Goal: Transaction & Acquisition: Purchase product/service

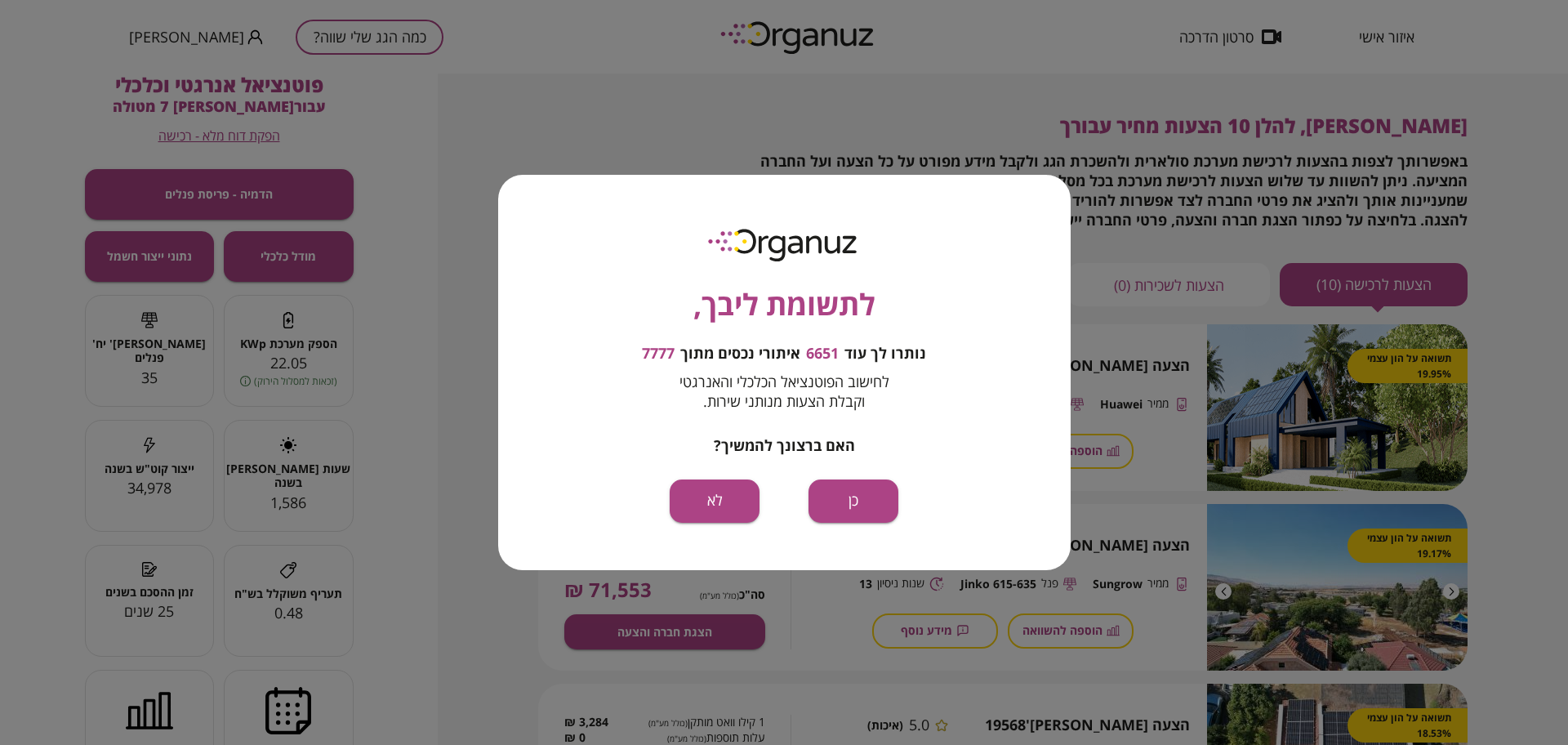
scroll to position [510, 0]
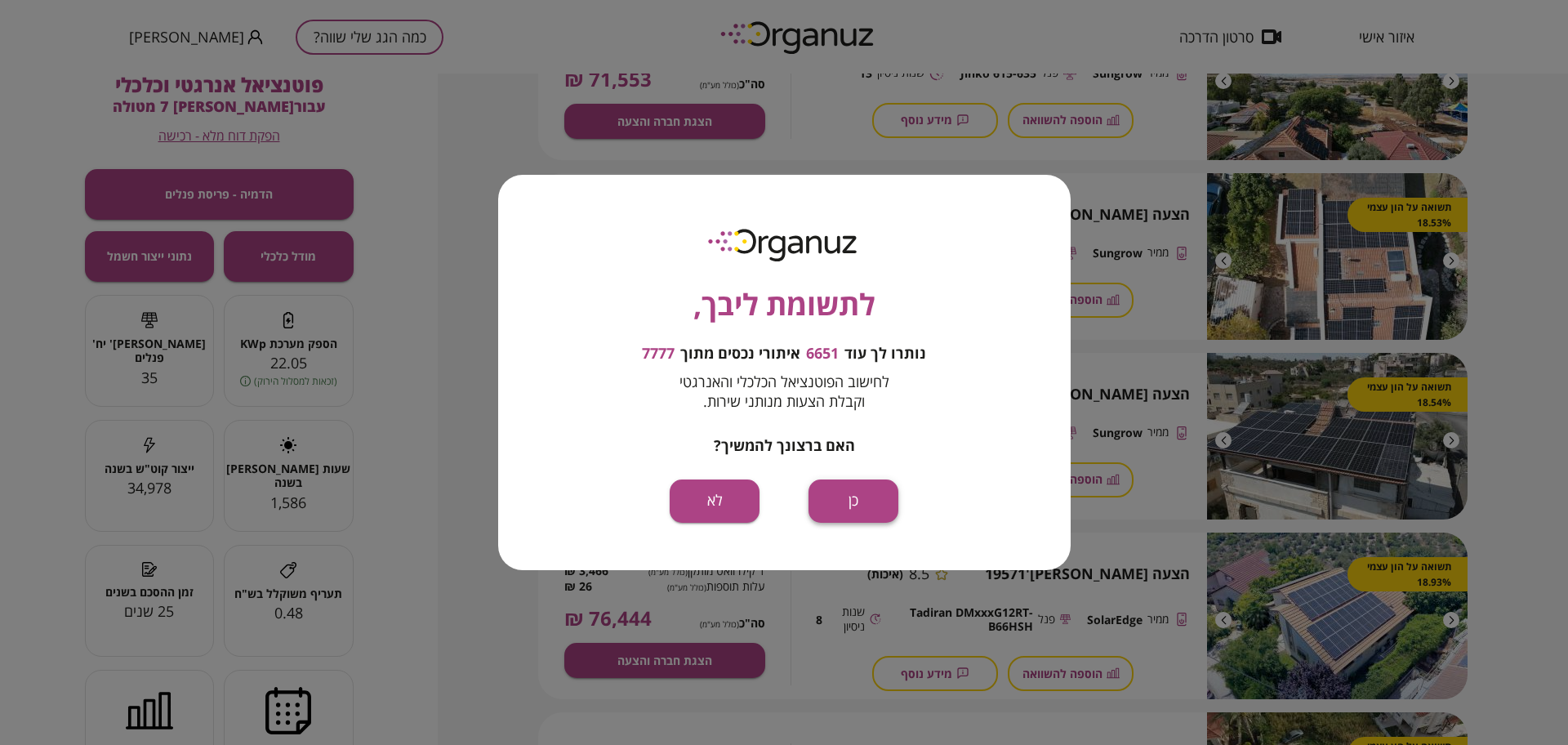
click at [851, 493] on button "כן" at bounding box center [853, 501] width 90 height 44
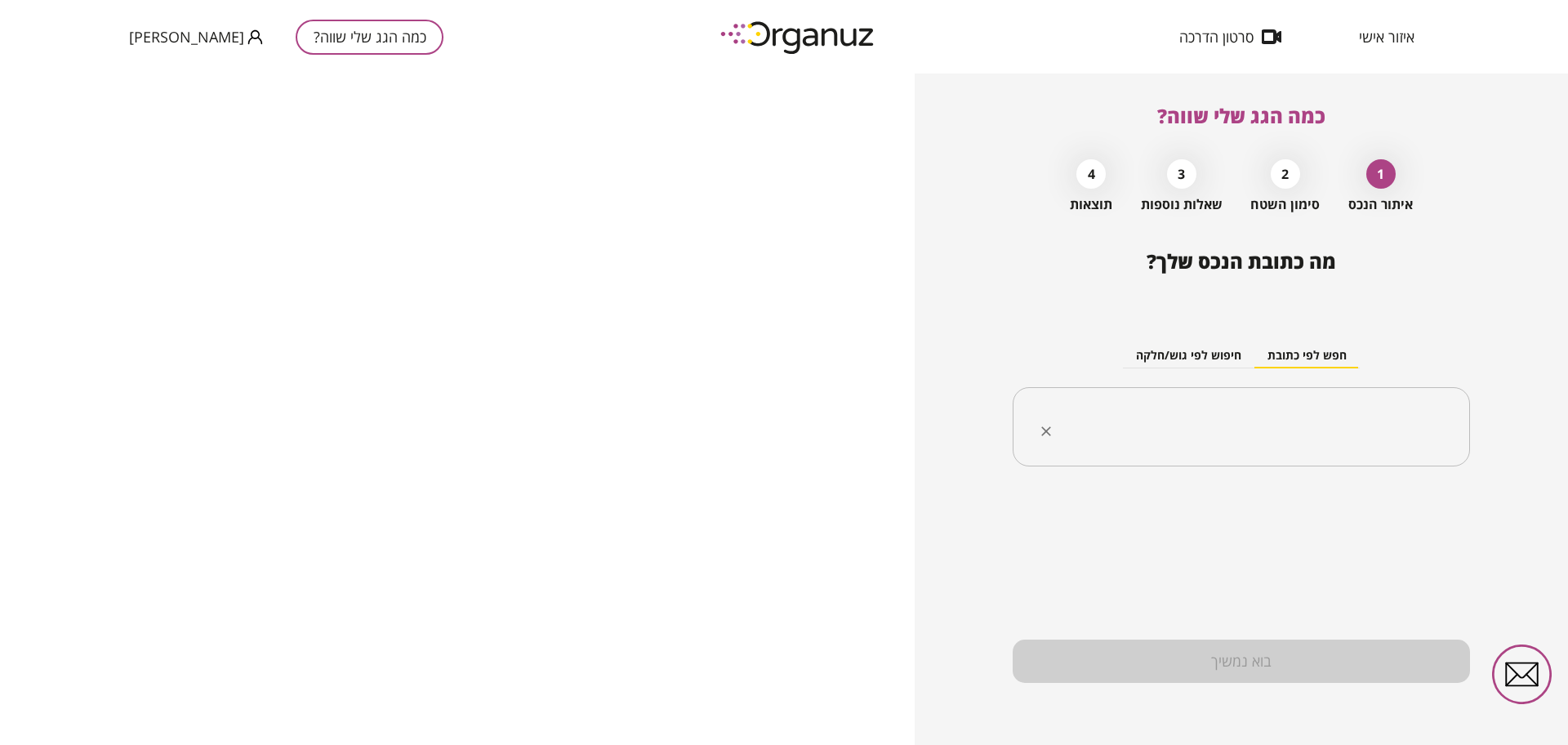
click at [1324, 451] on div "​" at bounding box center [1241, 428] width 457 height 80
paste input "**********"
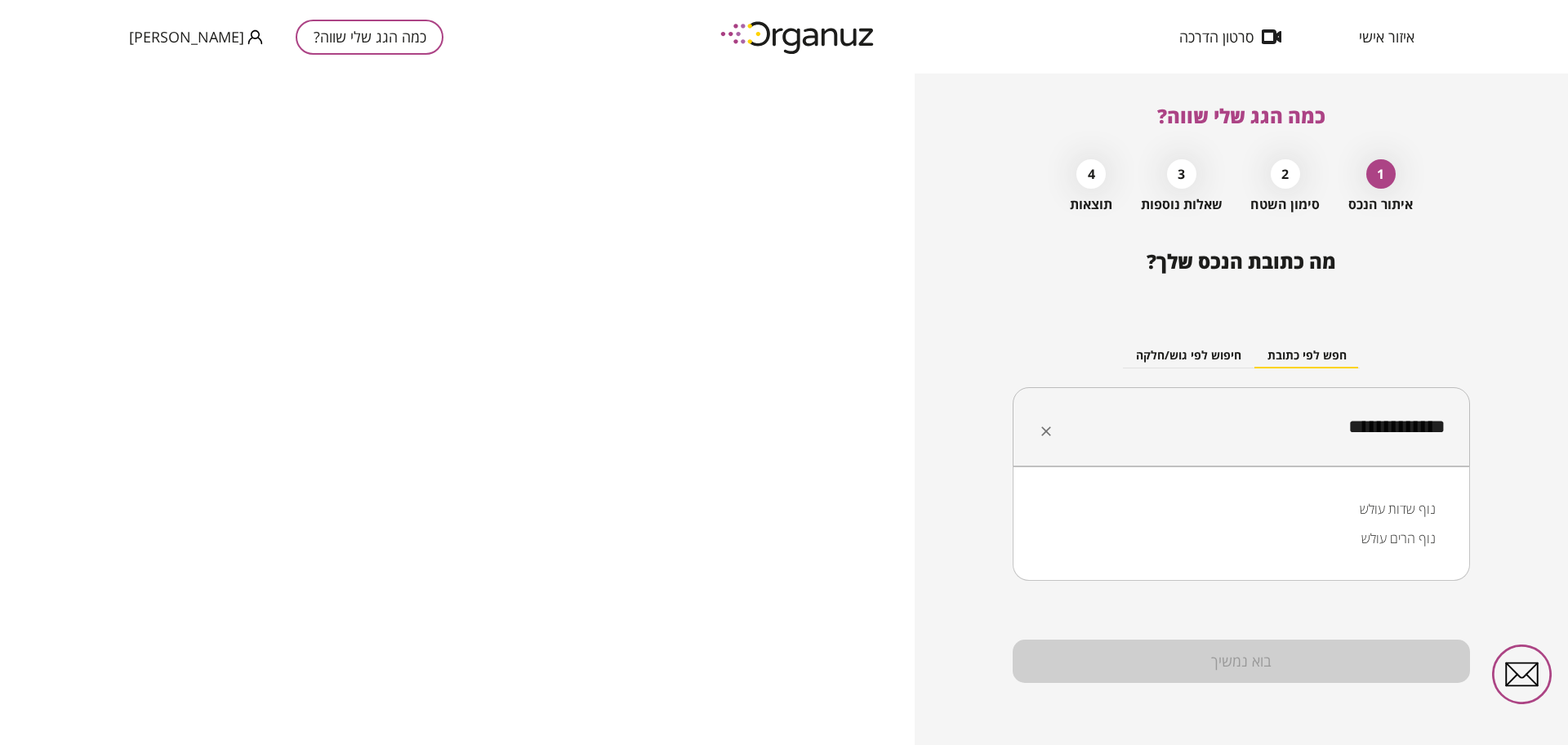
click at [1378, 513] on li "נוף שדות עולש" at bounding box center [1241, 509] width 415 height 29
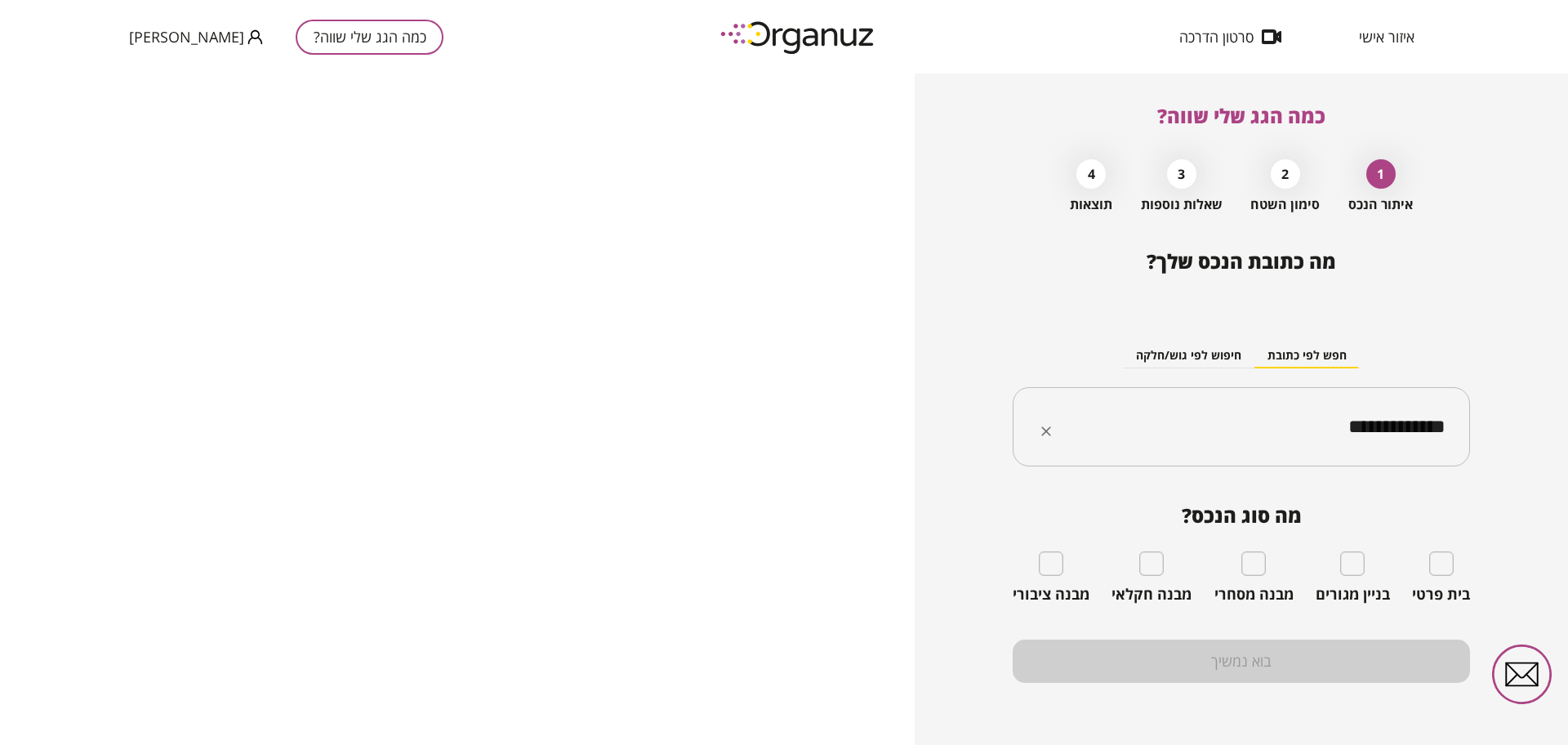
type input "**********"
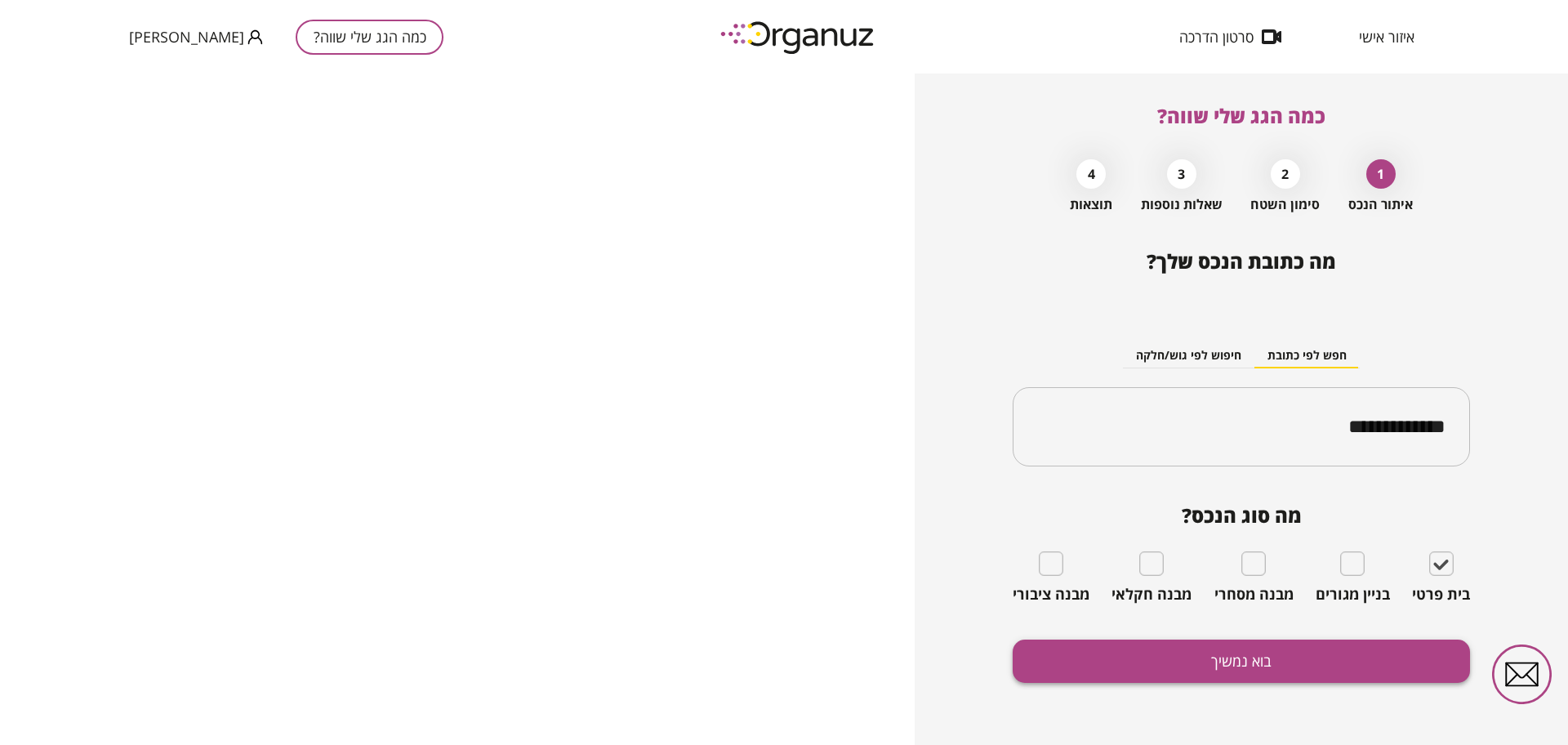
click at [1304, 657] on button "בוא נמשיך" at bounding box center [1241, 661] width 457 height 44
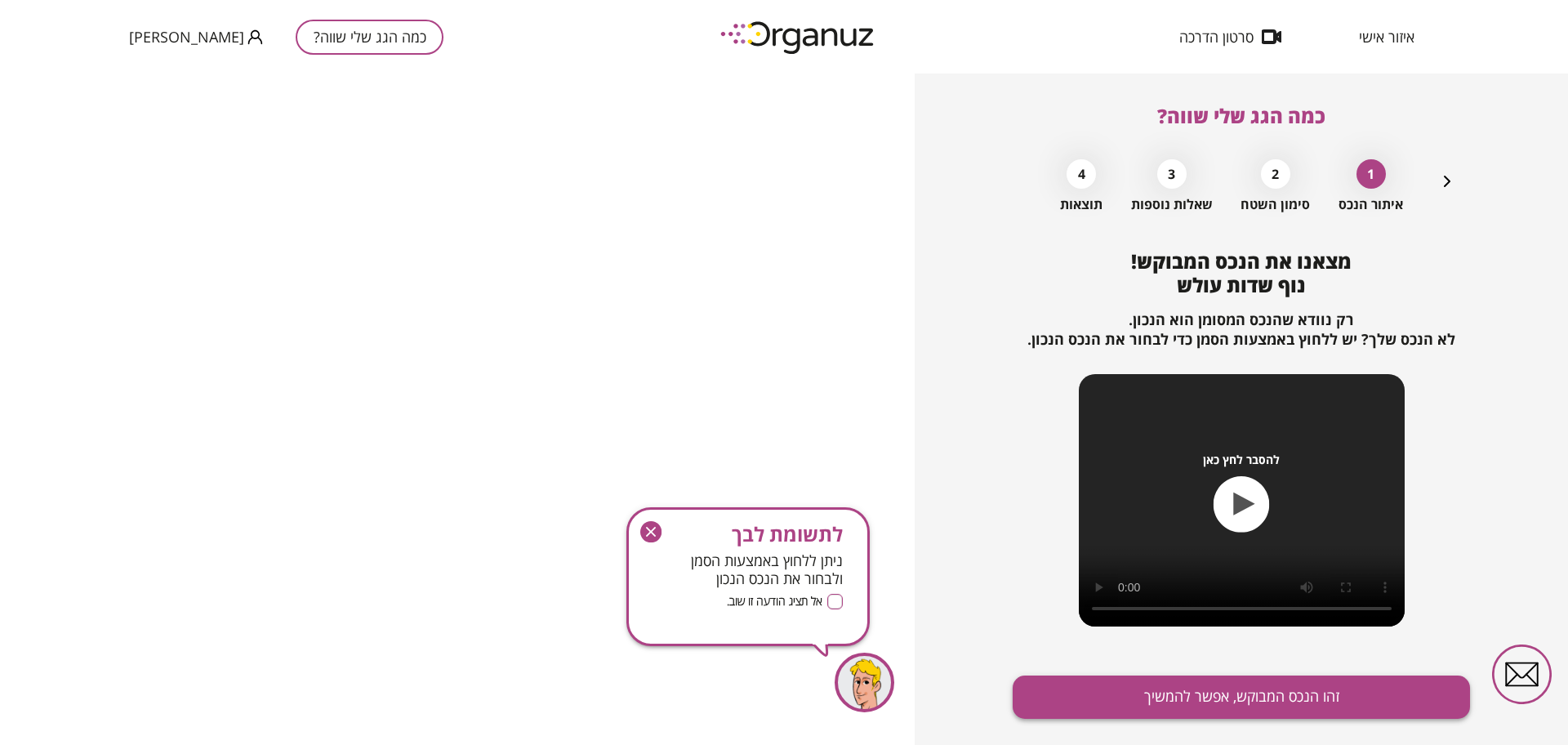
click at [1292, 685] on button "זהו הנכס המבוקש, אפשר להמשיך" at bounding box center [1241, 697] width 457 height 44
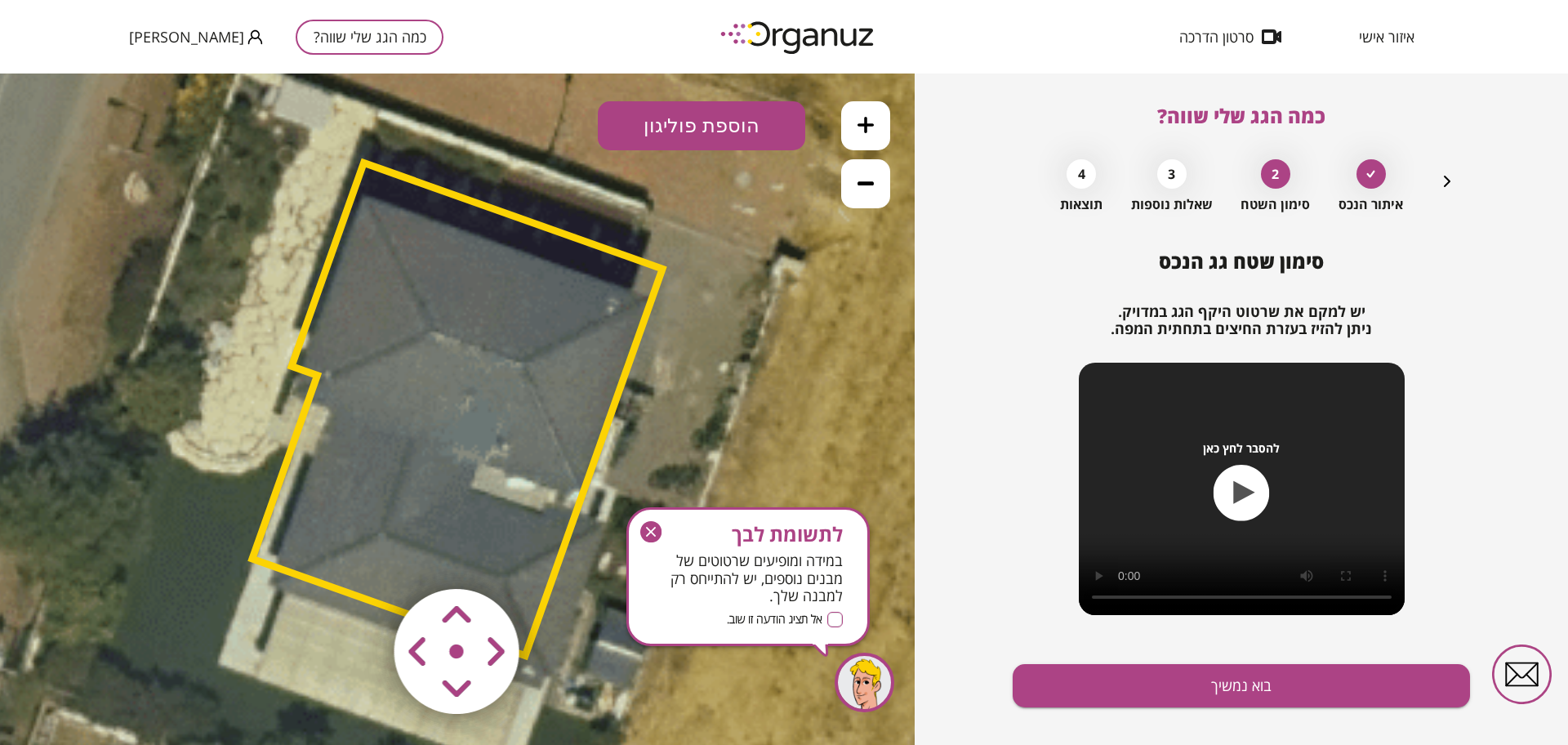
click at [648, 522] on icon "button" at bounding box center [650, 532] width 21 height 21
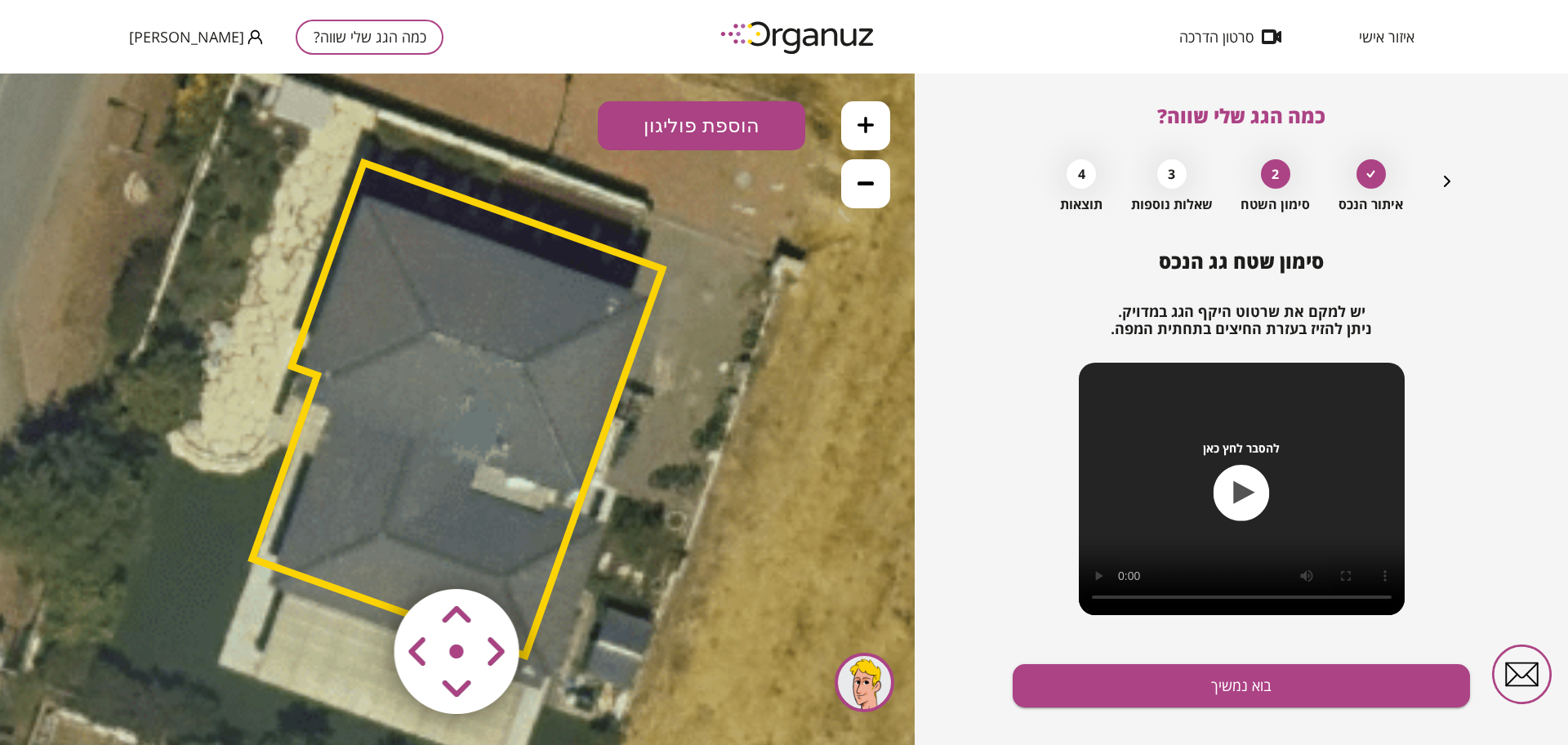
click at [854, 179] on button at bounding box center [865, 183] width 49 height 49
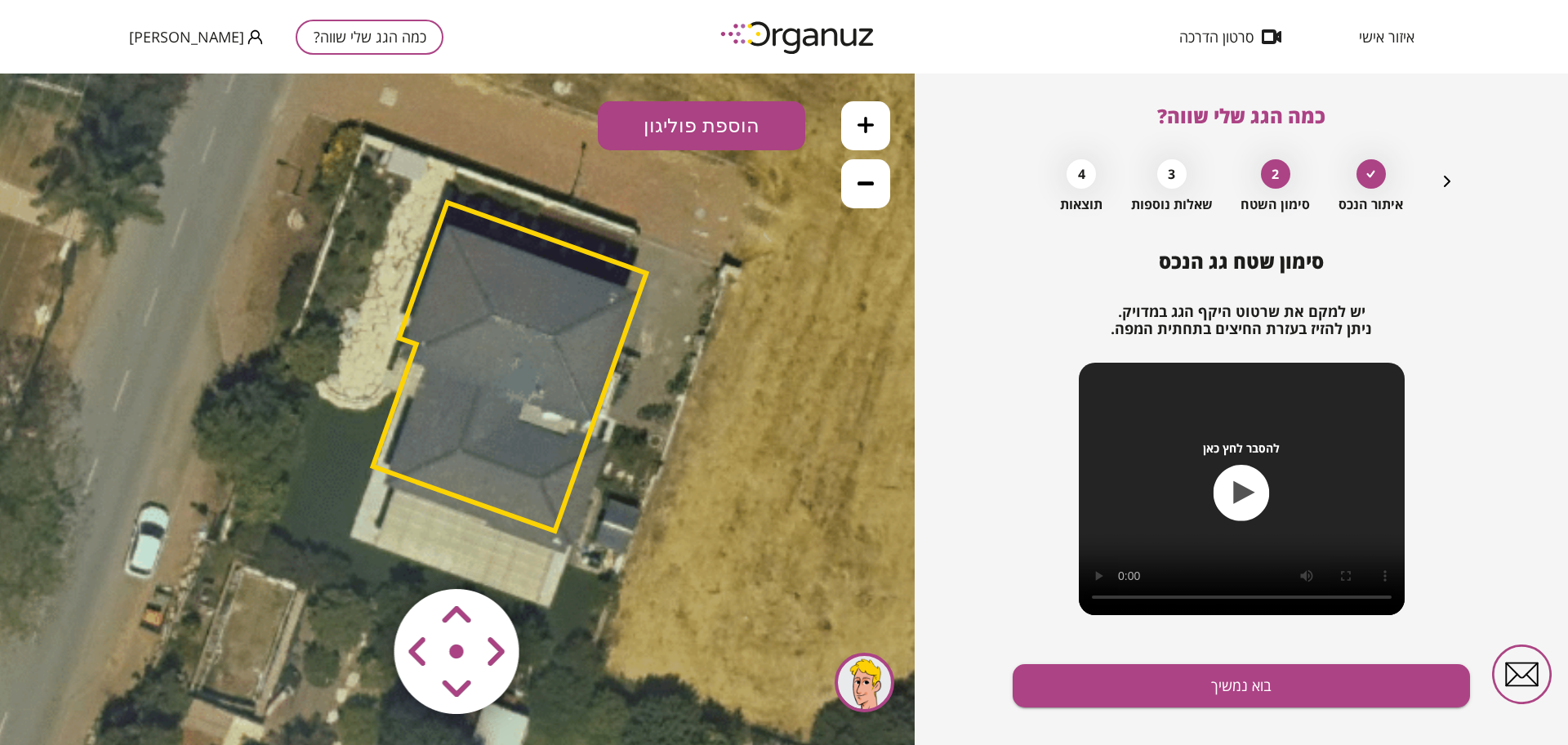
drag, startPoint x: 669, startPoint y: 533, endPoint x: 721, endPoint y: 491, distance: 66.8
click at [721, 491] on icon at bounding box center [517, 360] width 1048 height 1048
click at [360, 555] on area at bounding box center [360, 555] width 0 height 0
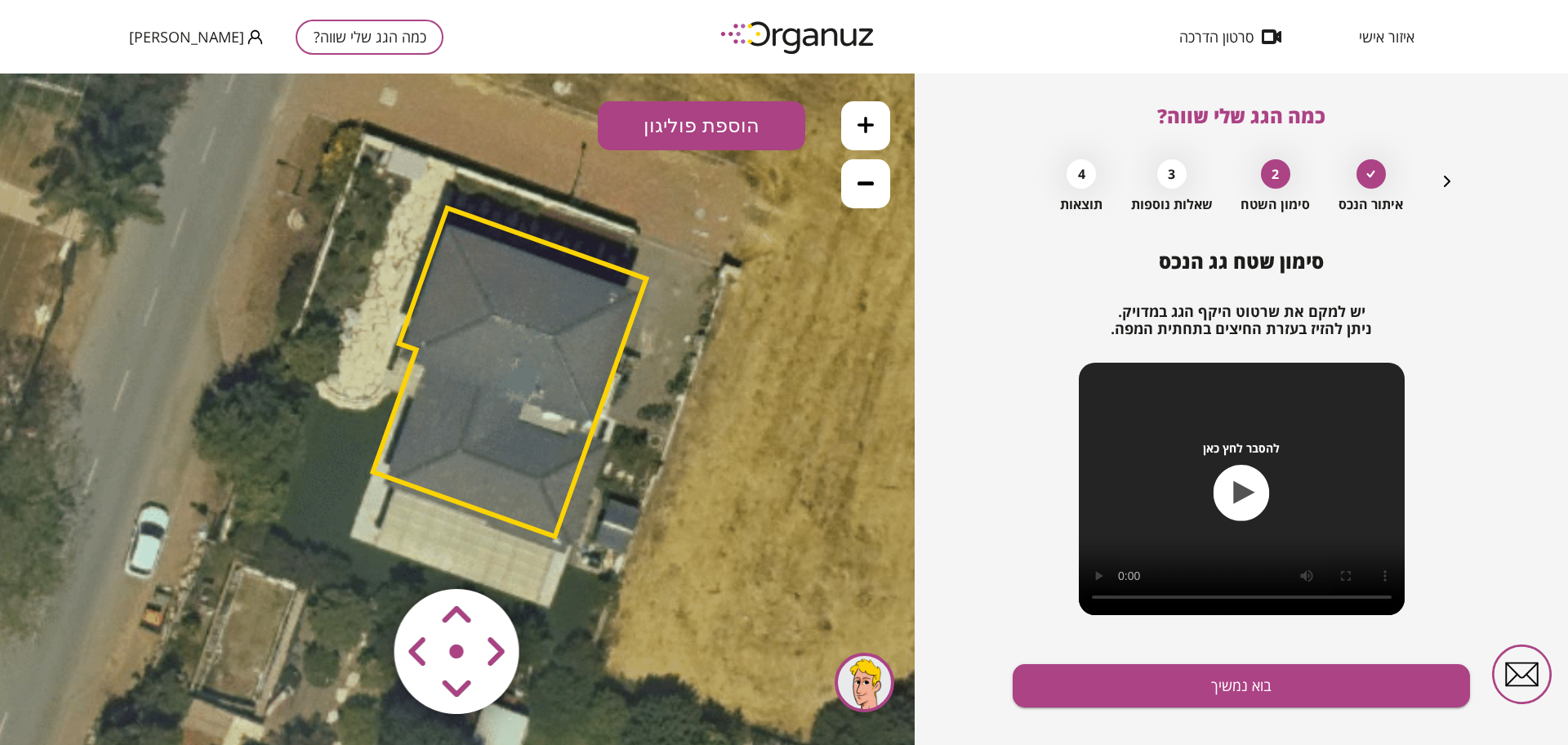
click at [360, 555] on area at bounding box center [360, 555] width 0 height 0
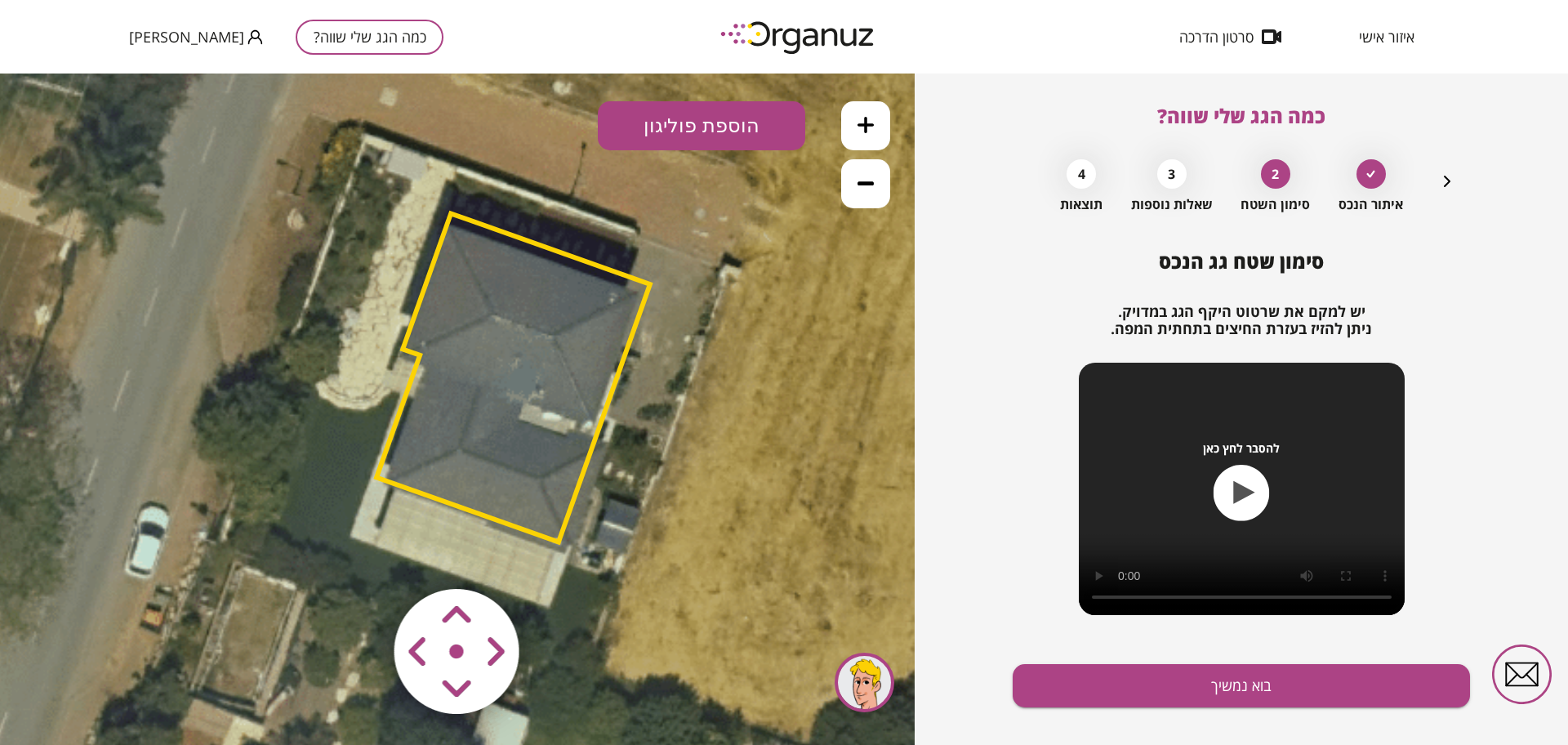
drag, startPoint x: 473, startPoint y: 643, endPoint x: 446, endPoint y: 655, distance: 29.5
click at [360, 555] on area at bounding box center [360, 555] width 0 height 0
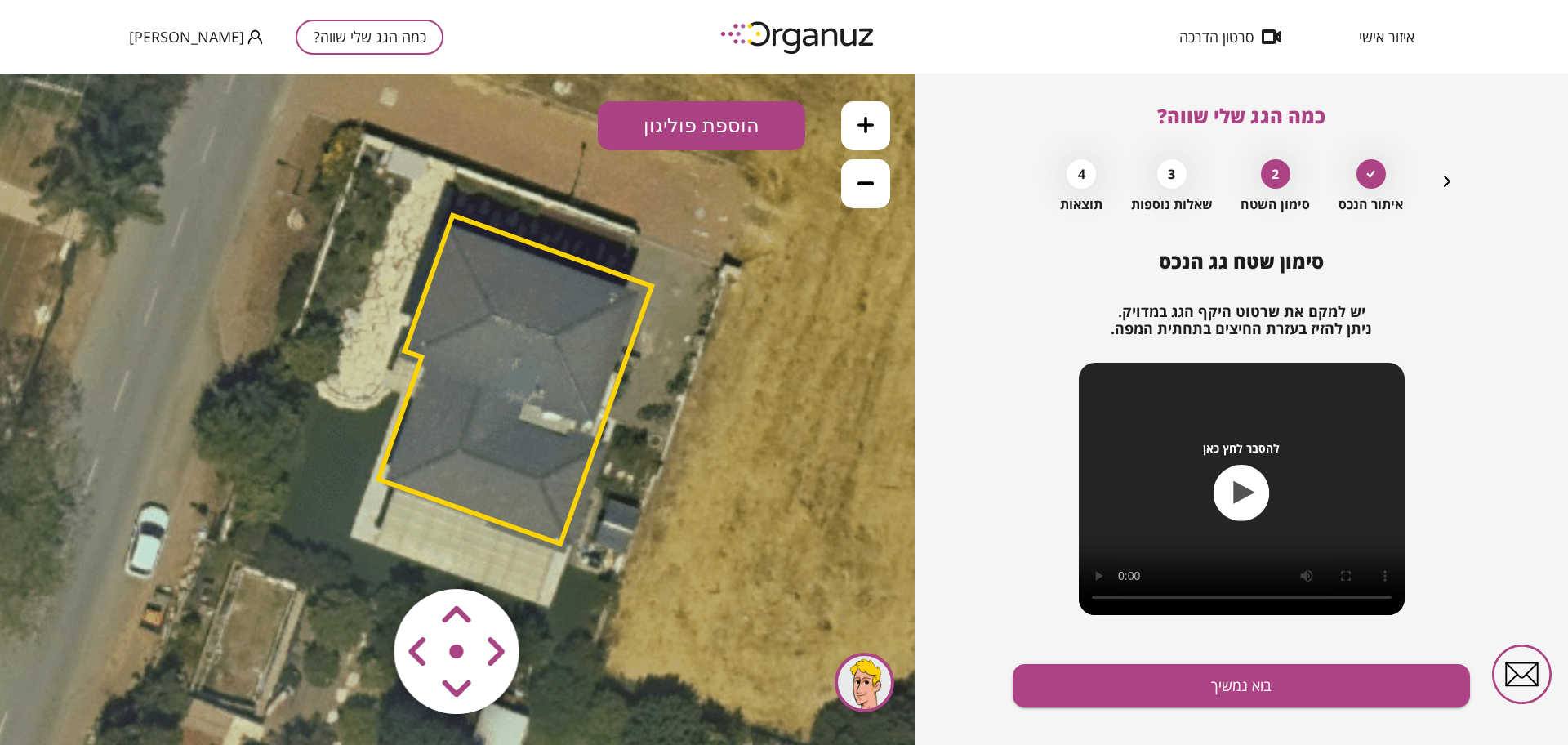
click at [360, 555] on area at bounding box center [360, 555] width 0 height 0
click at [467, 661] on img at bounding box center [457, 652] width 195 height 195
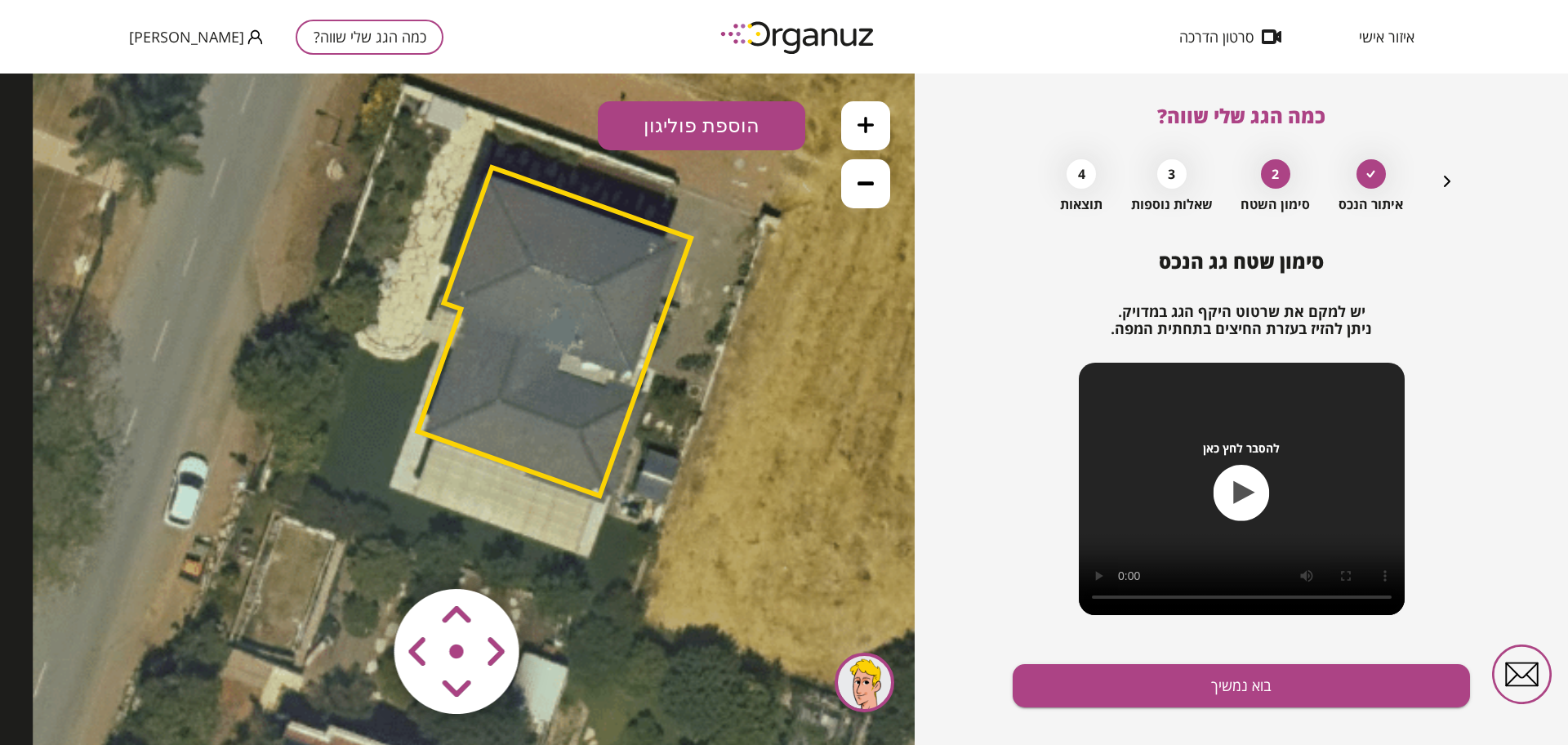
drag, startPoint x: 616, startPoint y: 599, endPoint x: 655, endPoint y: 549, distance: 63.4
click at [655, 549] on icon at bounding box center [556, 310] width 1048 height 1048
click at [360, 555] on area at bounding box center [360, 555] width 0 height 0
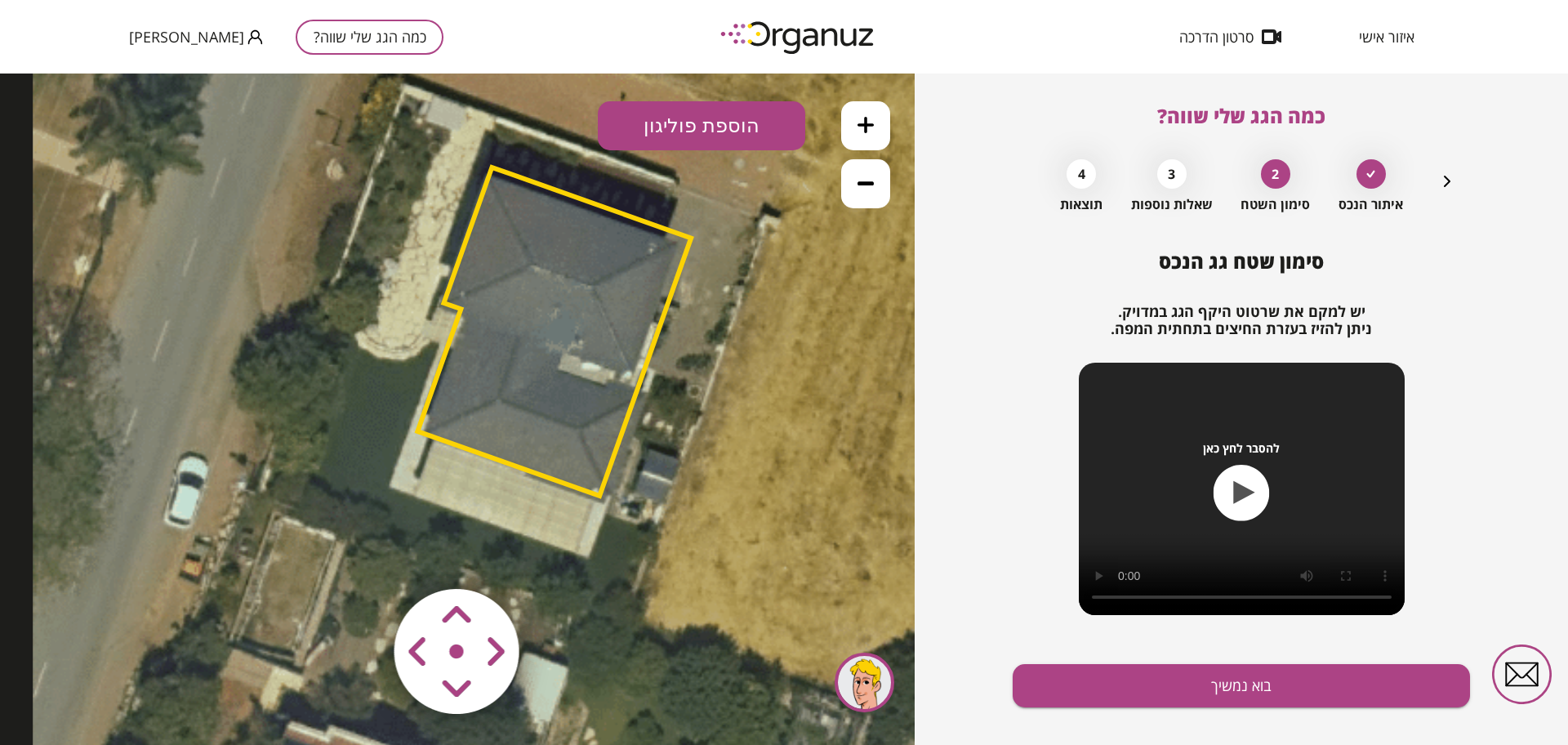
click at [360, 555] on area at bounding box center [360, 555] width 0 height 0
click at [545, 427] on polygon at bounding box center [549, 331] width 274 height 329
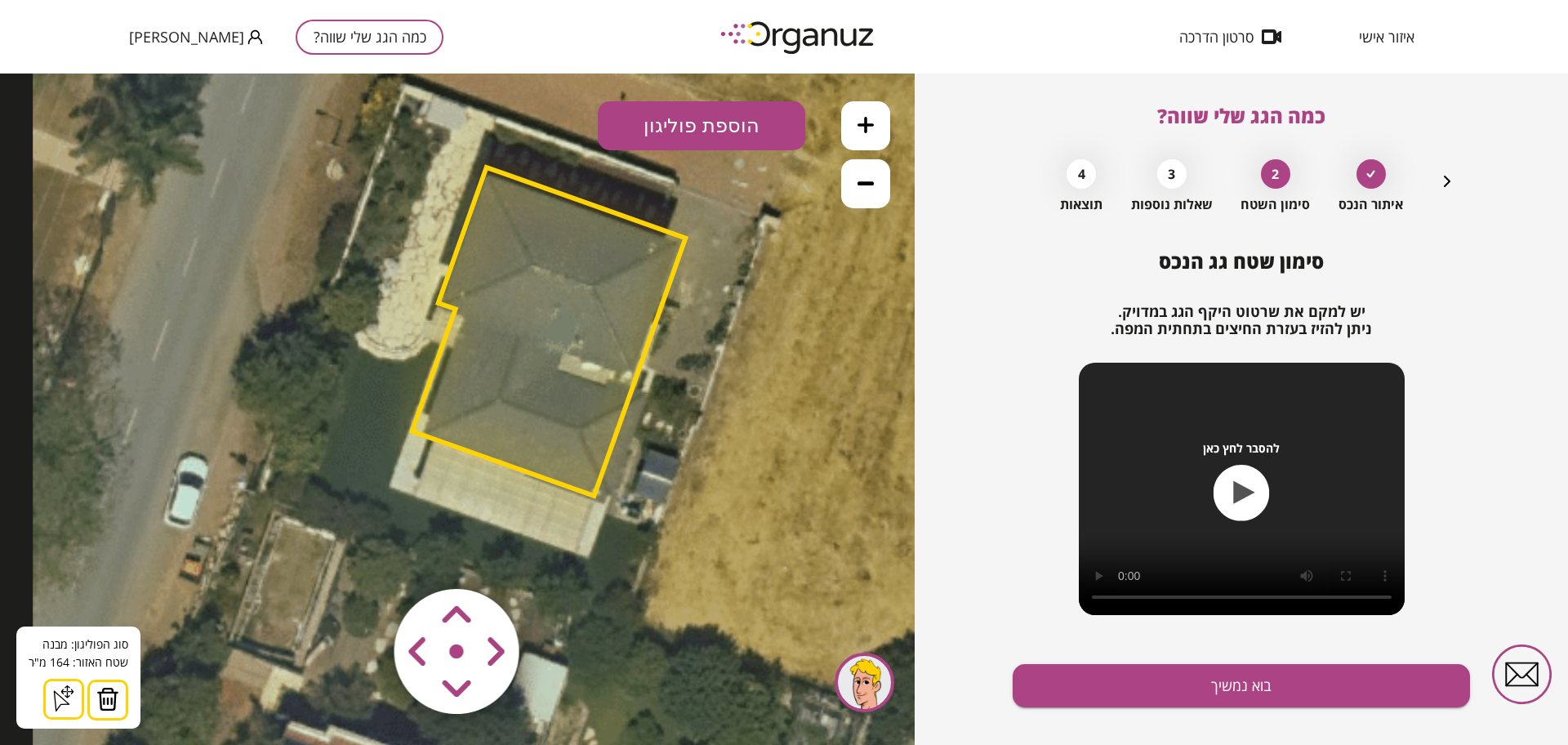
click at [114, 693] on img at bounding box center [107, 699] width 23 height 25
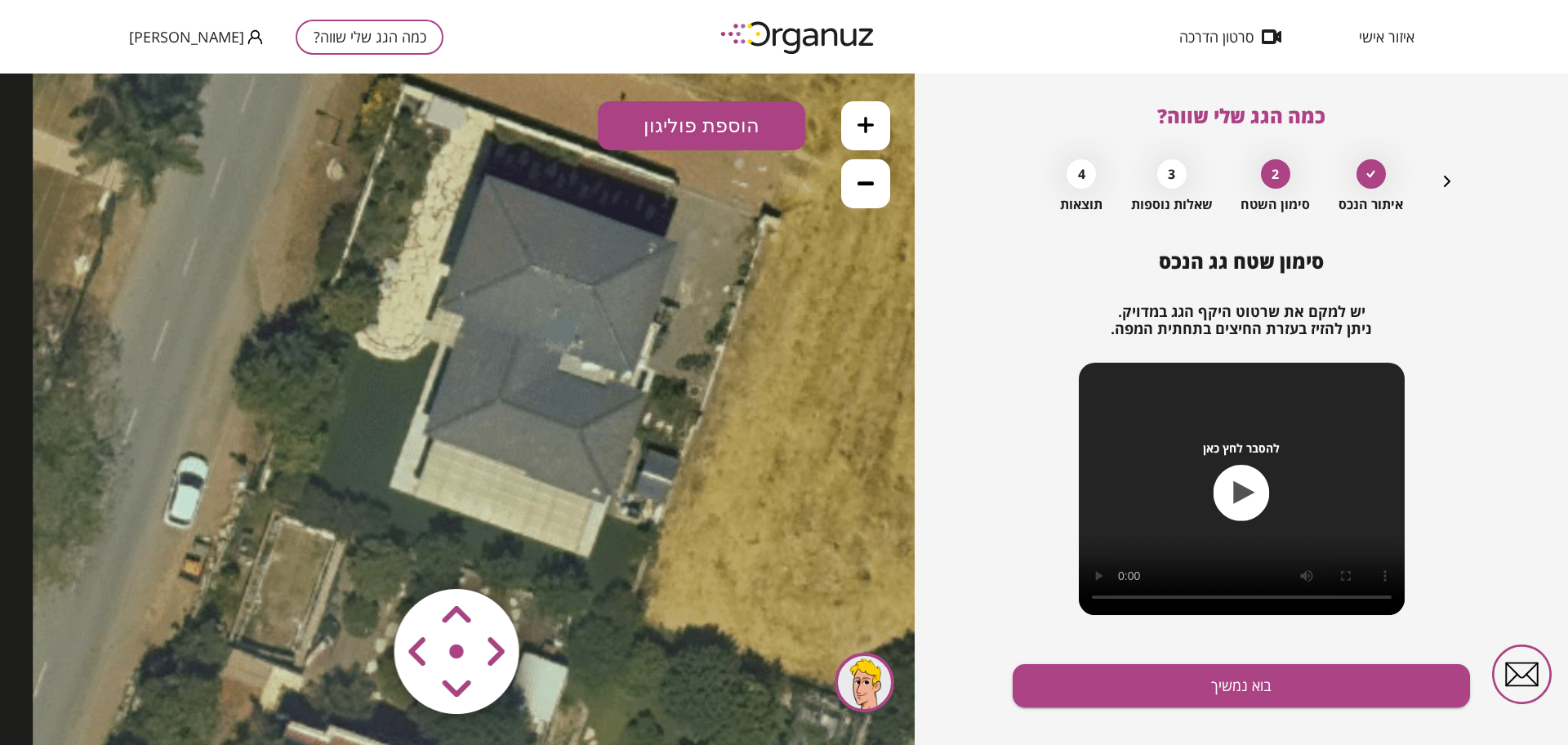
click at [793, 102] on button "הוספת פוליגון" at bounding box center [701, 125] width 207 height 49
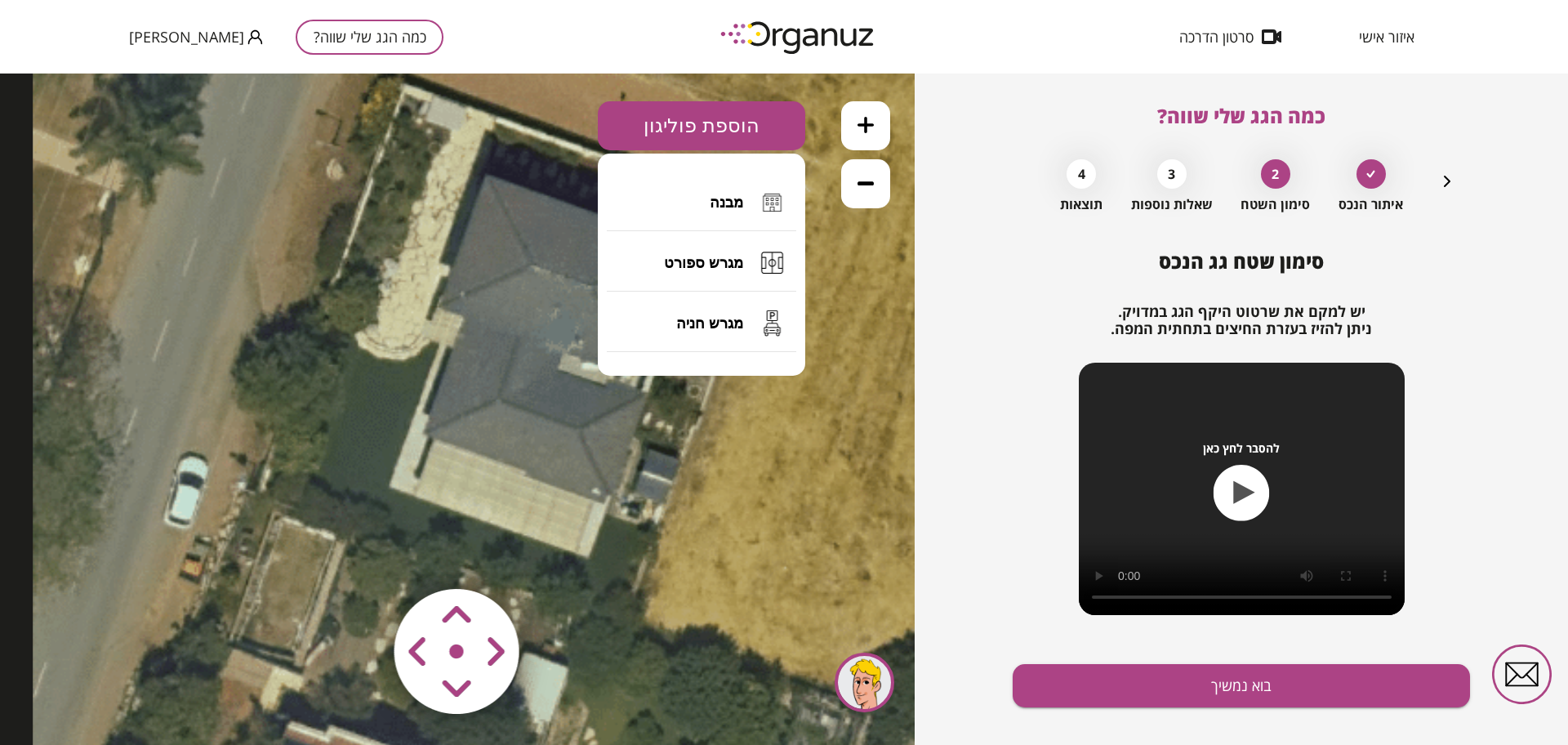
drag, startPoint x: 734, startPoint y: 197, endPoint x: 616, endPoint y: 192, distance: 118.1
click at [734, 198] on span "מבנה" at bounding box center [726, 202] width 33 height 18
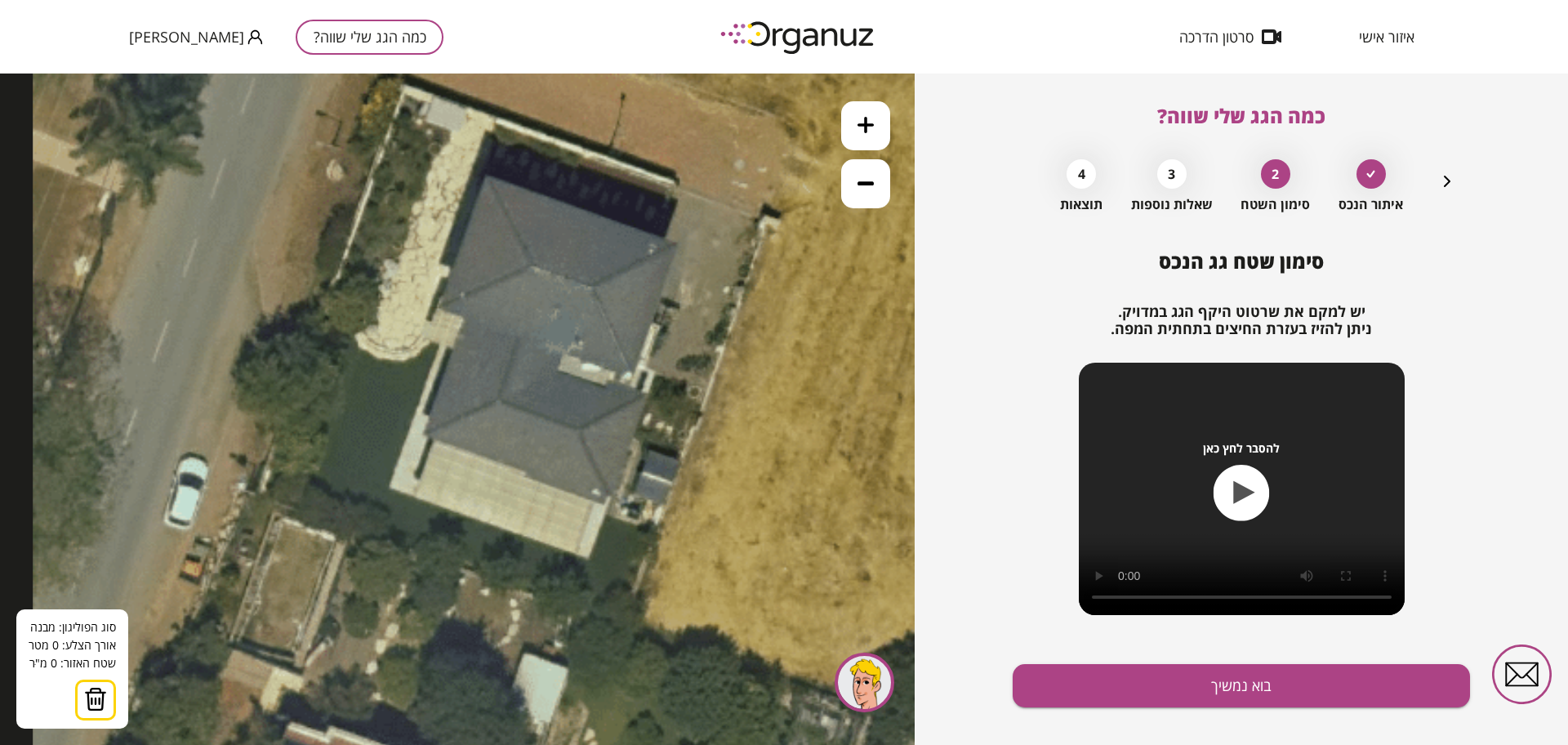
click at [484, 173] on icon at bounding box center [556, 311] width 1048 height 1048
click at [434, 310] on icon at bounding box center [556, 311] width 1048 height 1048
click at [462, 319] on polygon at bounding box center [458, 246] width 49 height 146
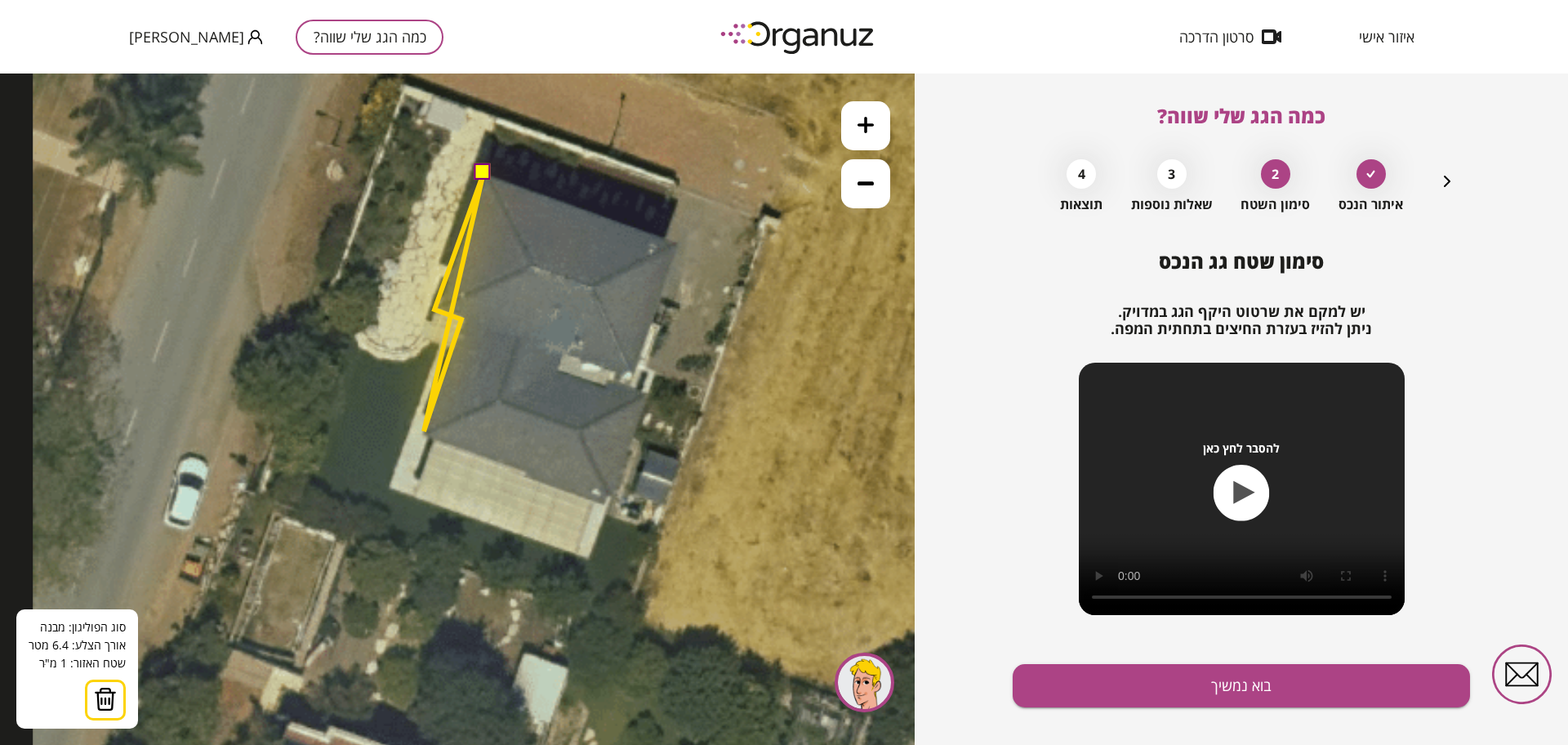
click at [424, 431] on icon at bounding box center [556, 311] width 1048 height 1048
click at [433, 435] on polygon at bounding box center [454, 304] width 60 height 262
click at [412, 494] on icon at bounding box center [556, 311] width 1048 height 1048
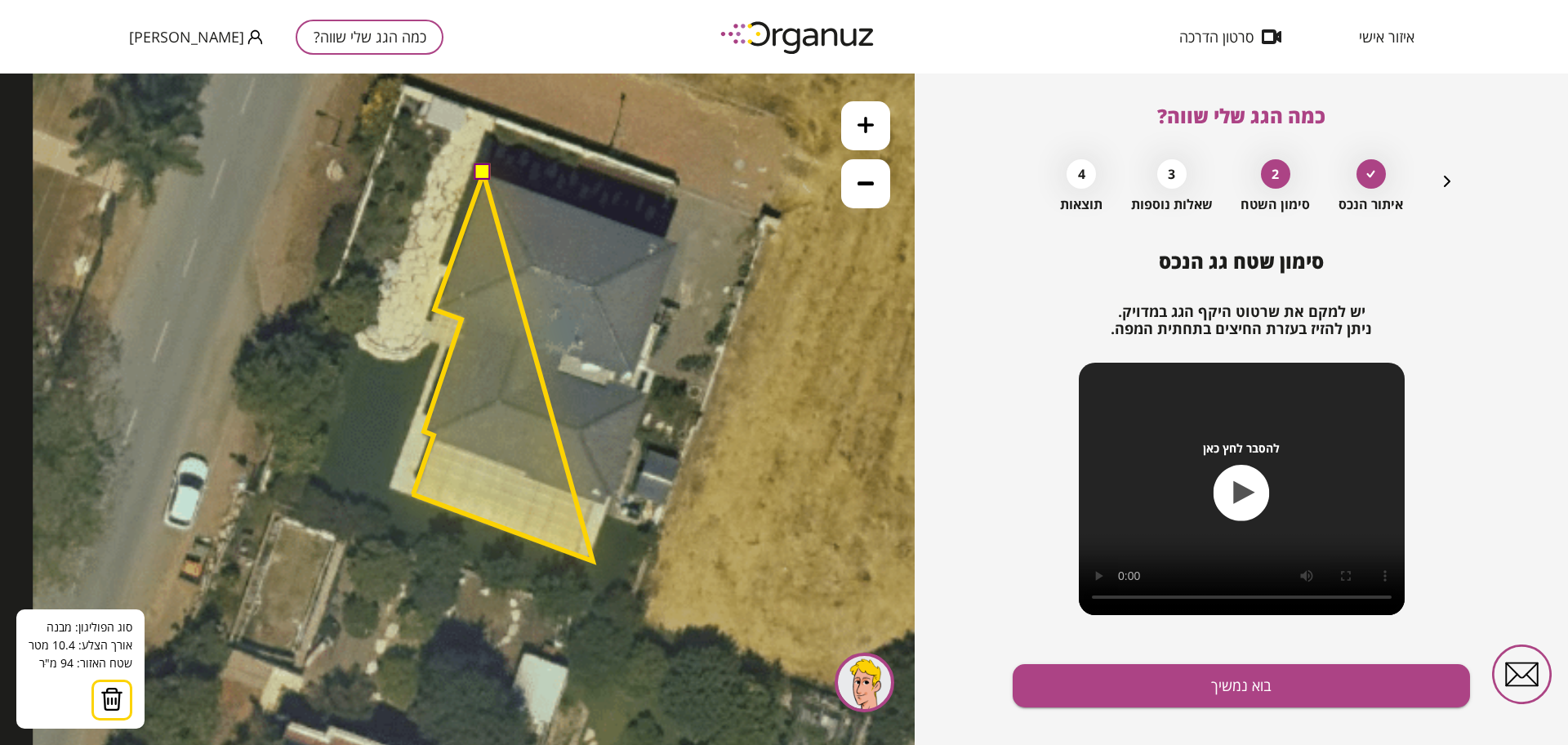
click at [592, 562] on polygon at bounding box center [502, 367] width 181 height 388
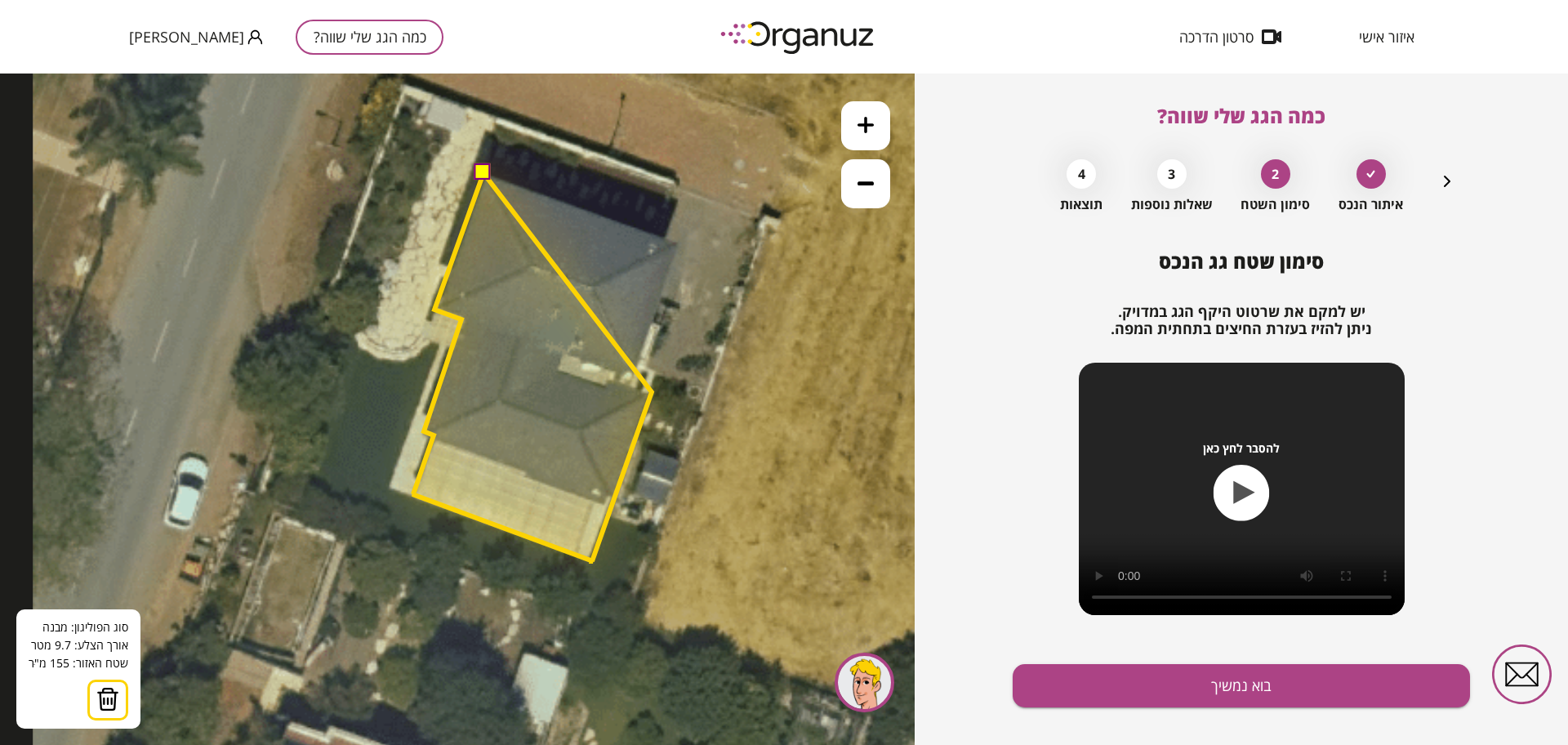
click at [652, 392] on polygon at bounding box center [531, 367] width 239 height 388
click at [632, 386] on polygon at bounding box center [531, 367] width 239 height 388
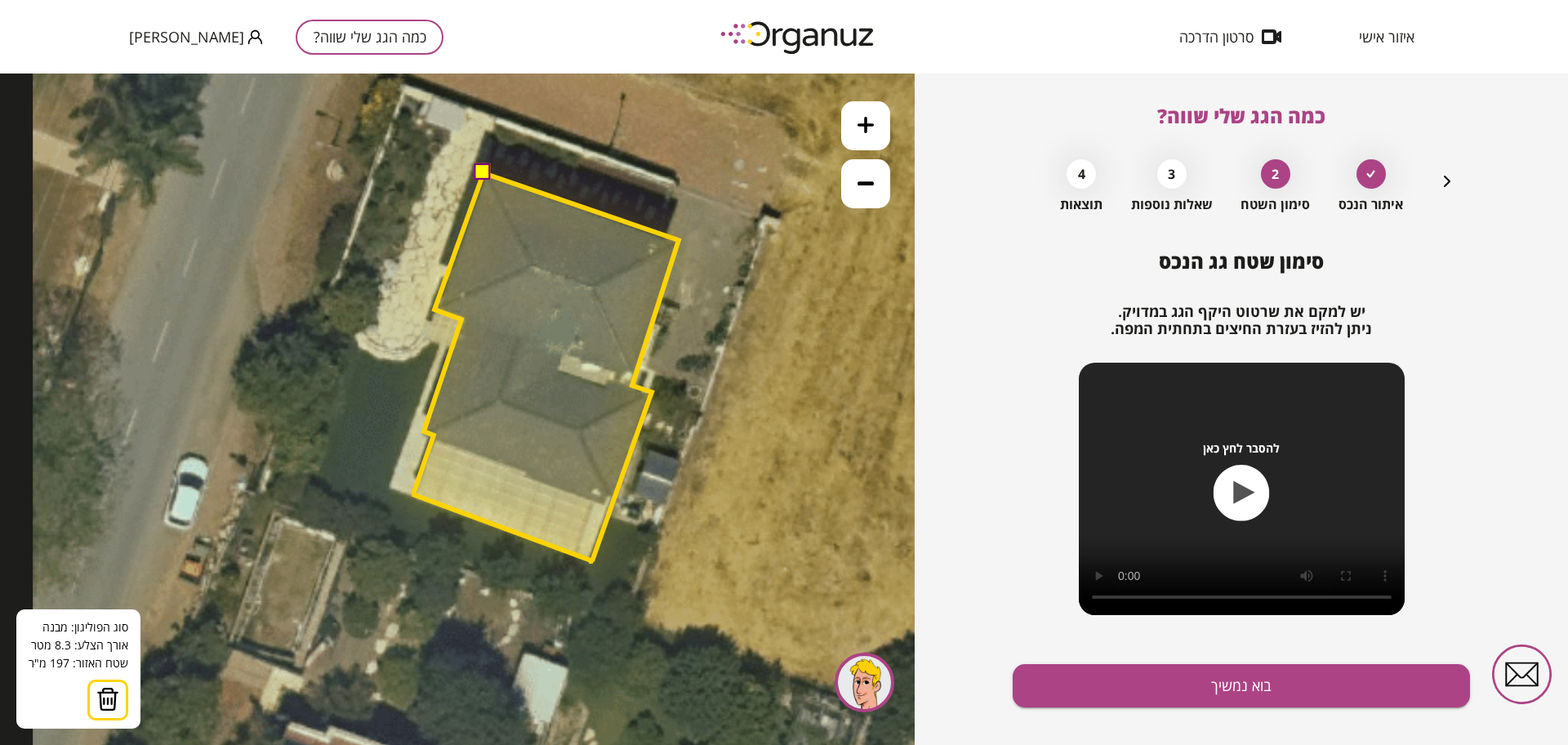
click at [678, 240] on polygon at bounding box center [545, 367] width 266 height 388
click at [481, 167] on button at bounding box center [482, 172] width 16 height 16
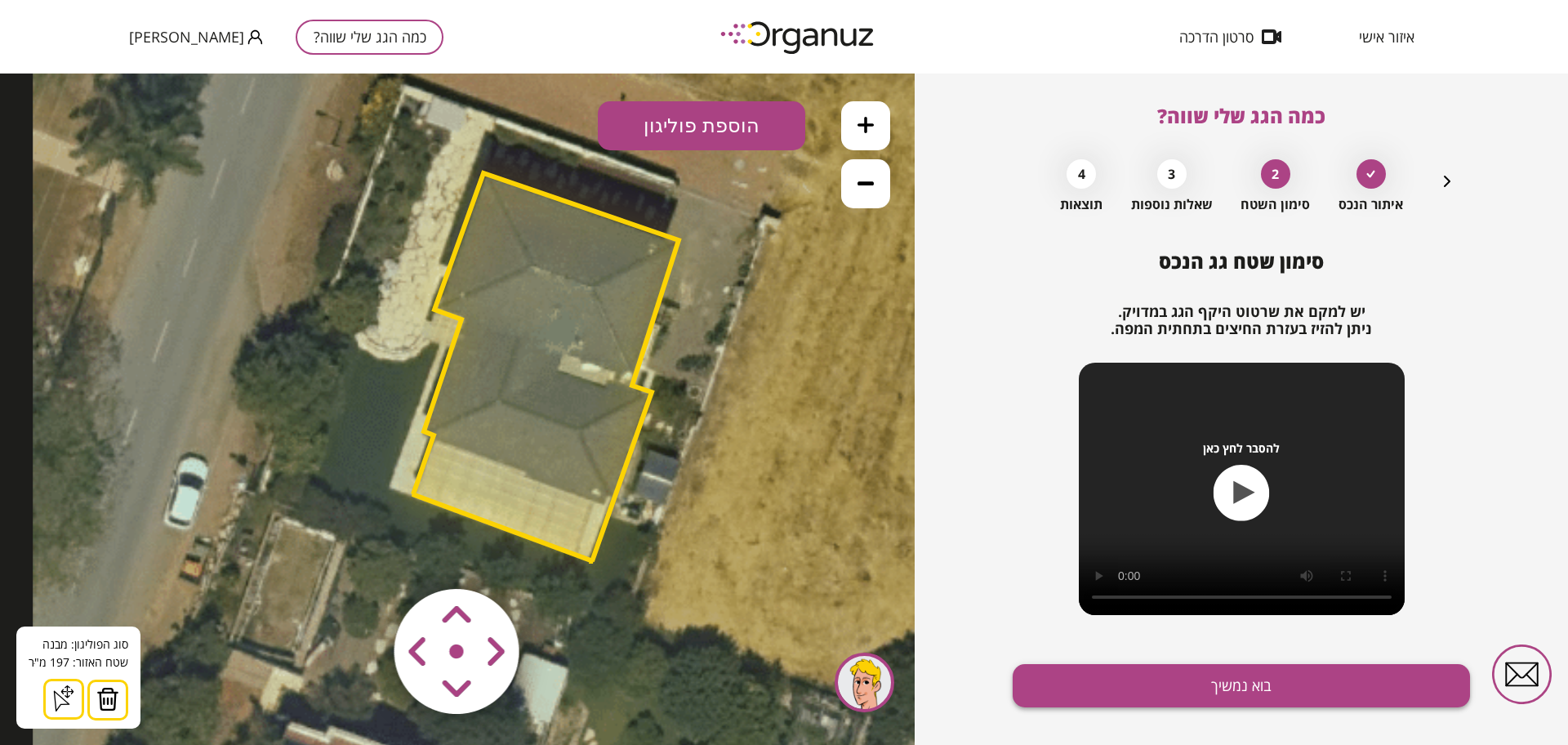
click at [1165, 689] on button "בוא נמשיך" at bounding box center [1241, 685] width 457 height 44
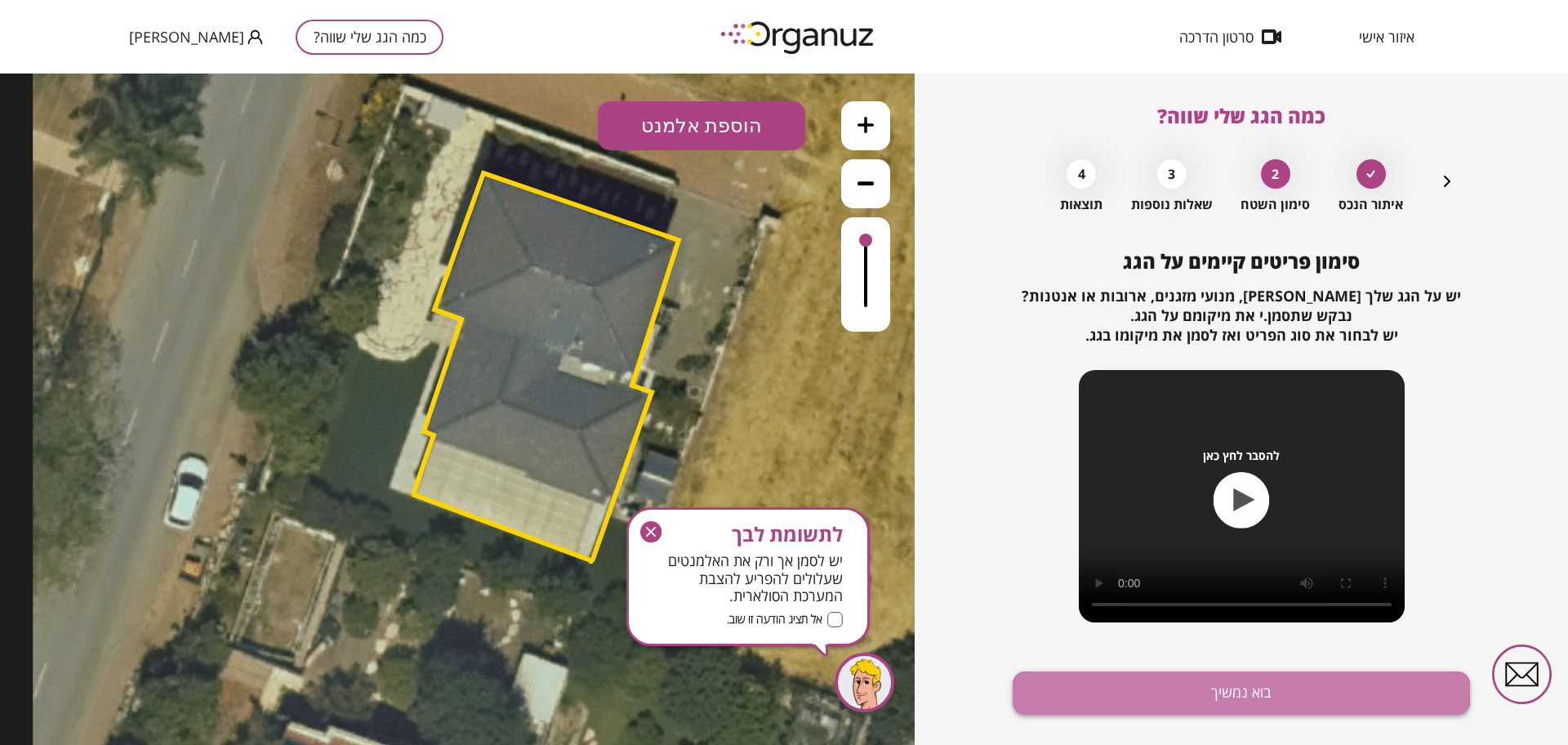
click at [1147, 677] on button "בוא נמשיך" at bounding box center [1241, 693] width 457 height 44
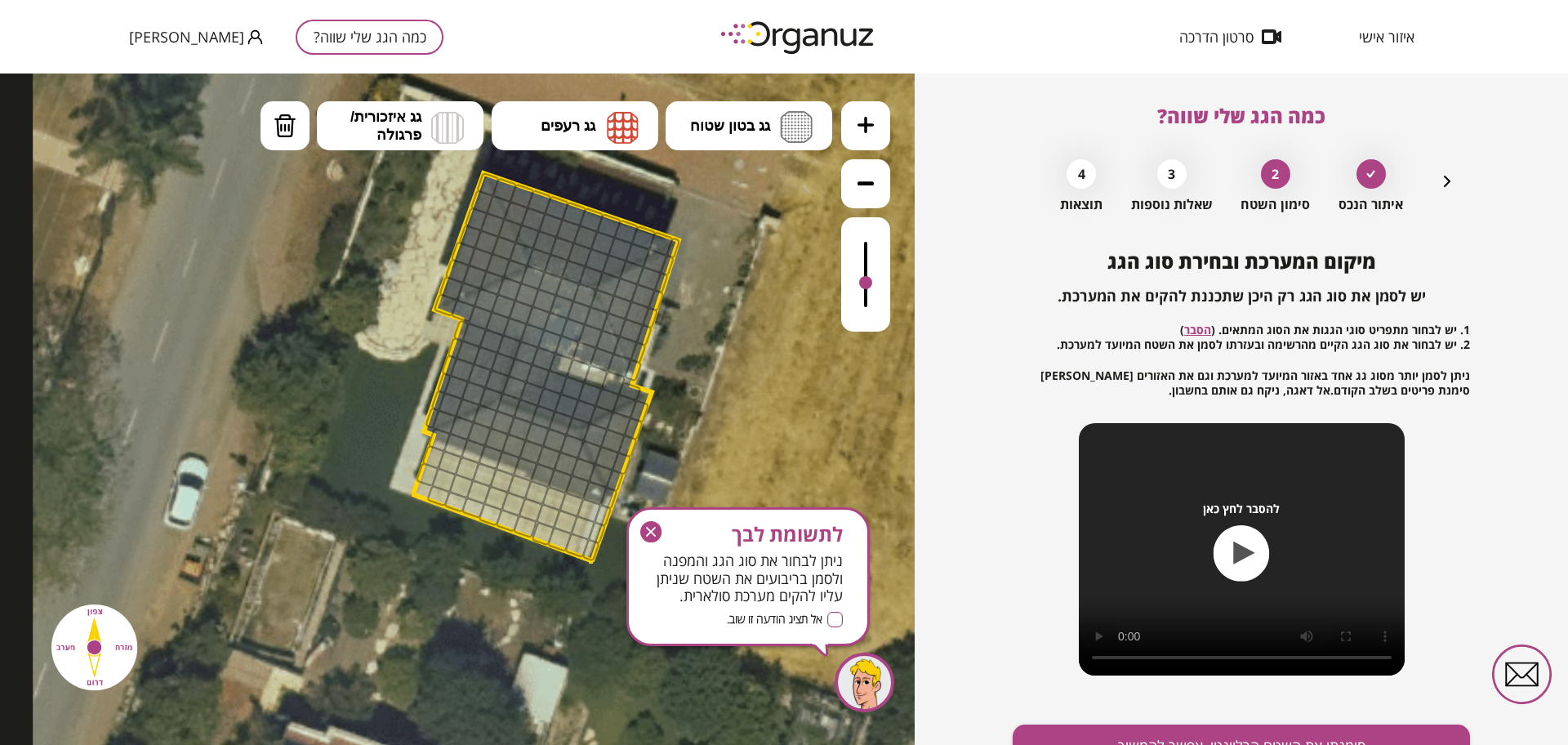
drag, startPoint x: 866, startPoint y: 236, endPoint x: 864, endPoint y: 284, distance: 48.0
click at [864, 284] on div at bounding box center [865, 282] width 13 height 13
click at [607, 115] on img at bounding box center [622, 127] width 32 height 32
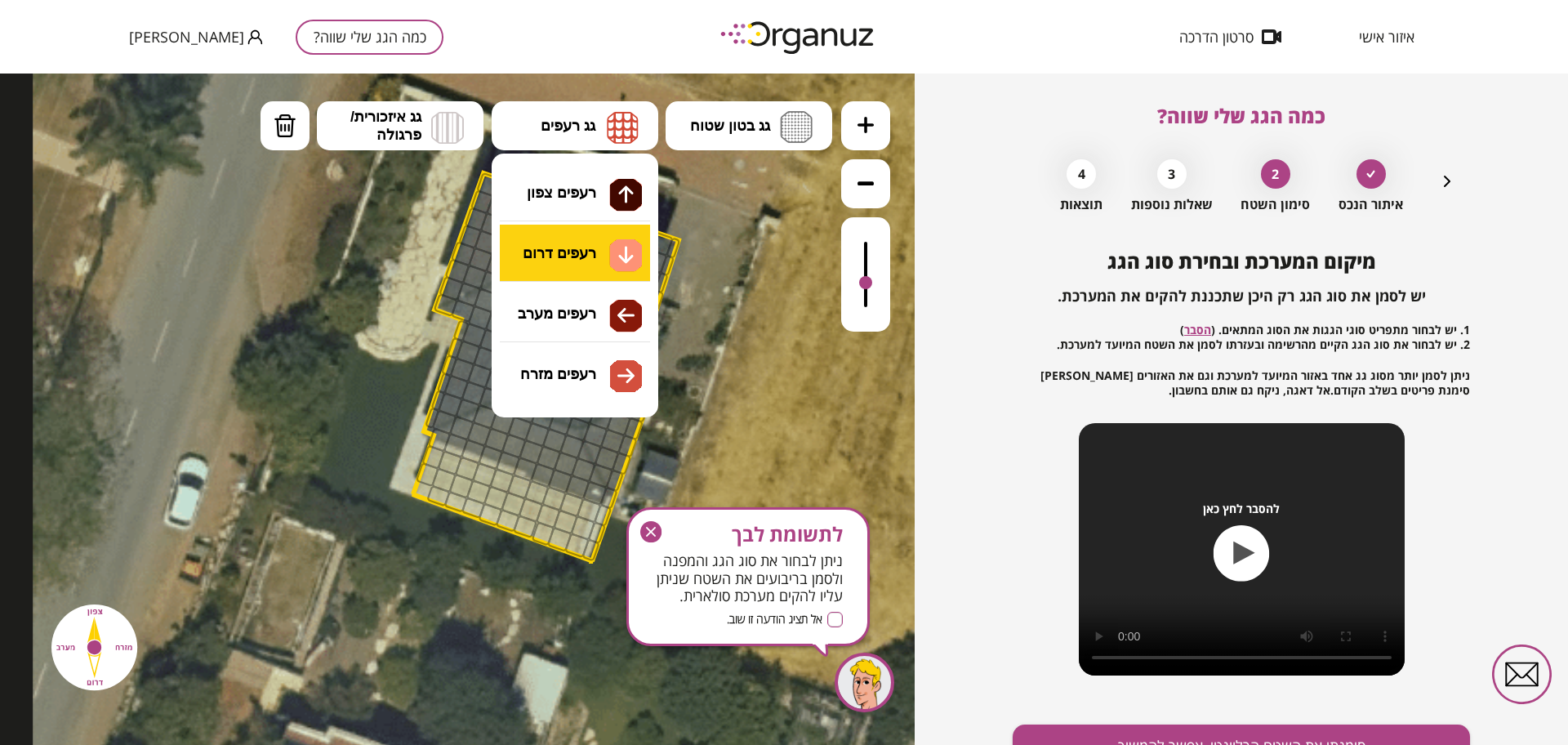
click at [589, 257] on div ".st0 { fill: #FFFFFF; } א" at bounding box center [457, 409] width 915 height 672
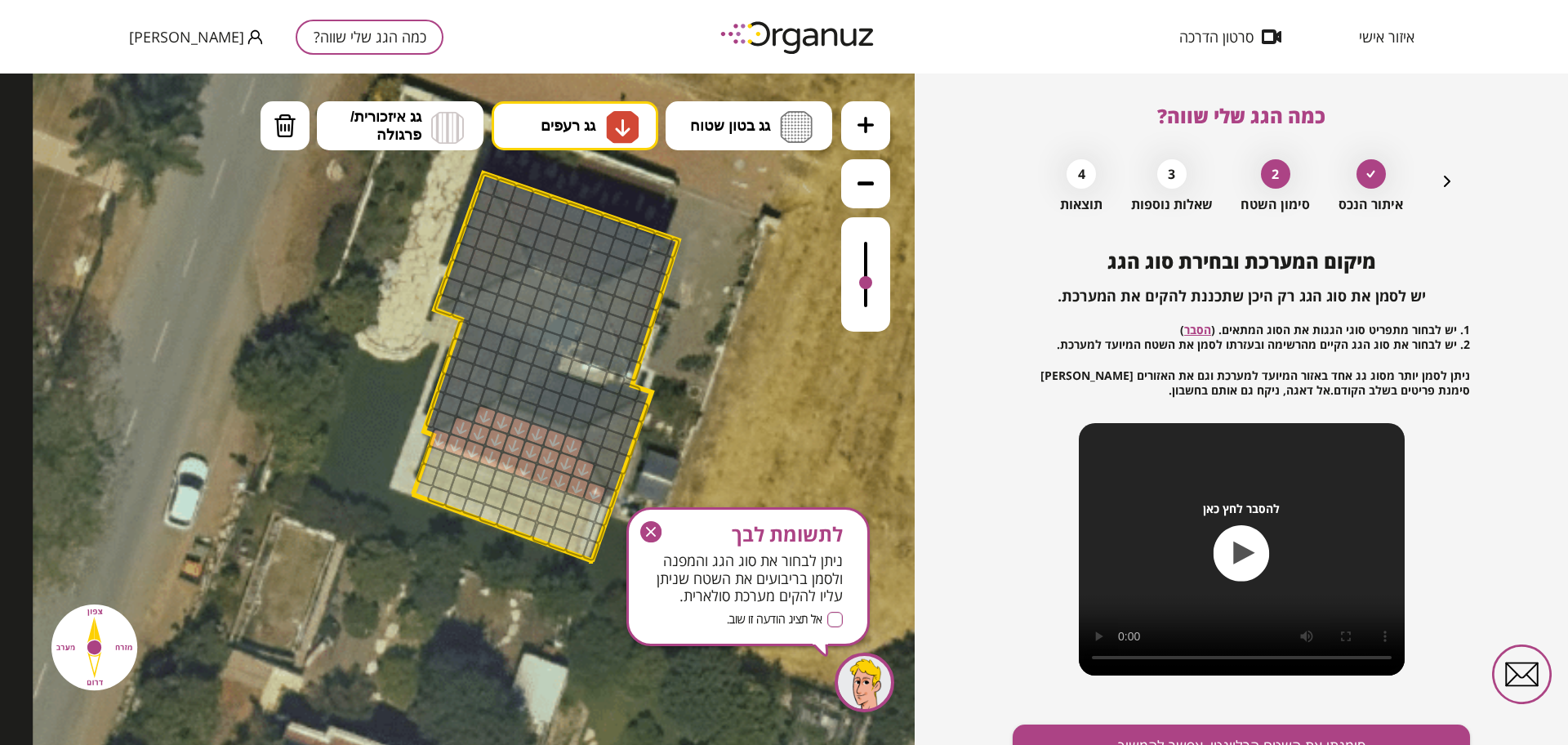
drag, startPoint x: 572, startPoint y: 440, endPoint x: 531, endPoint y: 442, distance: 41.0
click at [638, 135] on img at bounding box center [622, 127] width 32 height 32
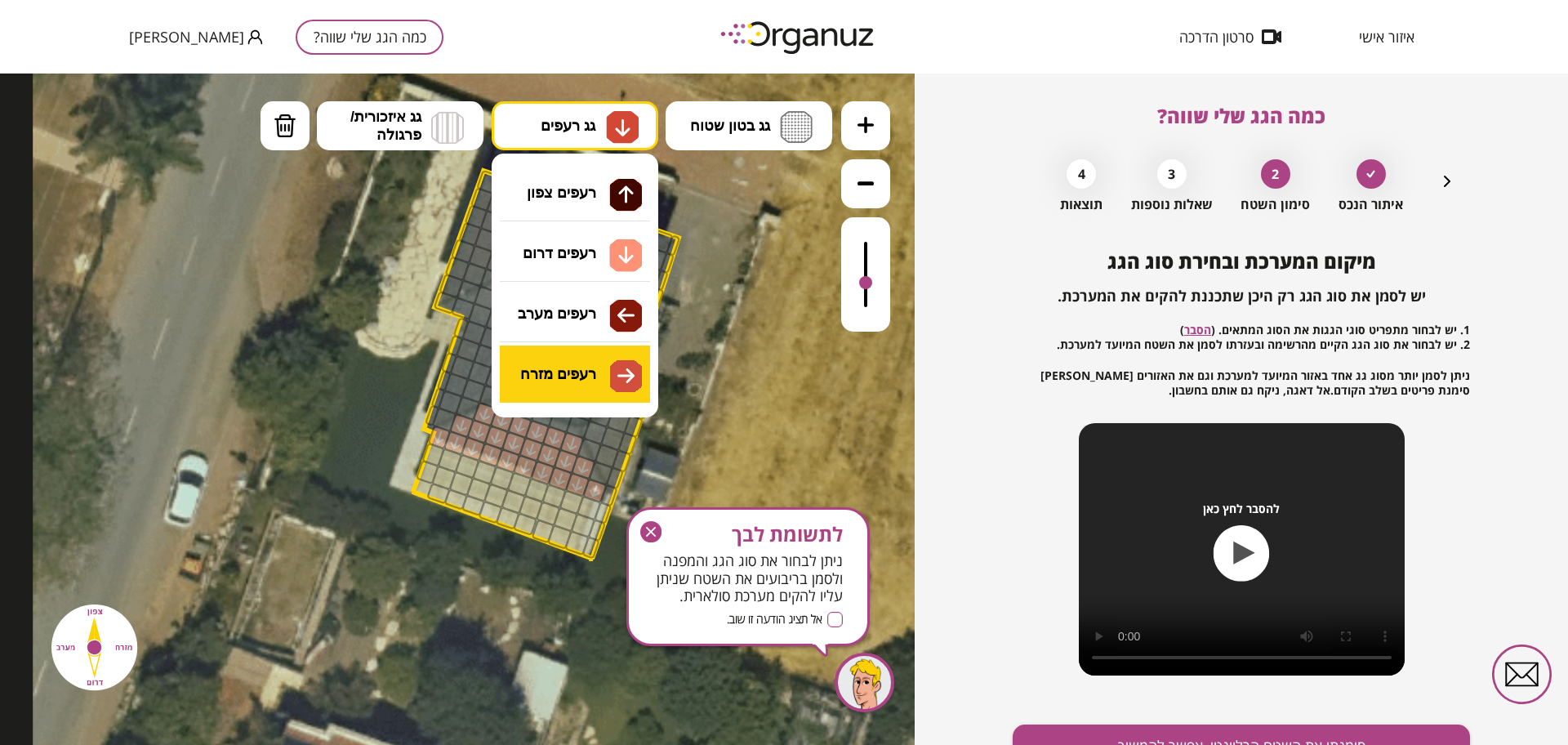
click at [602, 355] on div ".st0 { fill: #FFFFFF; } א" at bounding box center [457, 409] width 915 height 672
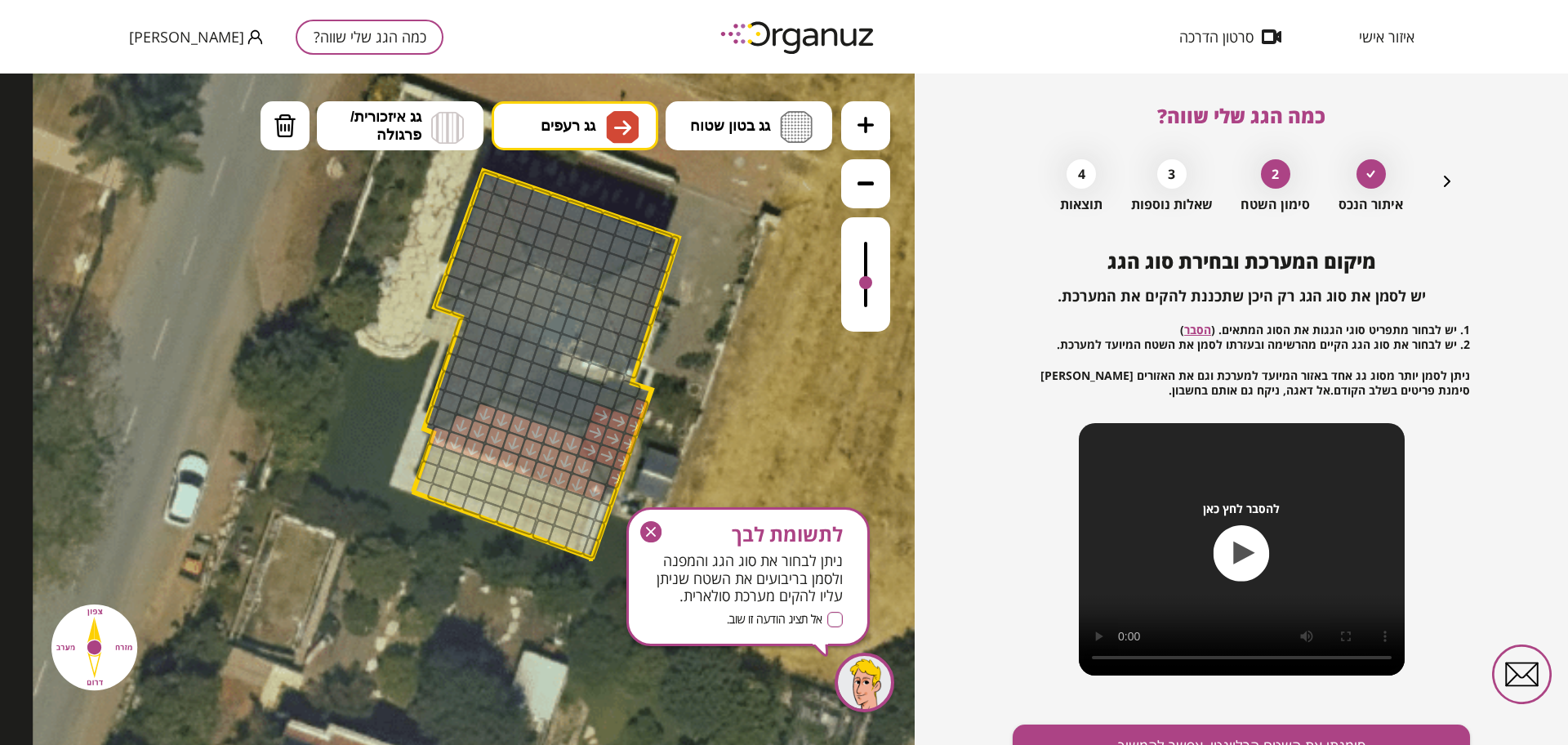
drag, startPoint x: 613, startPoint y: 474, endPoint x: 604, endPoint y: 422, distance: 52.8
click at [266, 132] on button "מחיקה" at bounding box center [284, 125] width 49 height 49
click at [585, 446] on div at bounding box center [589, 450] width 26 height 26
click at [595, 407] on div at bounding box center [601, 416] width 26 height 26
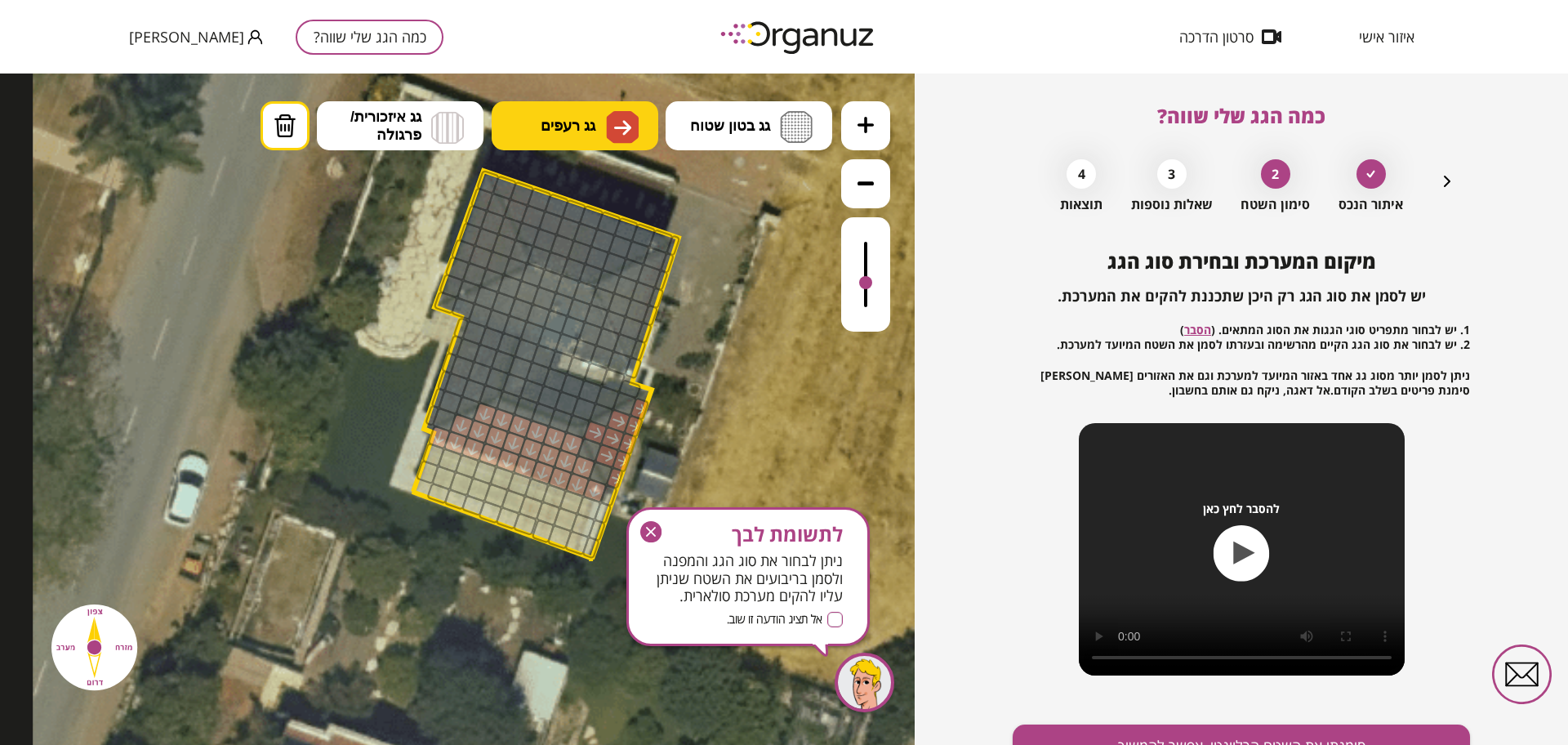
click at [572, 145] on button "גג רעפים" at bounding box center [574, 125] width 166 height 49
click at [596, 203] on div ".st0 { fill: #FFFFFF; } א" at bounding box center [457, 409] width 915 height 672
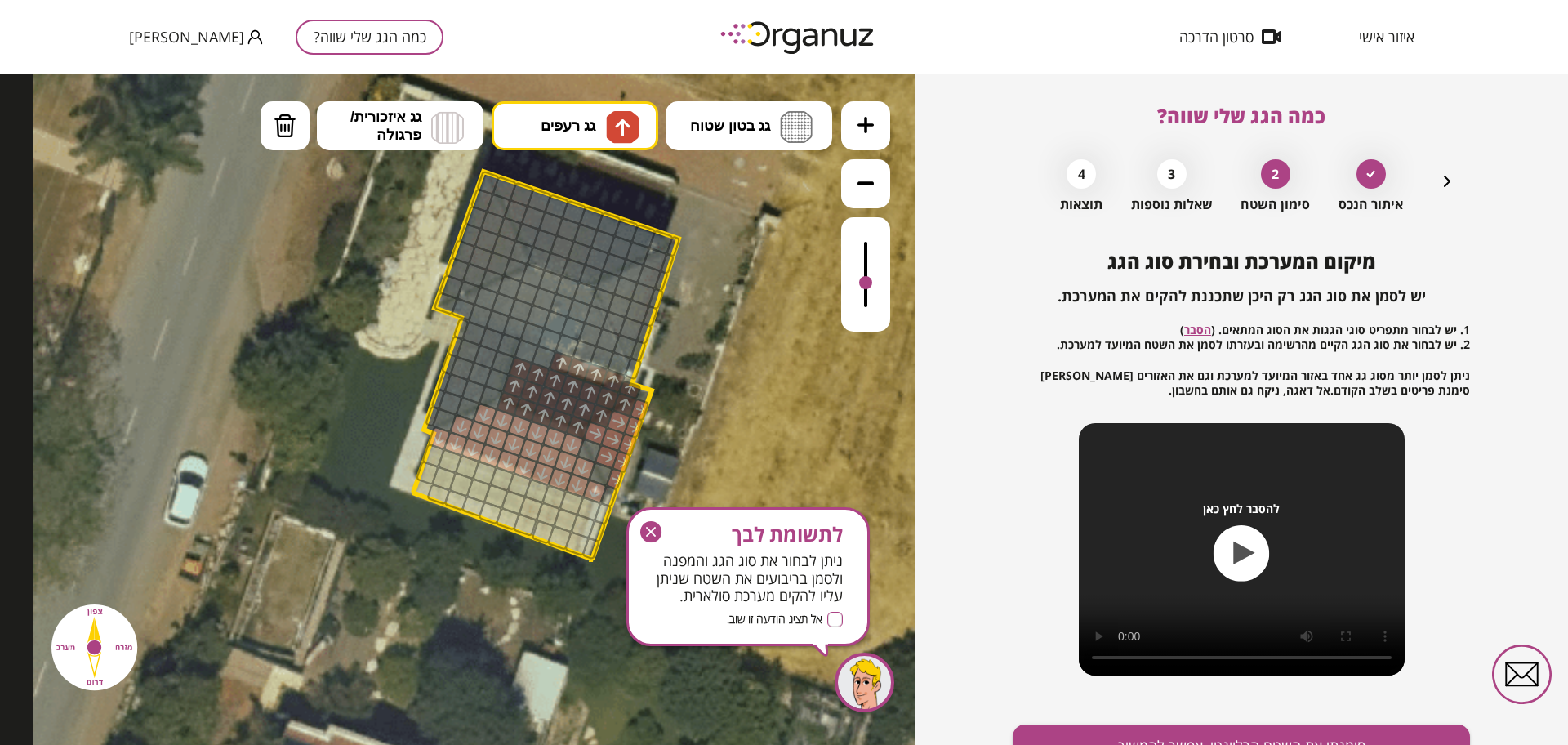
drag, startPoint x: 513, startPoint y: 395, endPoint x: 520, endPoint y: 375, distance: 21.2
click at [862, 277] on div at bounding box center [865, 276] width 13 height 13
click at [546, 360] on div at bounding box center [543, 358] width 26 height 26
click at [520, 350] on div at bounding box center [526, 352] width 26 height 26
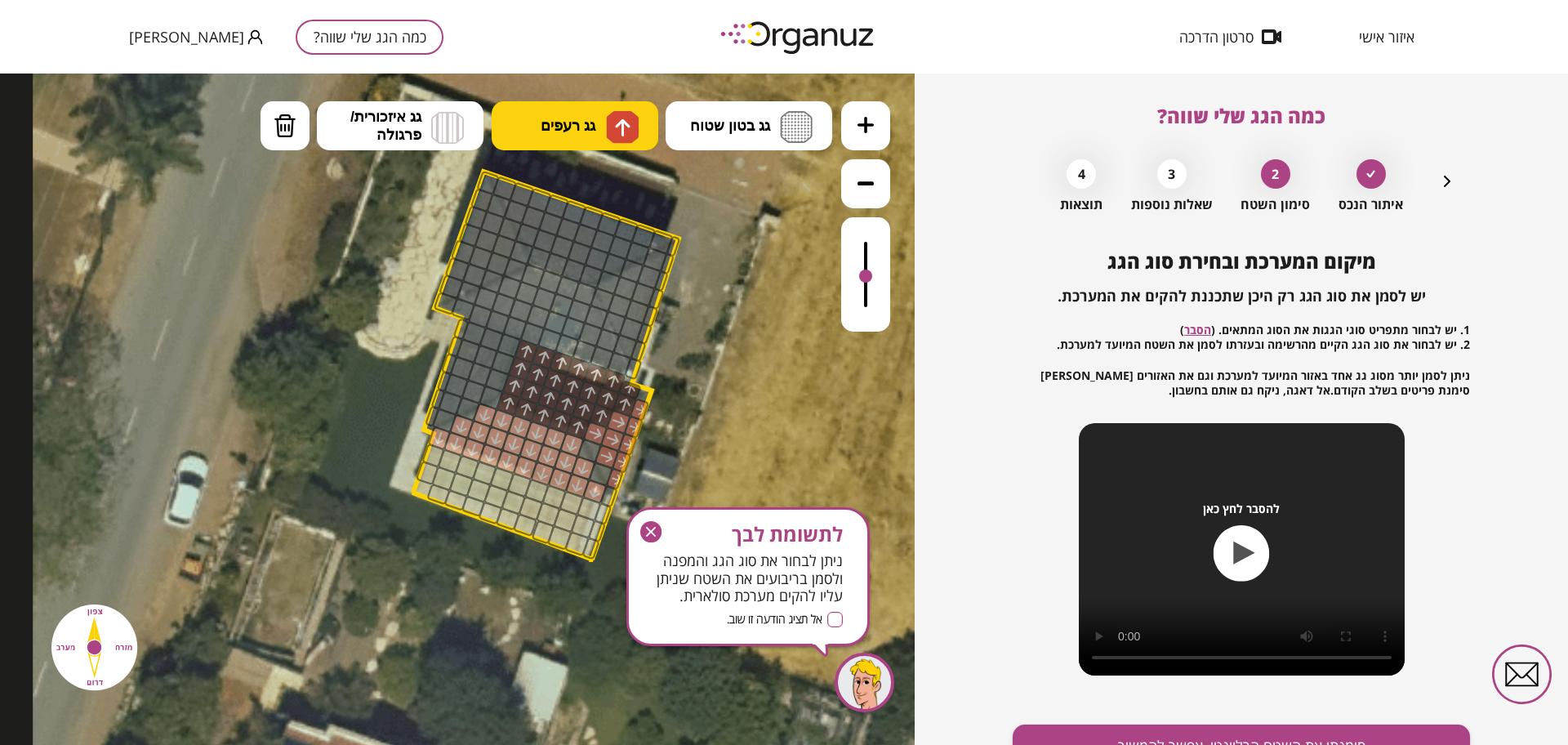
click at [610, 123] on img at bounding box center [622, 127] width 32 height 32
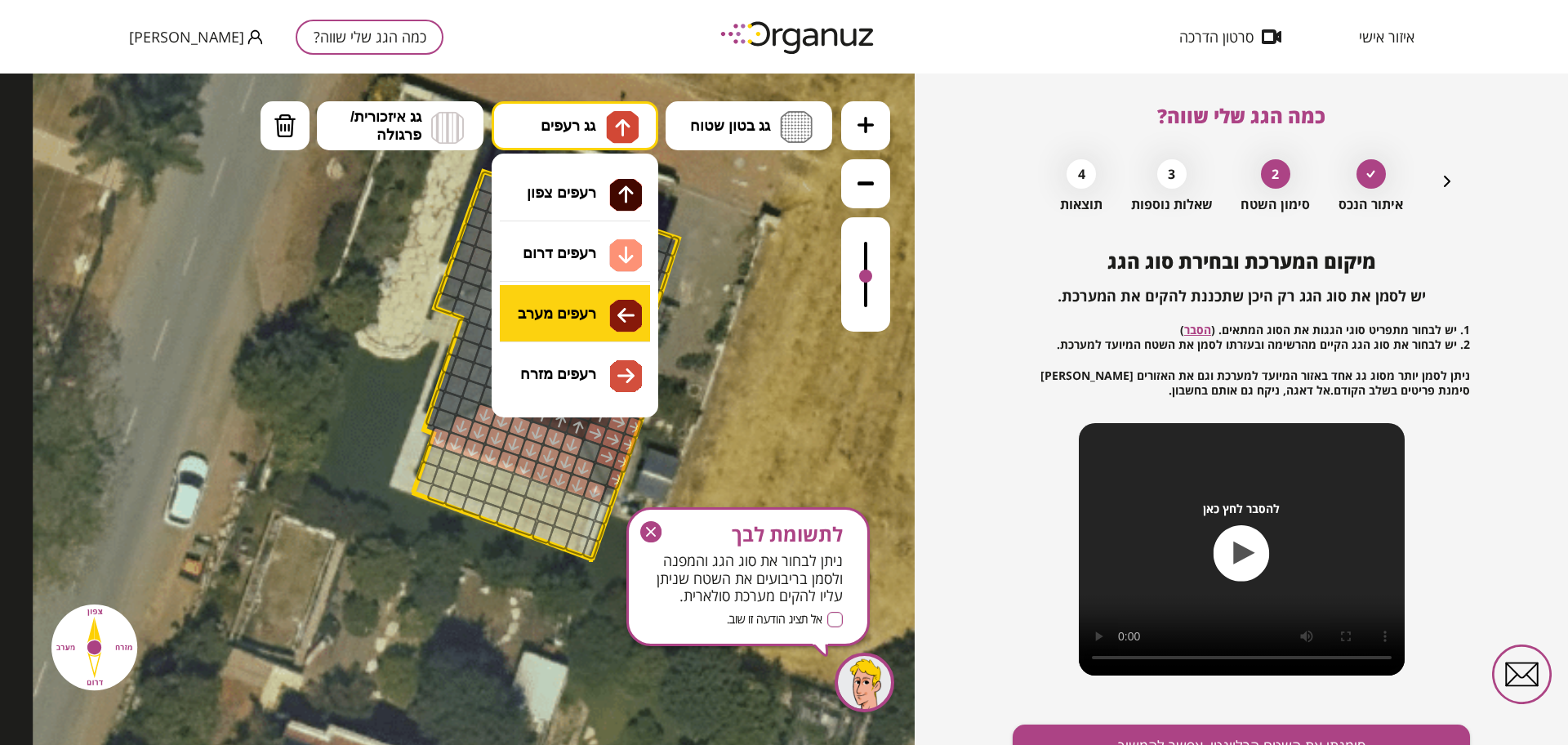
click at [595, 318] on div ".st0 { fill: #FFFFFF; } א" at bounding box center [457, 409] width 915 height 672
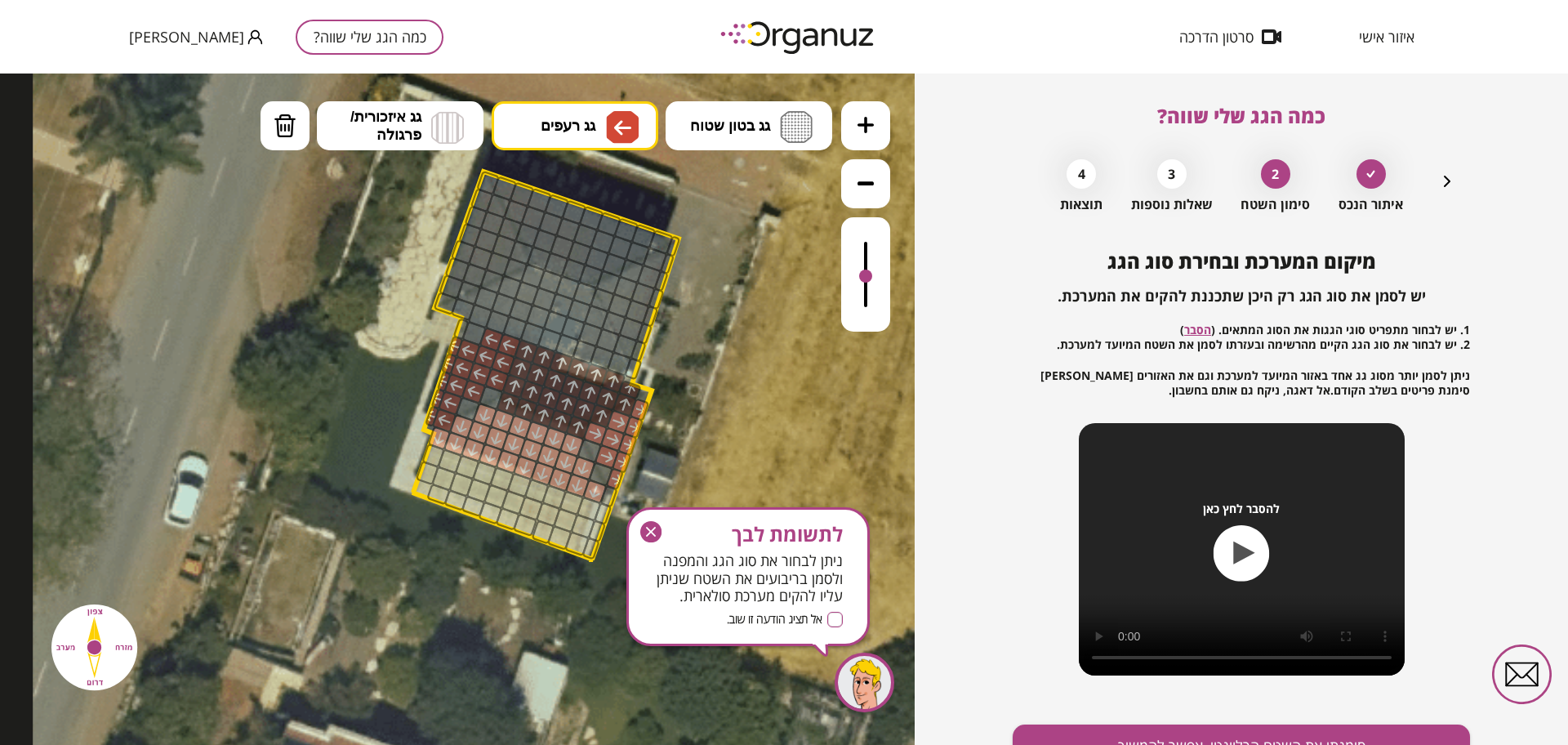
drag, startPoint x: 490, startPoint y: 373, endPoint x: 463, endPoint y: 338, distance: 44.2
click at [871, 300] on div at bounding box center [865, 275] width 49 height 114
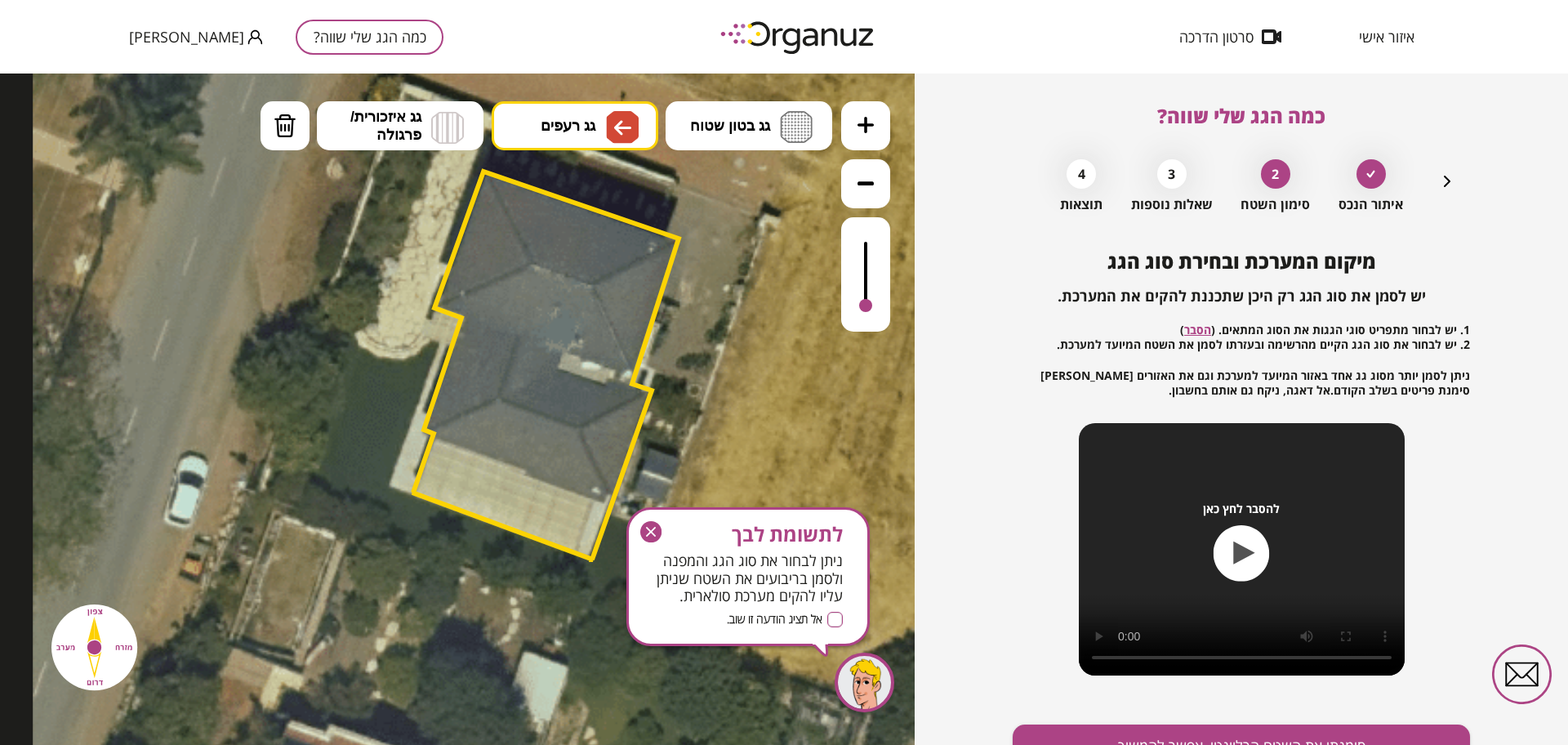
click at [867, 307] on div at bounding box center [865, 275] width 49 height 114
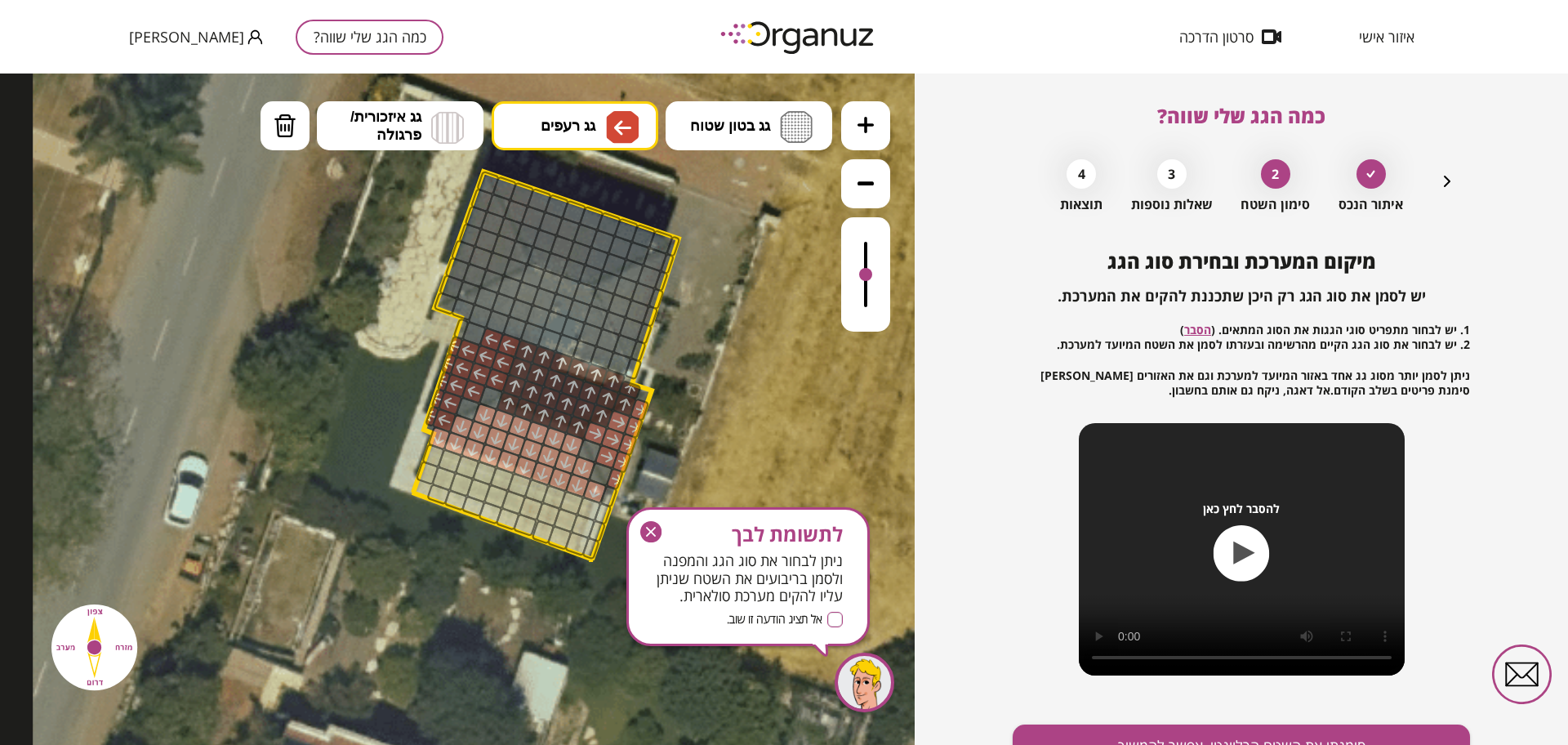
click at [861, 276] on div at bounding box center [865, 275] width 49 height 114
drag, startPoint x: 471, startPoint y: 335, endPoint x: 428, endPoint y: 322, distance: 44.9
click at [428, 322] on div ".st0 { fill: #FFFFFF; }" at bounding box center [556, 309] width 1048 height 1048
click at [581, 114] on button "גג רעפים" at bounding box center [574, 125] width 166 height 49
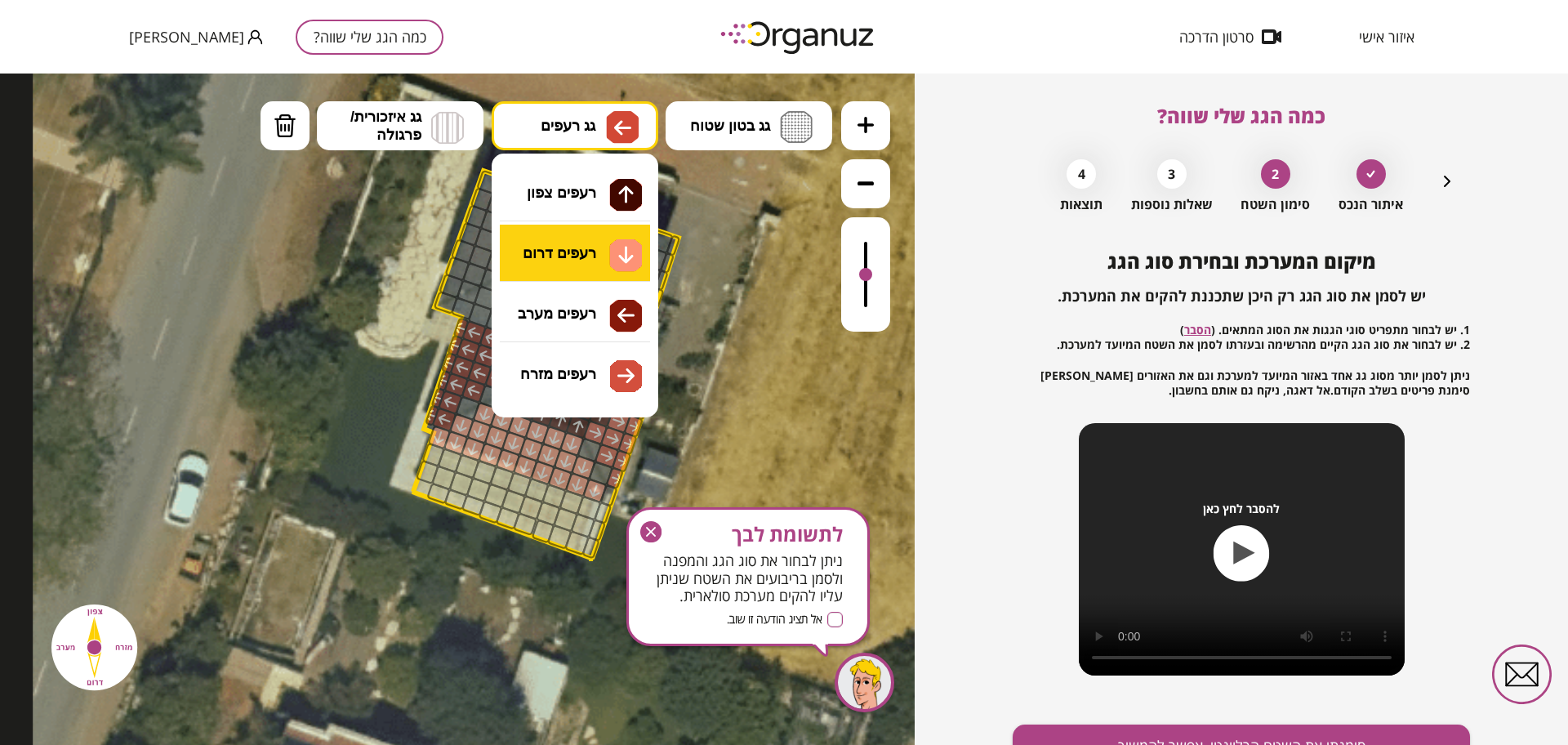
click at [576, 259] on div ".st0 { fill: #FFFFFF; } א" at bounding box center [457, 409] width 915 height 672
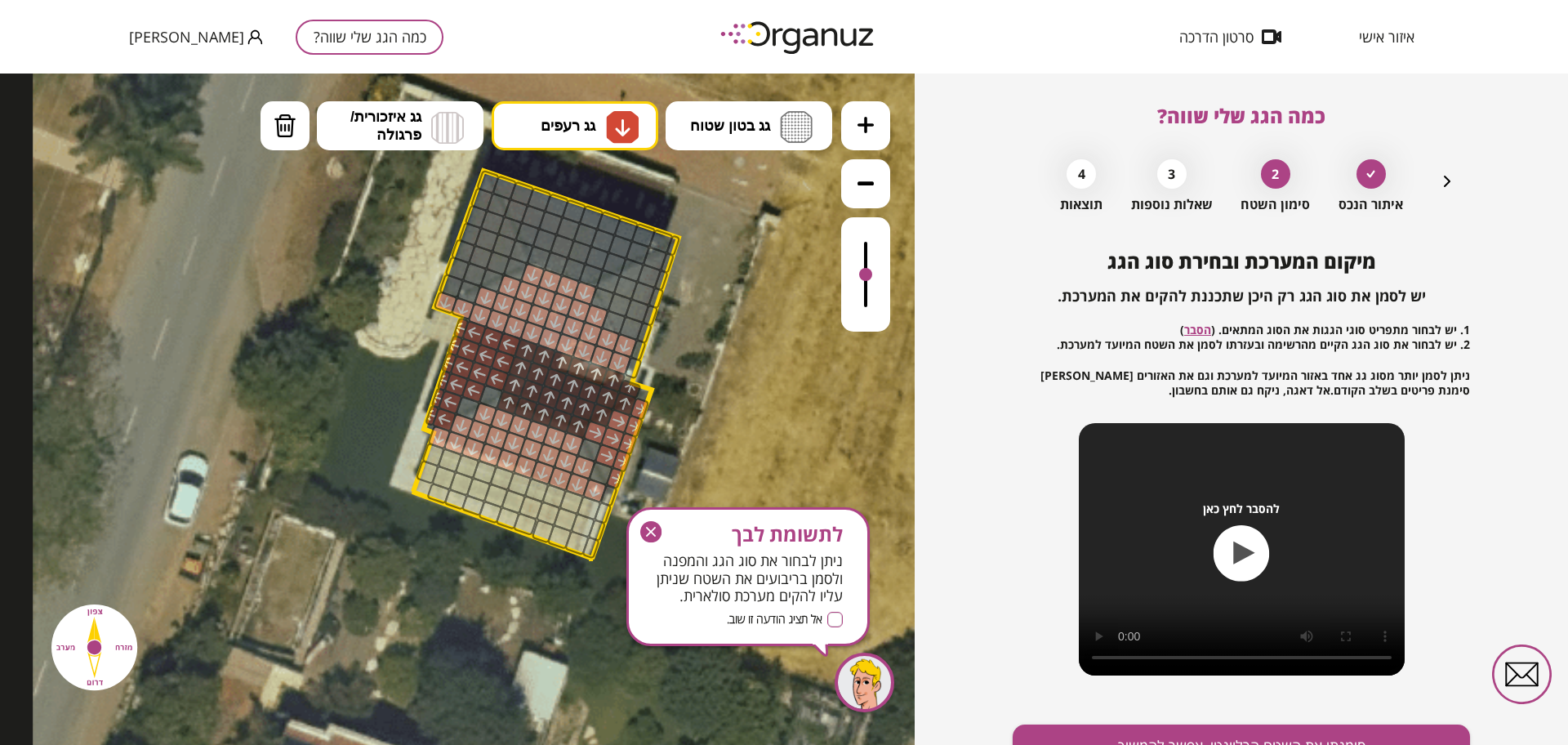
drag, startPoint x: 578, startPoint y: 288, endPoint x: 502, endPoint y: 302, distance: 77.3
click at [287, 128] on img at bounding box center [285, 125] width 23 height 25
click at [622, 340] on div at bounding box center [625, 346] width 26 height 26
click at [445, 303] on div at bounding box center [445, 303] width 26 height 24
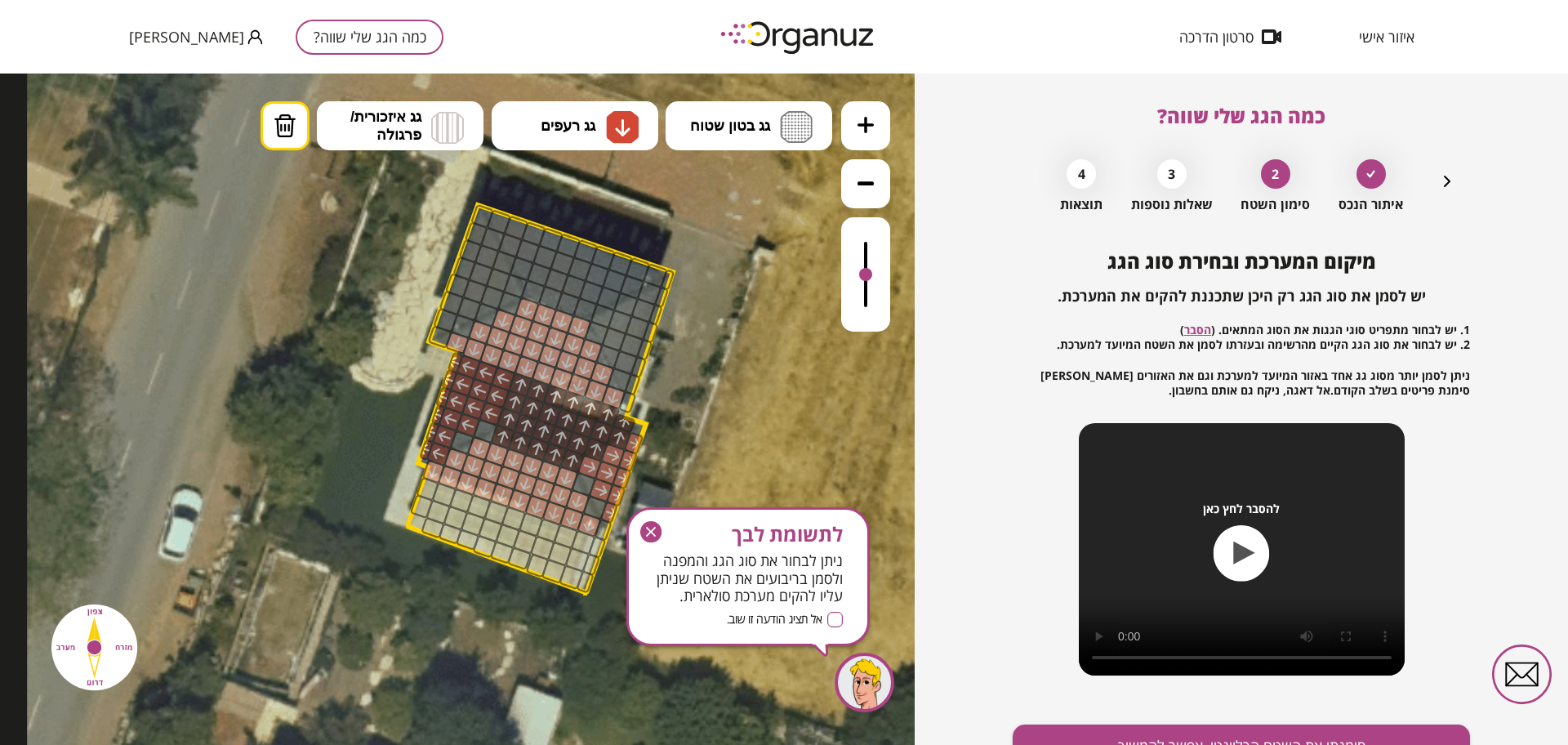
drag, startPoint x: 766, startPoint y: 399, endPoint x: 759, endPoint y: 429, distance: 30.8
click at [759, 429] on icon at bounding box center [551, 343] width 1048 height 1048
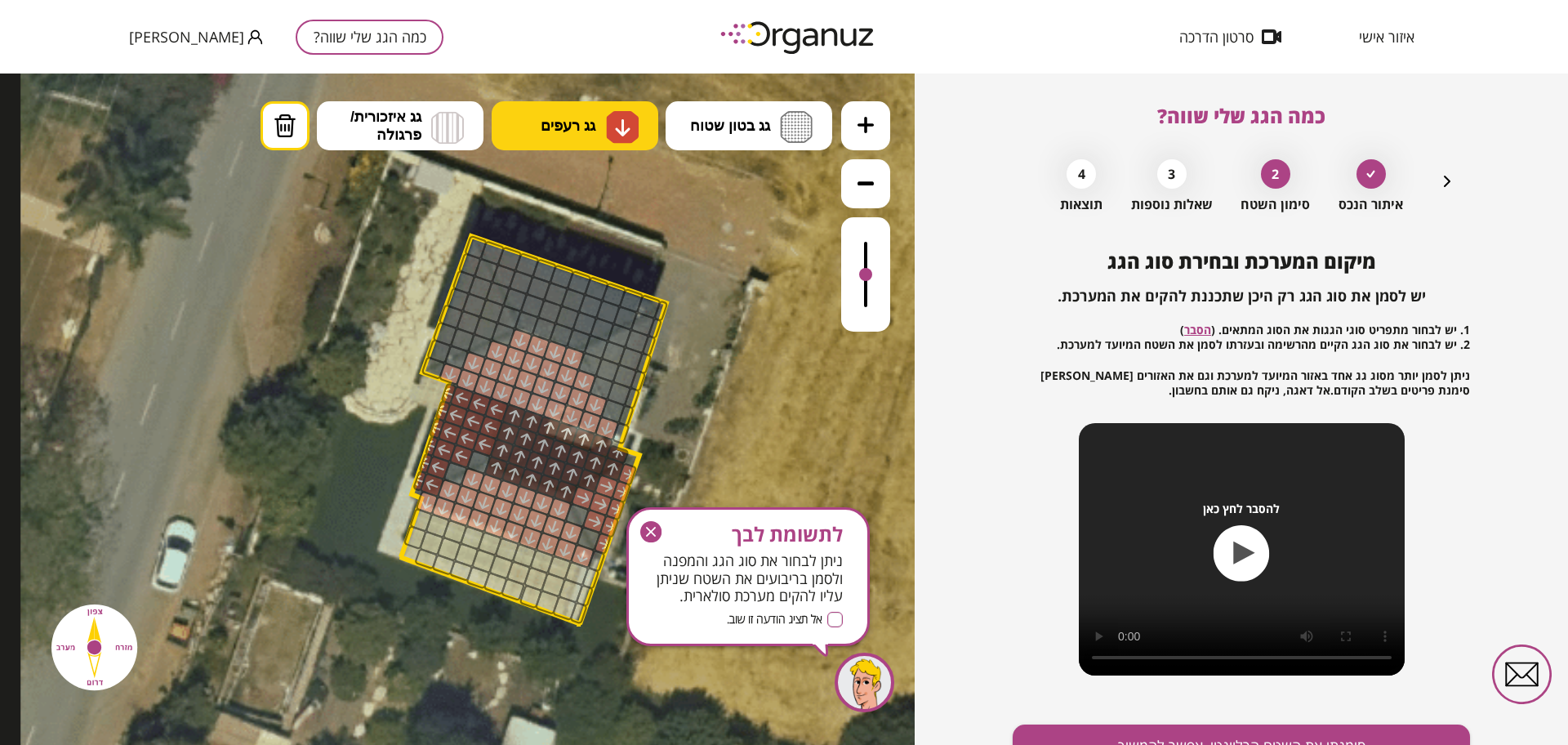
click at [571, 120] on span "גג רעפים" at bounding box center [568, 125] width 55 height 18
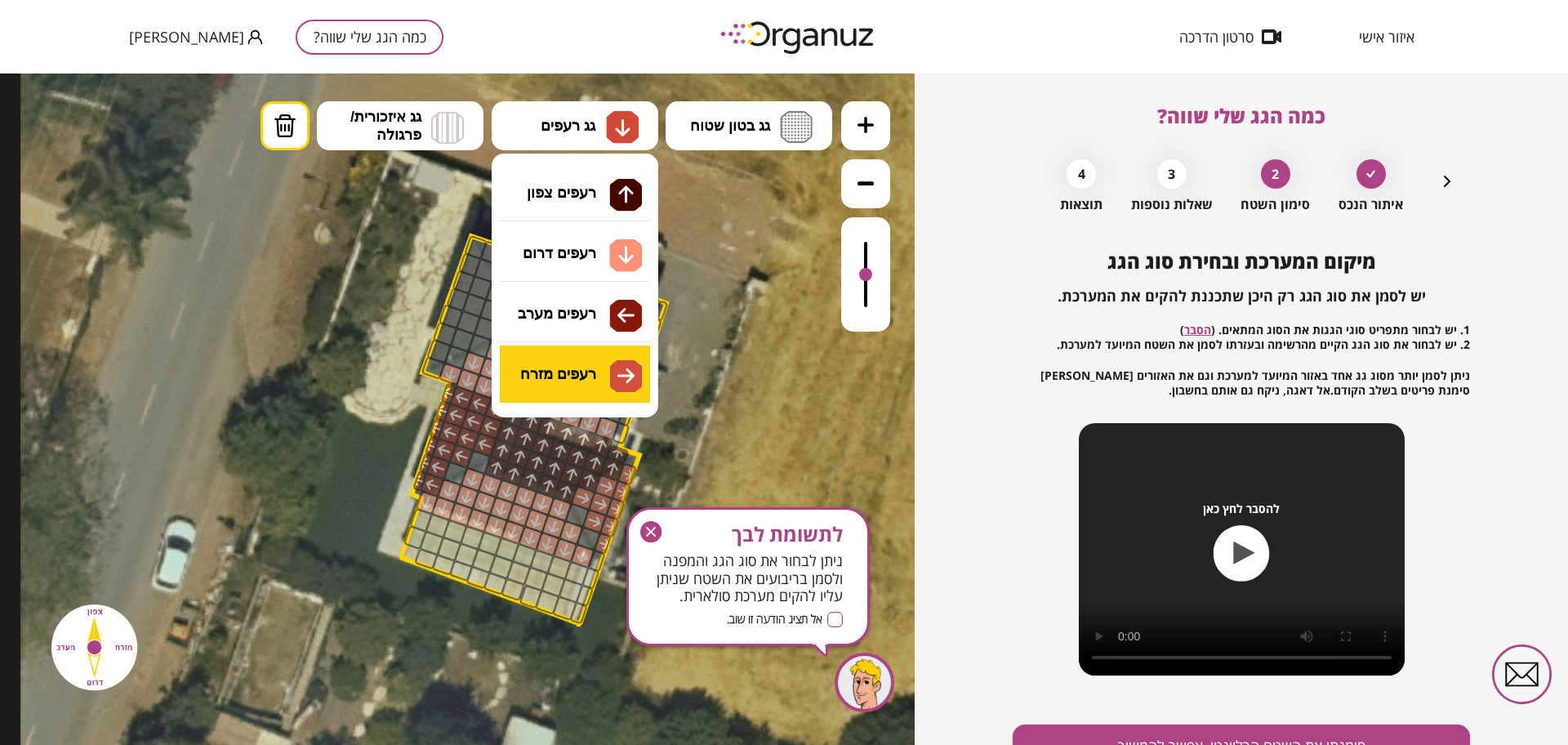
click at [604, 369] on div ".st0 { fill: #FFFFFF; } א" at bounding box center [457, 409] width 915 height 672
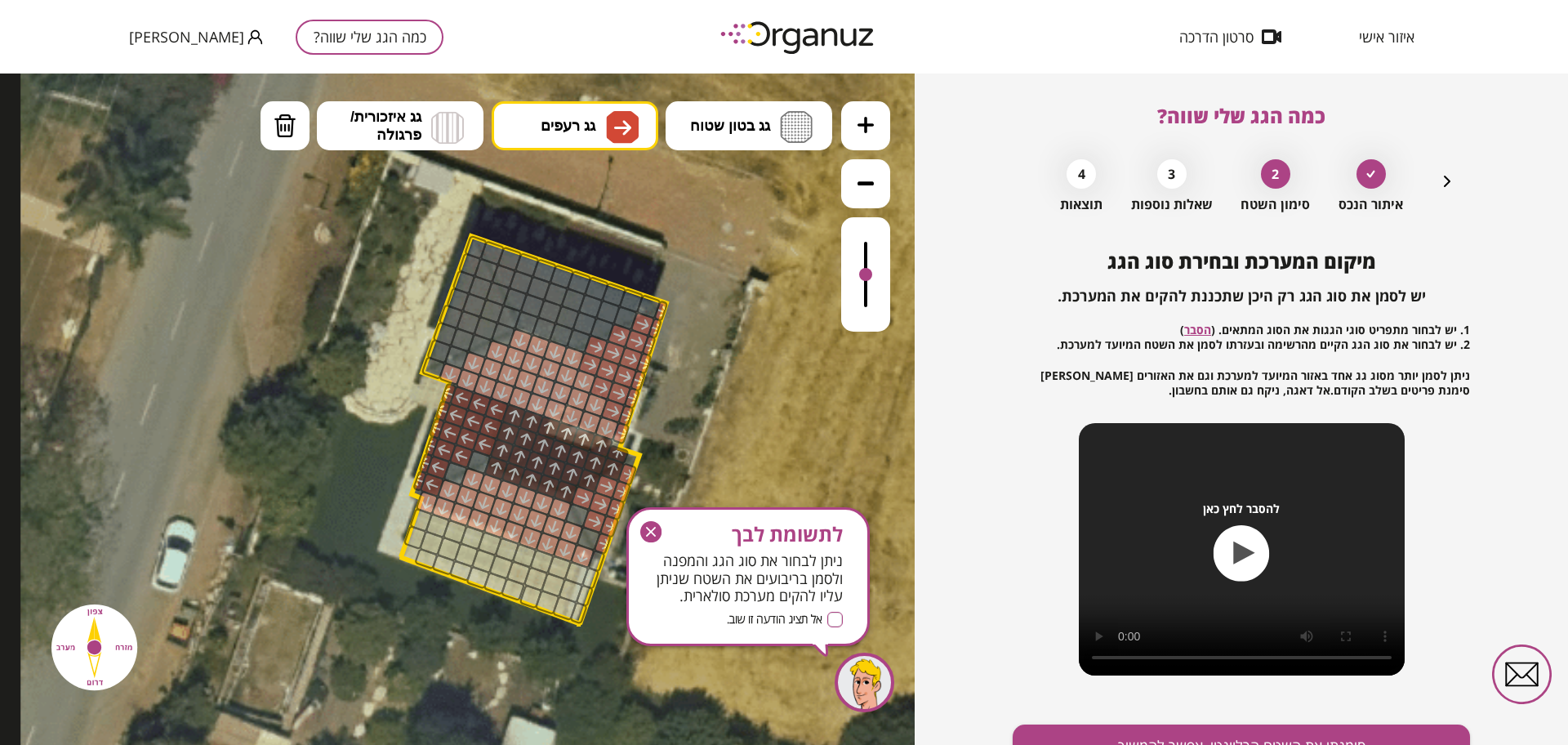
drag, startPoint x: 601, startPoint y: 360, endPoint x: 635, endPoint y: 378, distance: 38.5
click at [572, 172] on icon at bounding box center [544, 374] width 1048 height 1048
click at [582, 139] on button "גג רעפים" at bounding box center [574, 125] width 166 height 49
click at [602, 313] on div ".st0 { fill: #FFFFFF; } א" at bounding box center [457, 409] width 915 height 672
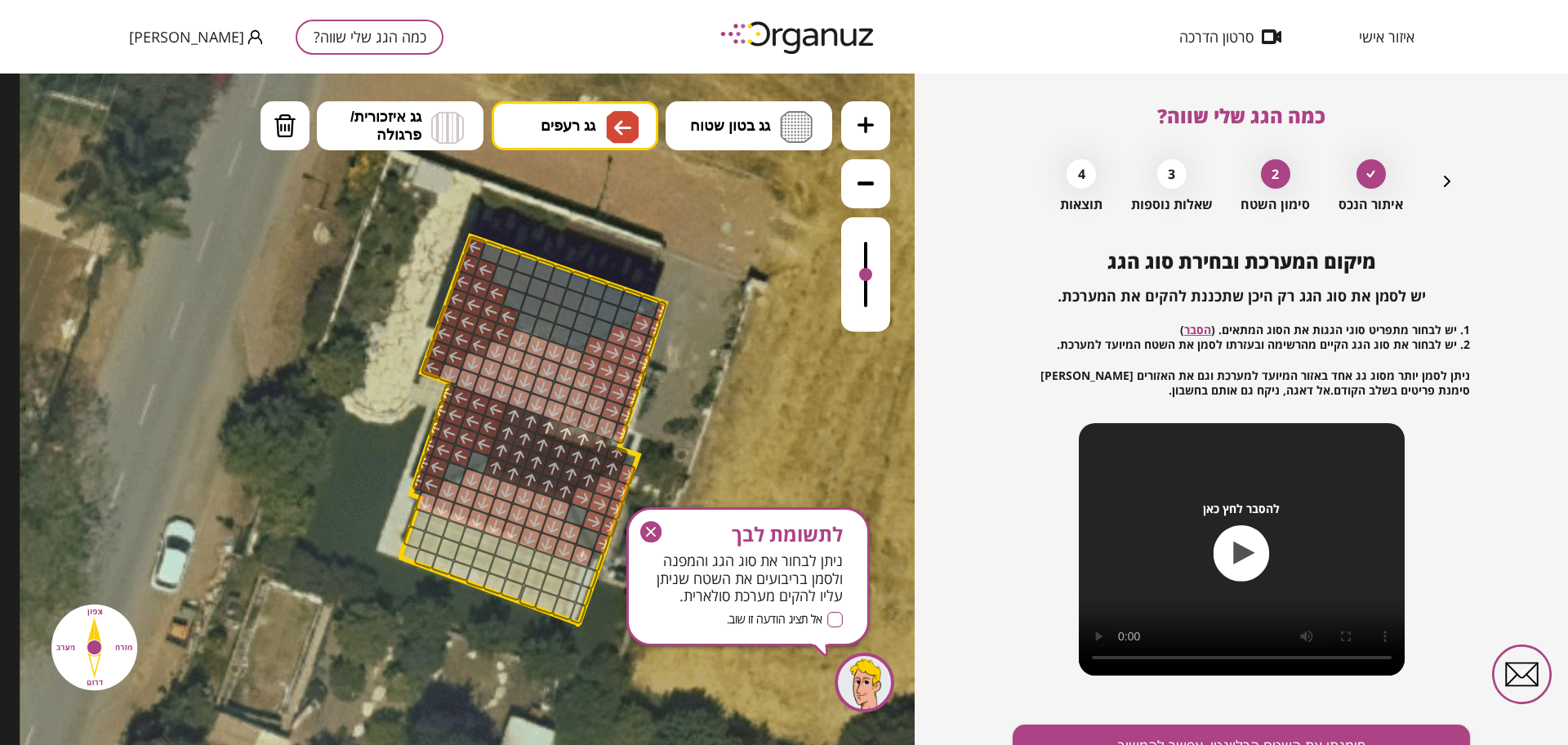
drag, startPoint x: 429, startPoint y: 360, endPoint x: 499, endPoint y: 269, distance: 114.8
click at [577, 104] on button "גג רעפים" at bounding box center [574, 125] width 166 height 49
click at [595, 189] on div ".st0 { fill: #FFFFFF; } א" at bounding box center [457, 409] width 915 height 672
drag, startPoint x: 495, startPoint y: 253, endPoint x: 539, endPoint y: 265, distance: 45.6
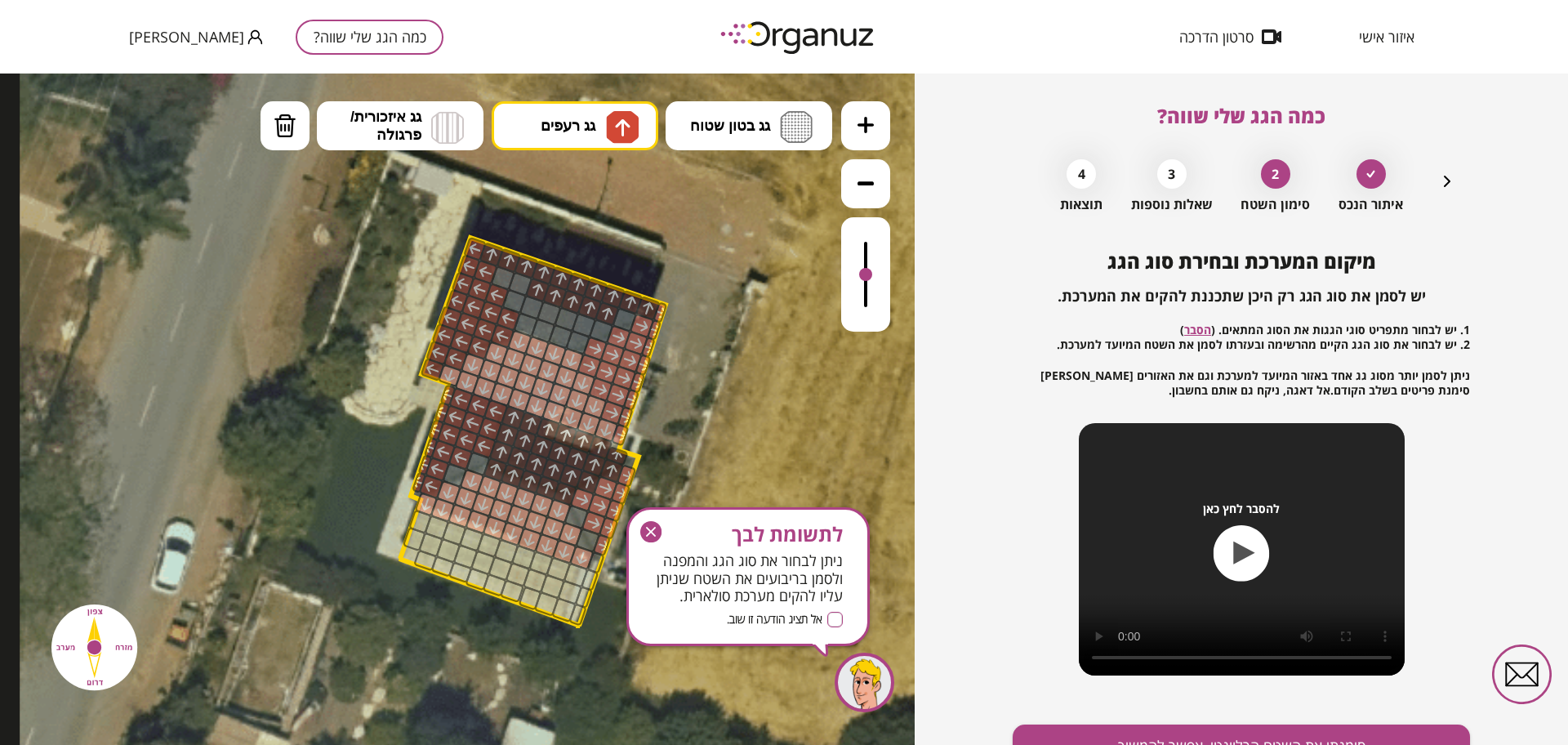
drag, startPoint x: 520, startPoint y: 288, endPoint x: 505, endPoint y: 273, distance: 21.2
click at [566, 123] on span "גג רעפים" at bounding box center [568, 125] width 55 height 18
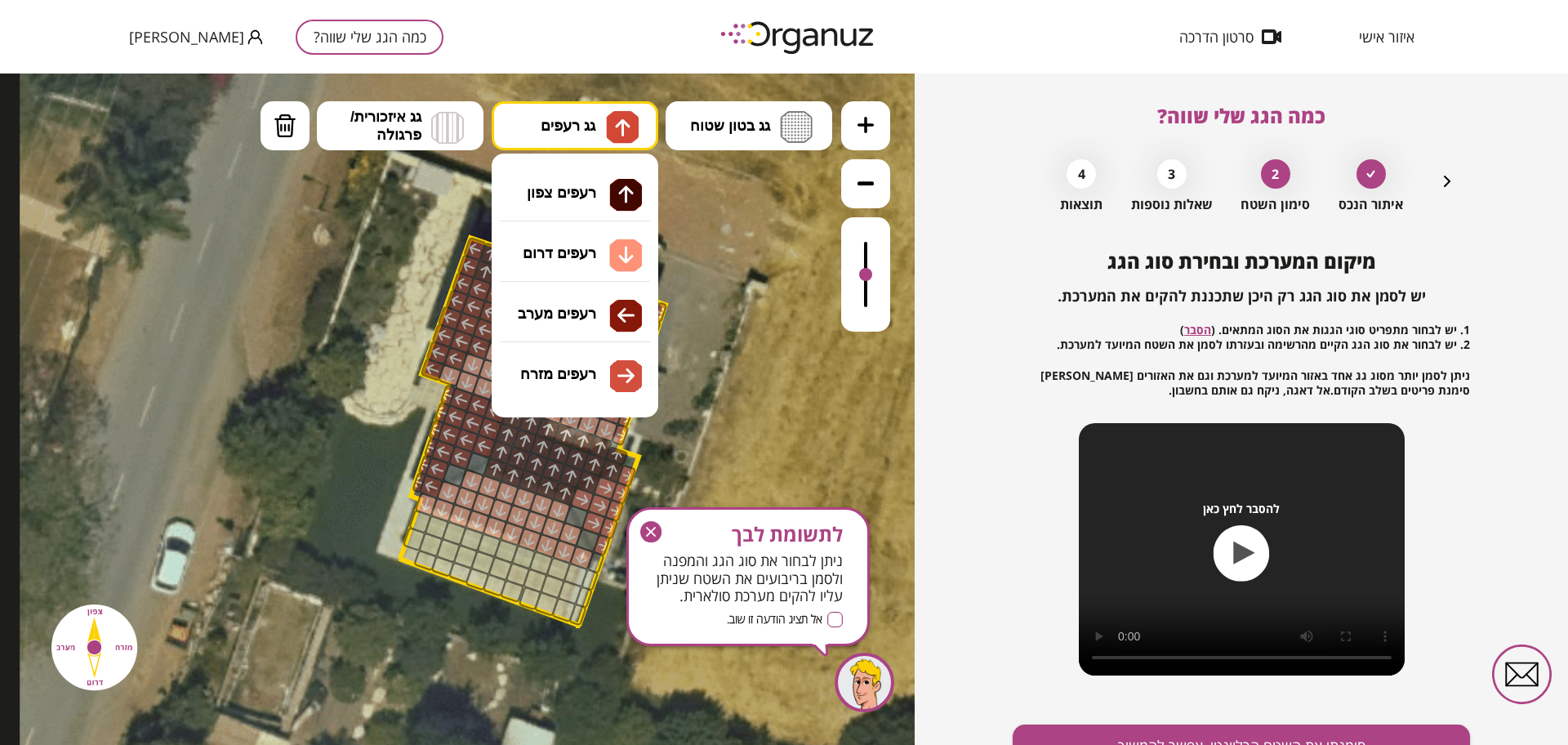
drag, startPoint x: 608, startPoint y: 300, endPoint x: 549, endPoint y: 294, distance: 59.3
click at [607, 300] on div ".st0 { fill: #FFFFFF; } א" at bounding box center [457, 409] width 915 height 672
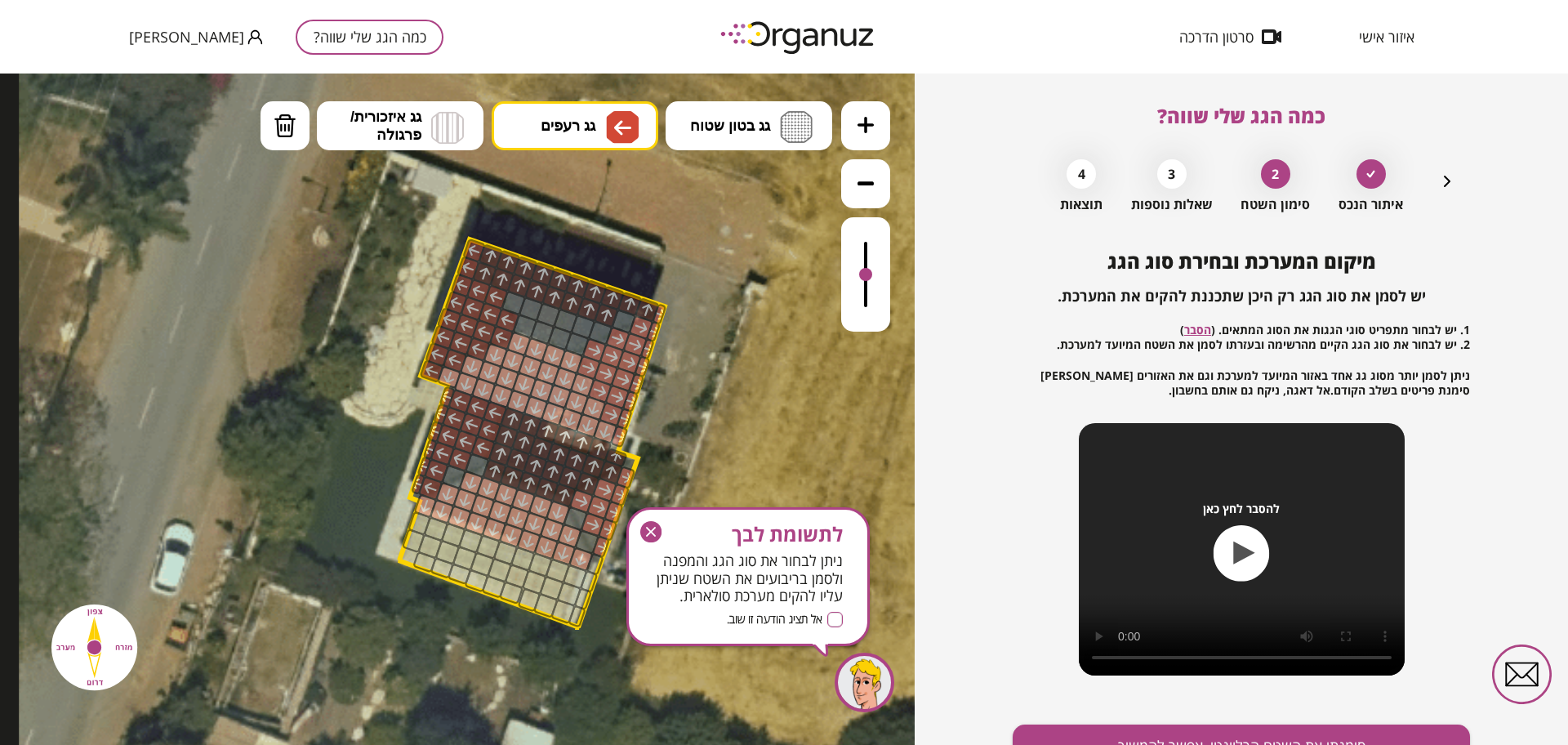
click at [485, 276] on div at bounding box center [485, 273] width 26 height 26
click at [576, 134] on span "גג רעפים" at bounding box center [568, 125] width 55 height 18
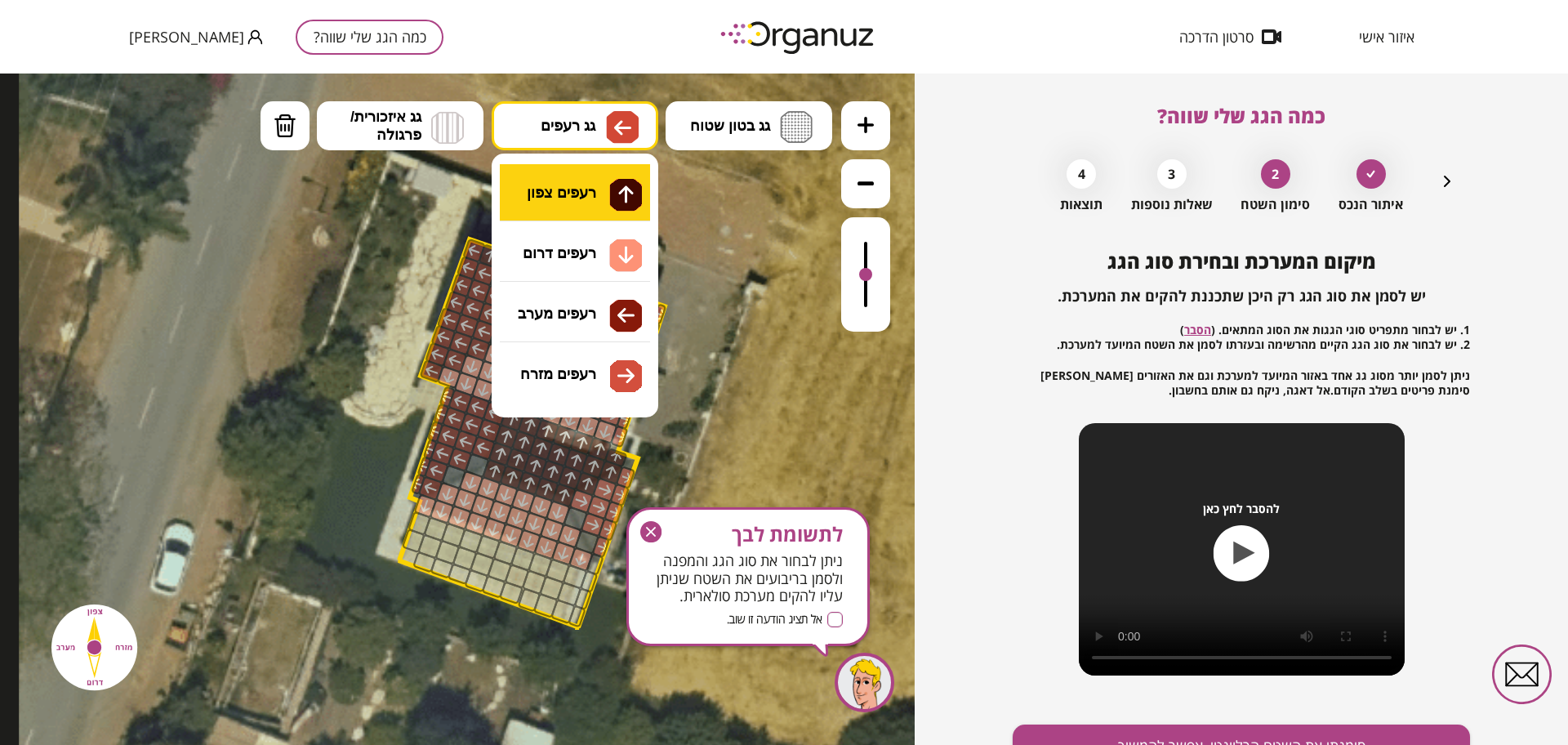
click at [594, 192] on div ".st0 { fill: #FFFFFF; } א" at bounding box center [457, 409] width 915 height 672
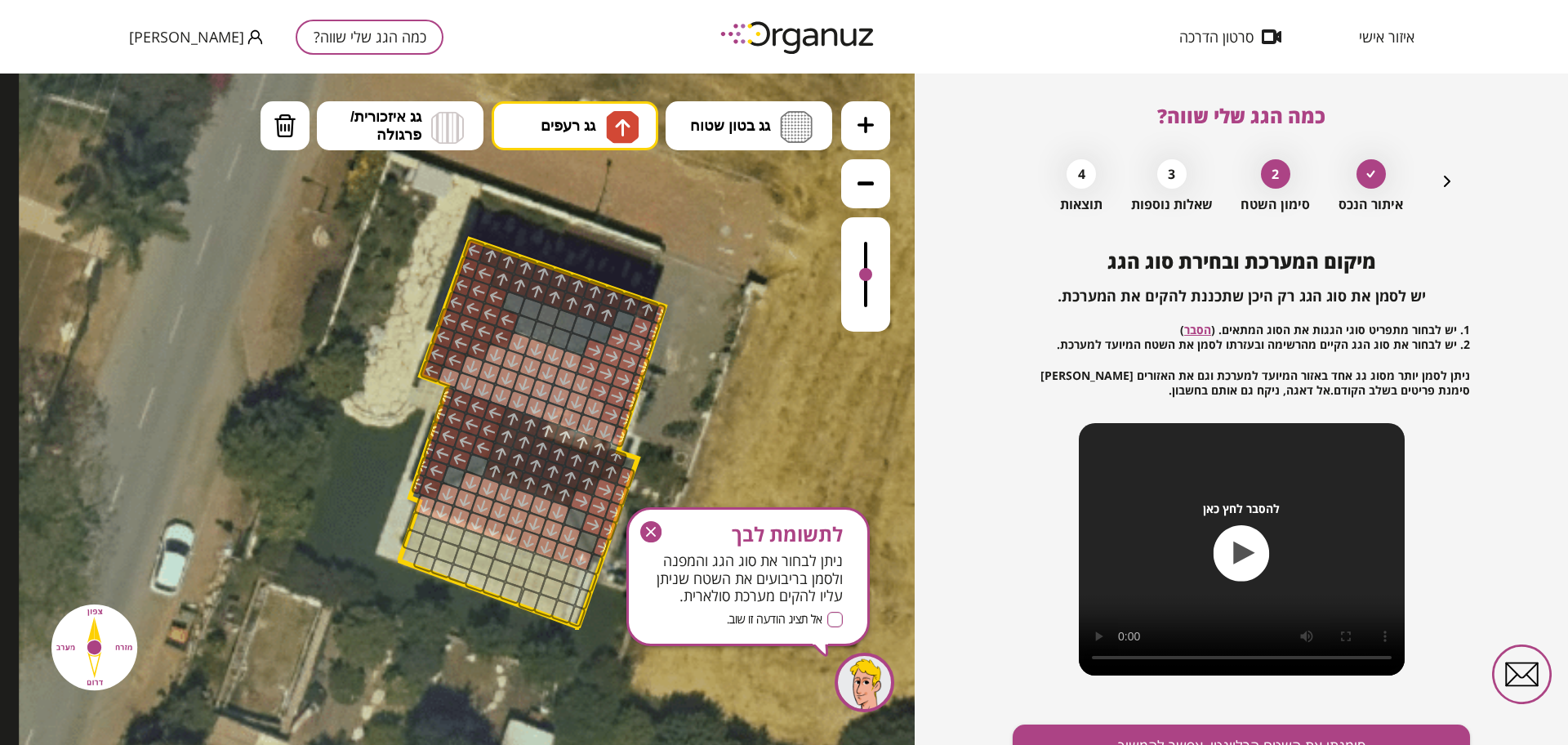
click at [617, 313] on div at bounding box center [624, 322] width 26 height 26
drag, startPoint x: 592, startPoint y: 328, endPoint x: 576, endPoint y: 342, distance: 21.3
click at [649, 529] on icon "button" at bounding box center [650, 531] width 9 height 9
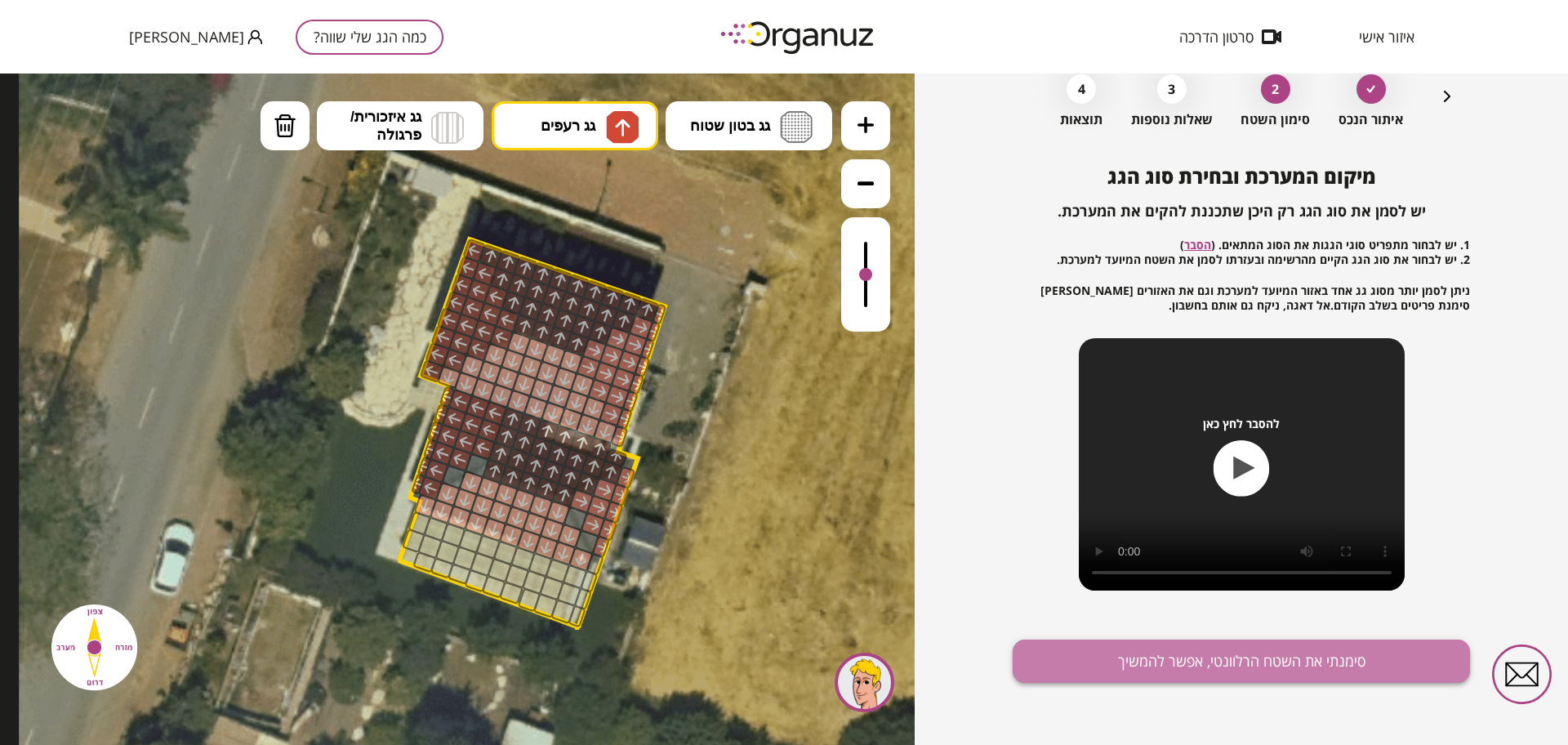
click at [1311, 660] on button "סימנתי את השטח הרלוונטי, אפשר להמשיך" at bounding box center [1241, 661] width 457 height 44
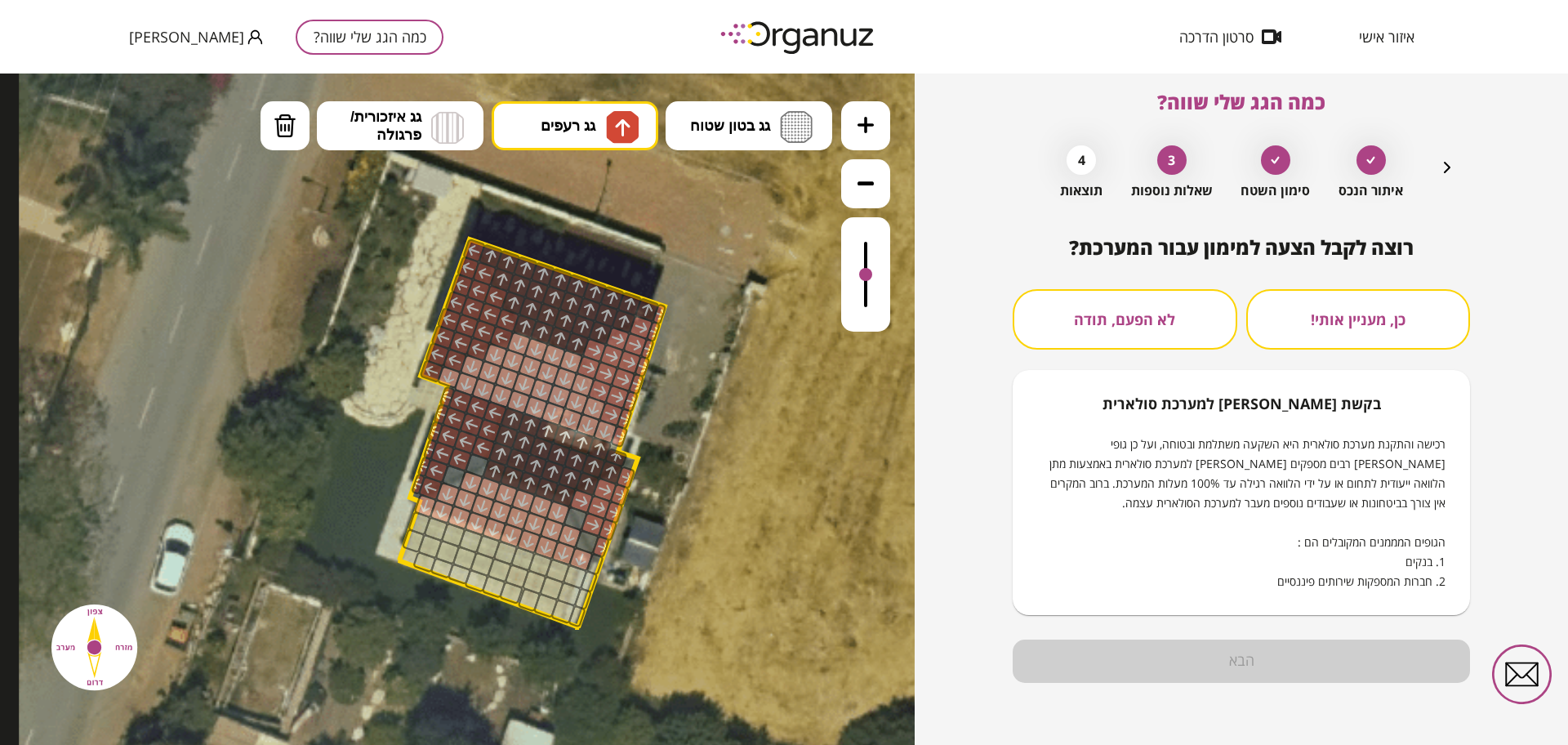
click at [1188, 329] on button "לא הפעם, תודה" at bounding box center [1124, 319] width 224 height 61
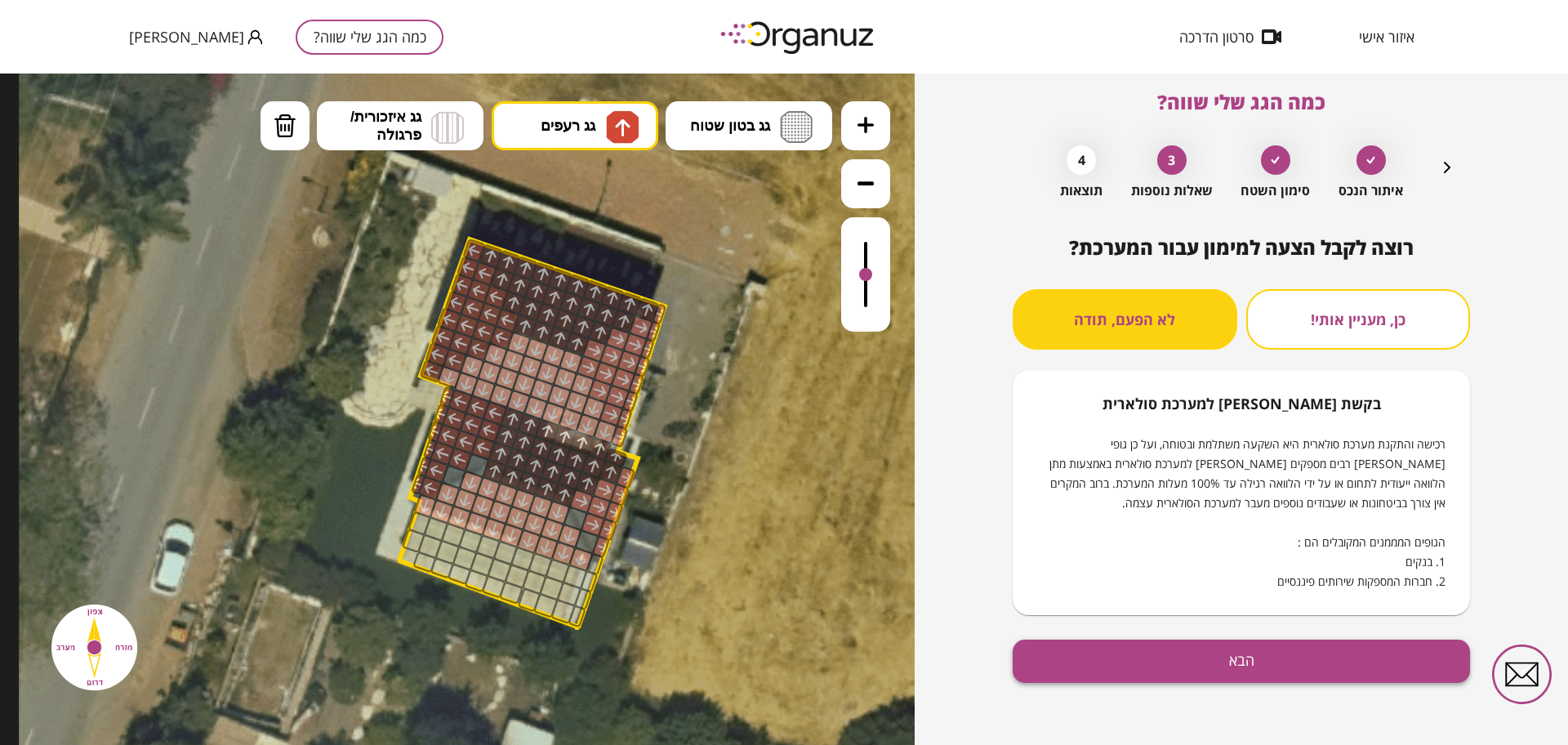
click at [1250, 657] on button "הבא" at bounding box center [1241, 661] width 457 height 44
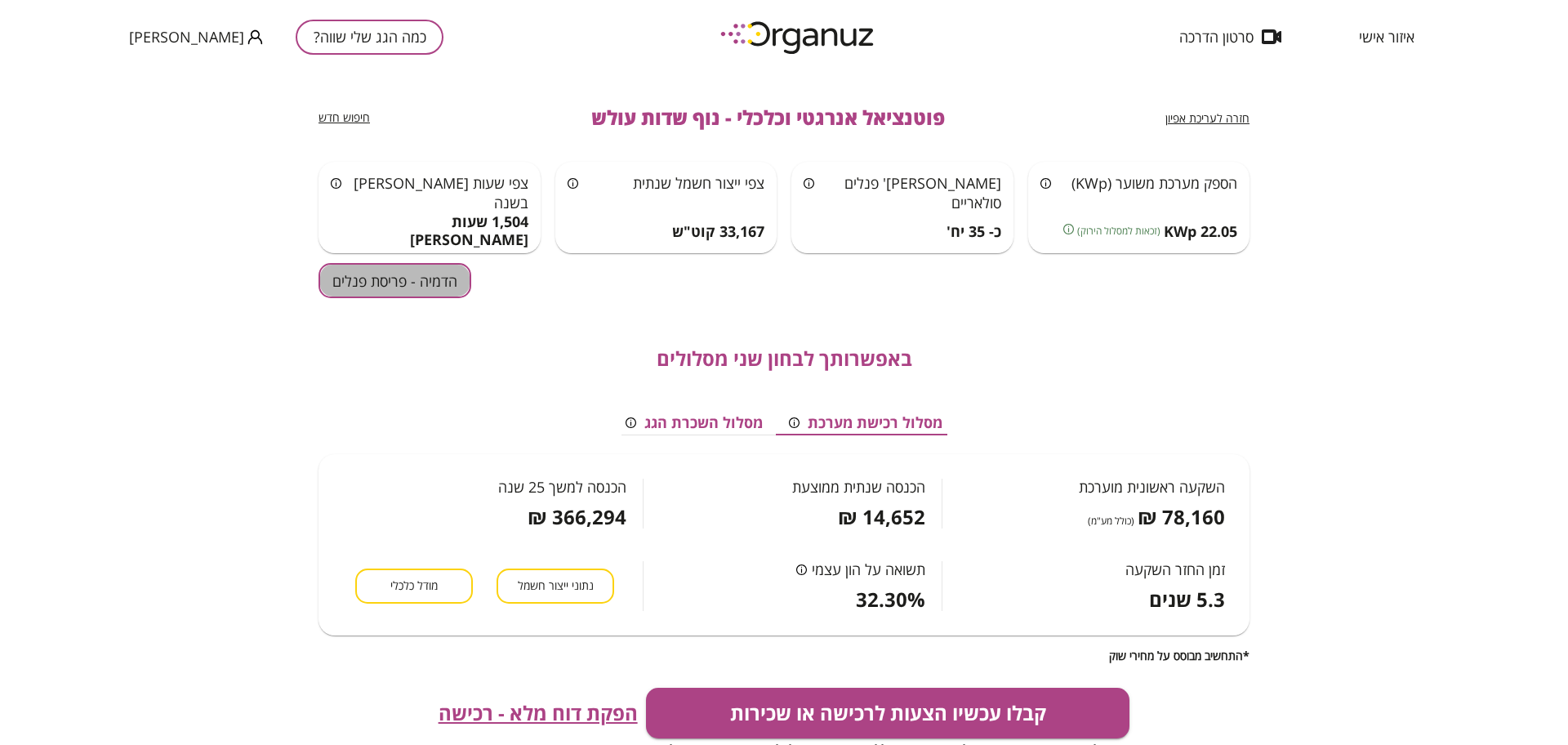
click at [377, 271] on button "הדמיה - פריסת פנלים" at bounding box center [394, 280] width 153 height 35
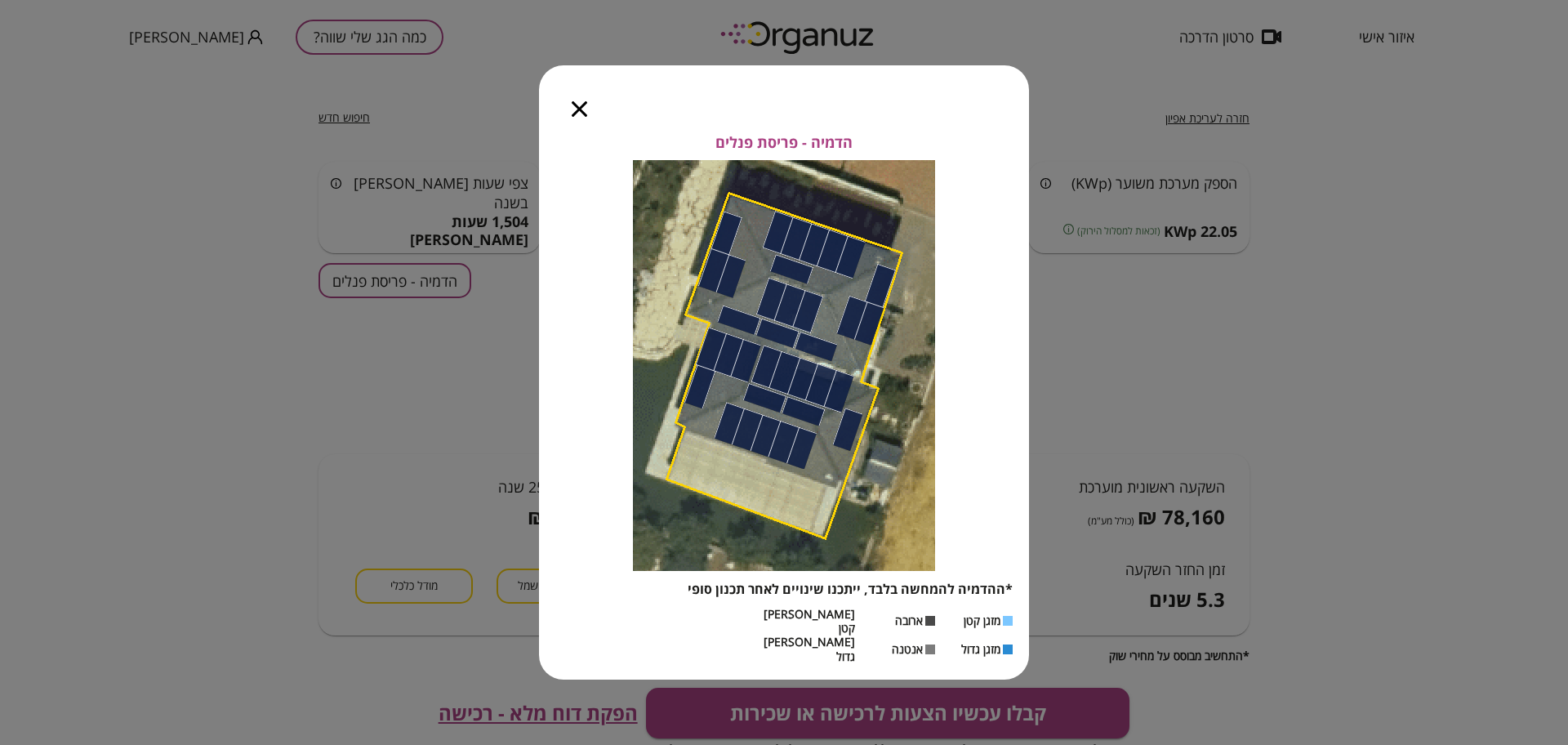
click at [577, 117] on icon "button" at bounding box center [579, 109] width 15 height 15
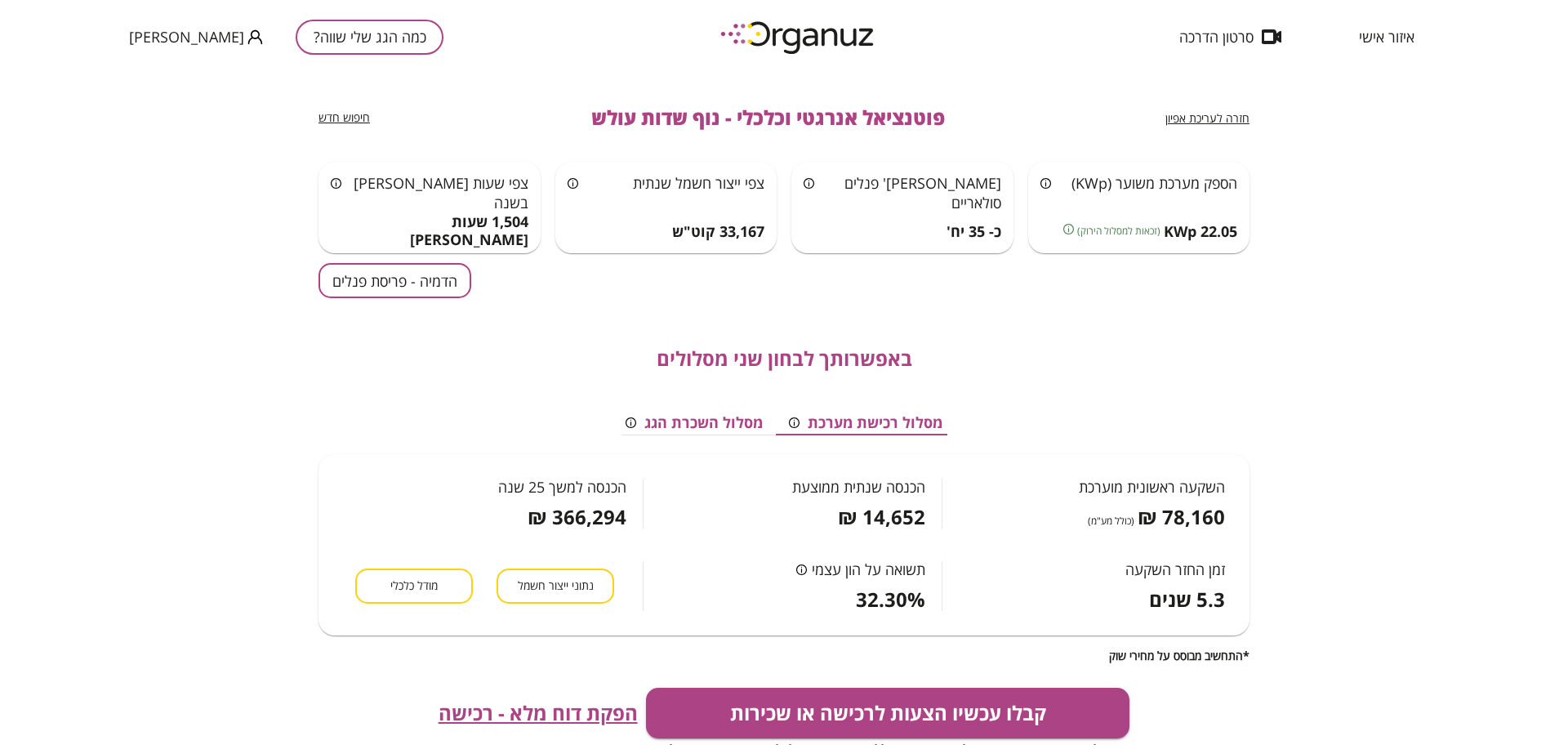
click at [432, 595] on button "מודל כלכלי" at bounding box center [414, 585] width 118 height 35
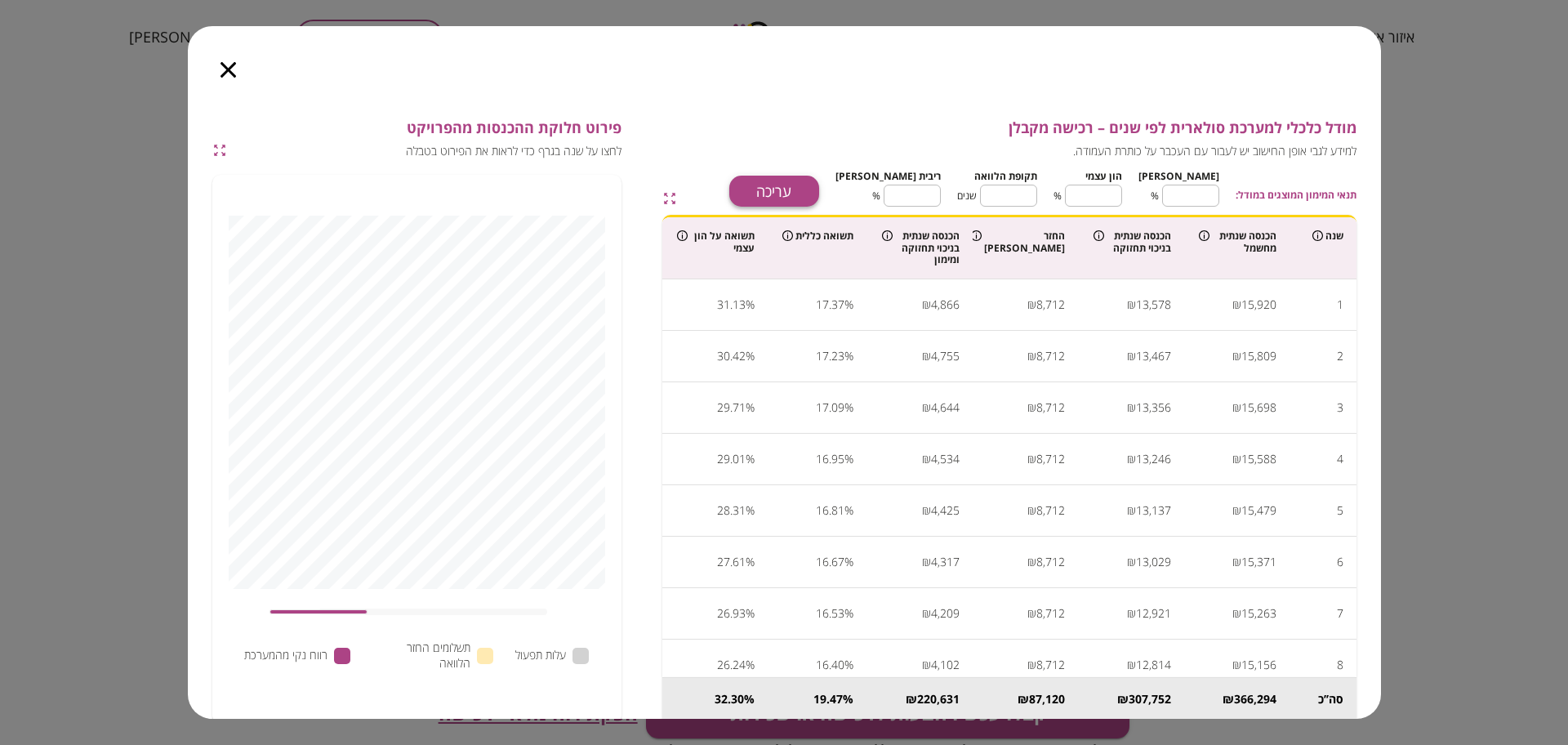
click at [819, 185] on button "עריכה" at bounding box center [774, 191] width 90 height 31
click at [1206, 203] on input "**" at bounding box center [1190, 195] width 57 height 44
type input "*"
type input "***"
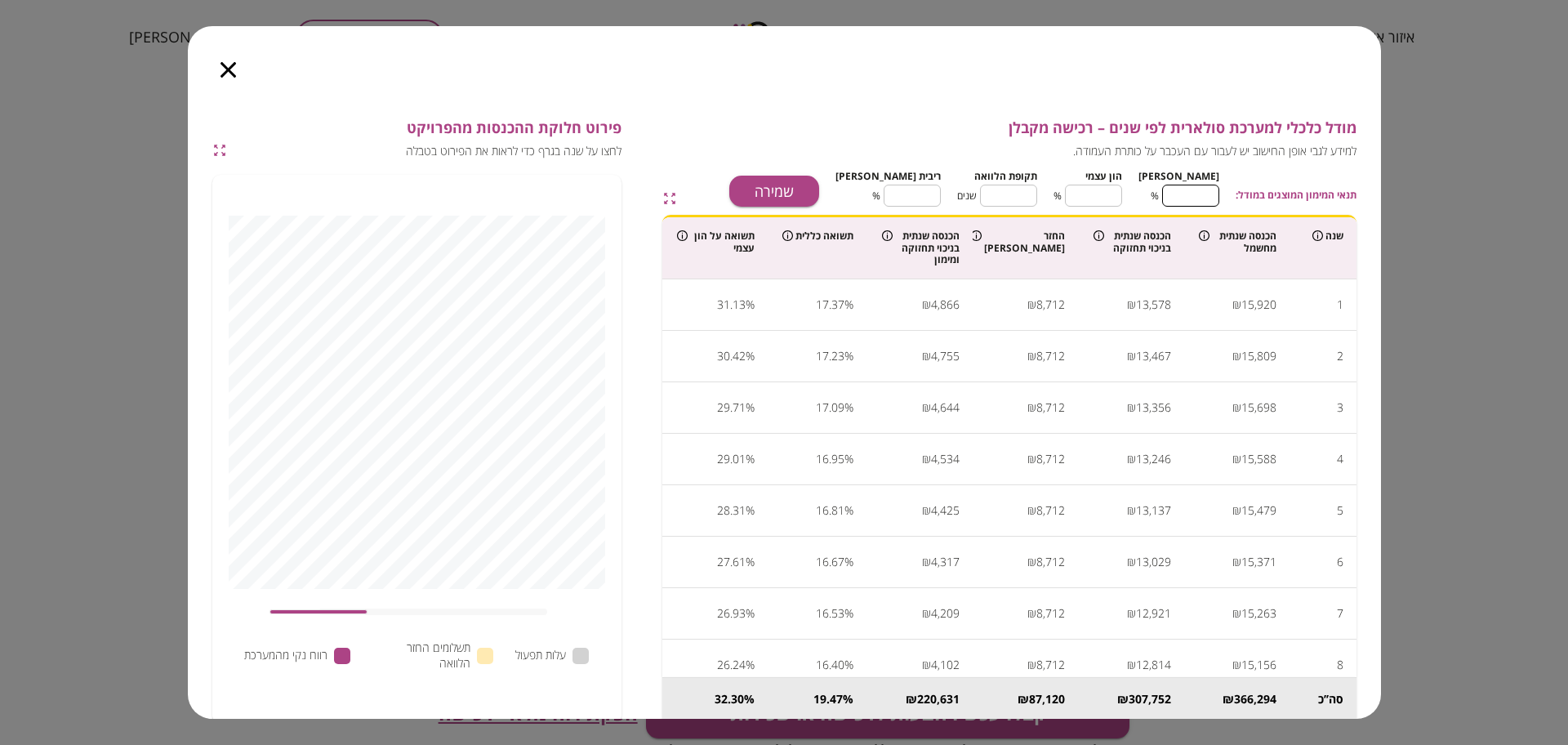
type input "*"
click at [1033, 189] on input "**" at bounding box center [1008, 195] width 57 height 44
type input "*"
click at [931, 194] on input "****" at bounding box center [912, 195] width 57 height 44
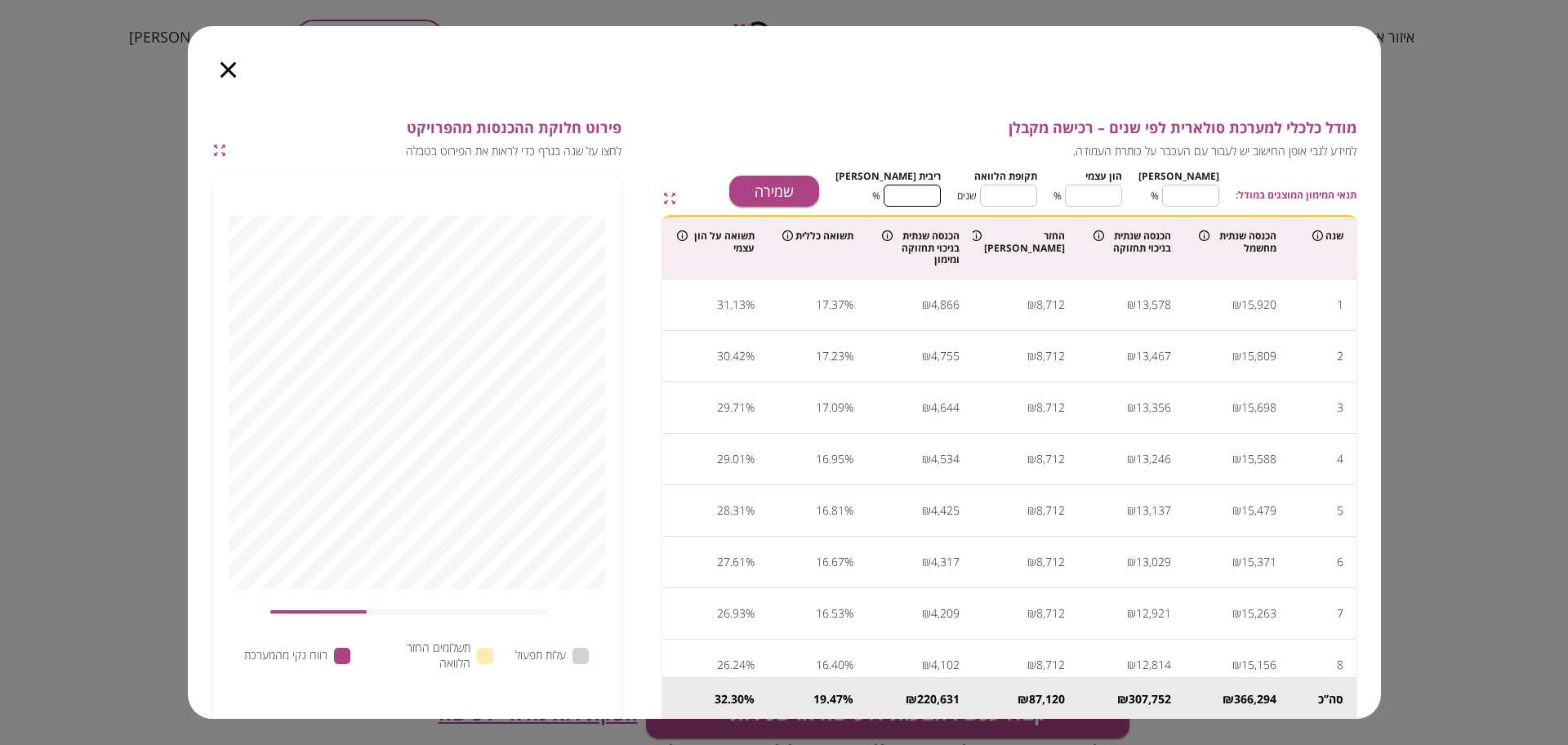
click at [931, 194] on input "****" at bounding box center [912, 195] width 57 height 44
click at [819, 185] on button "שמירה" at bounding box center [774, 191] width 90 height 31
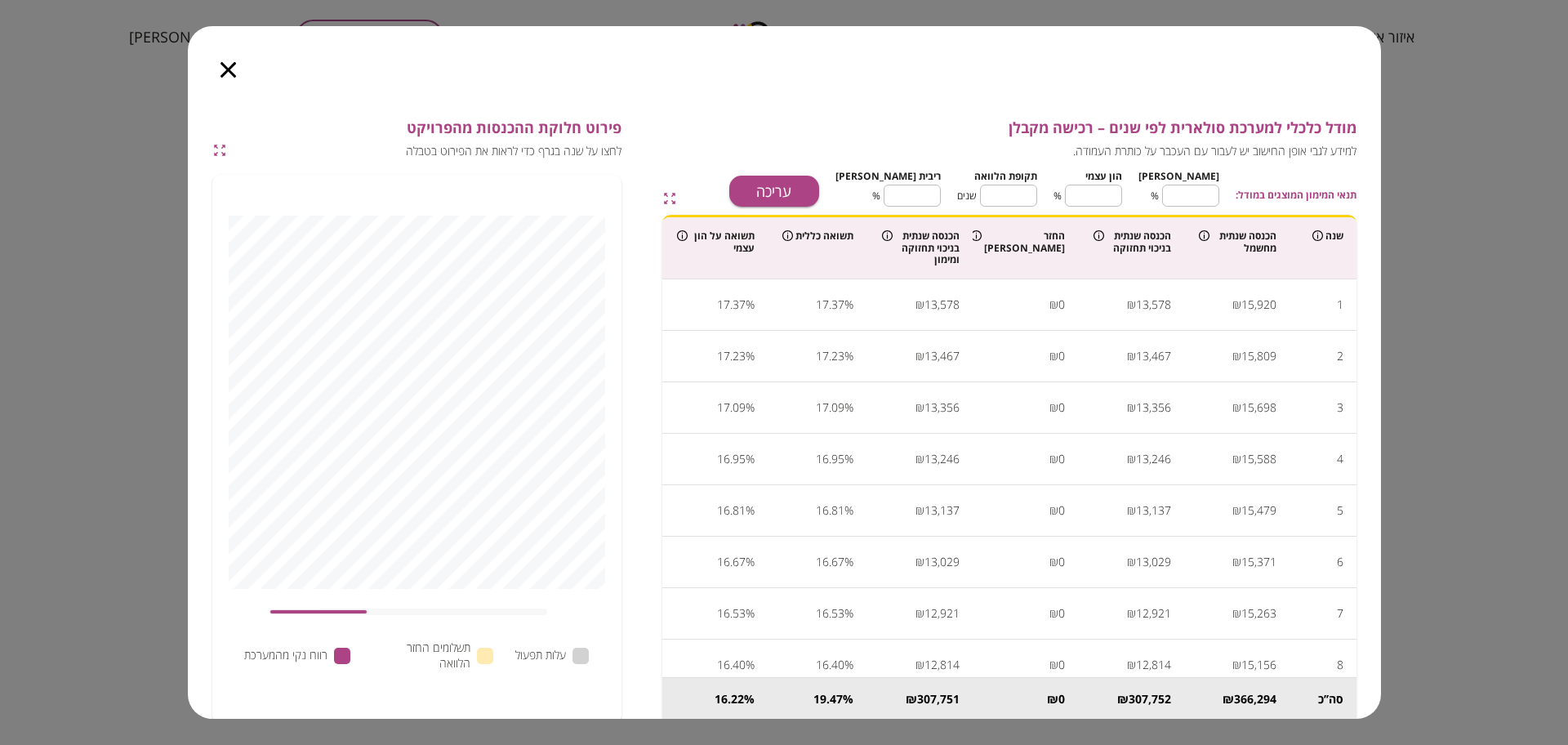
type input "****"
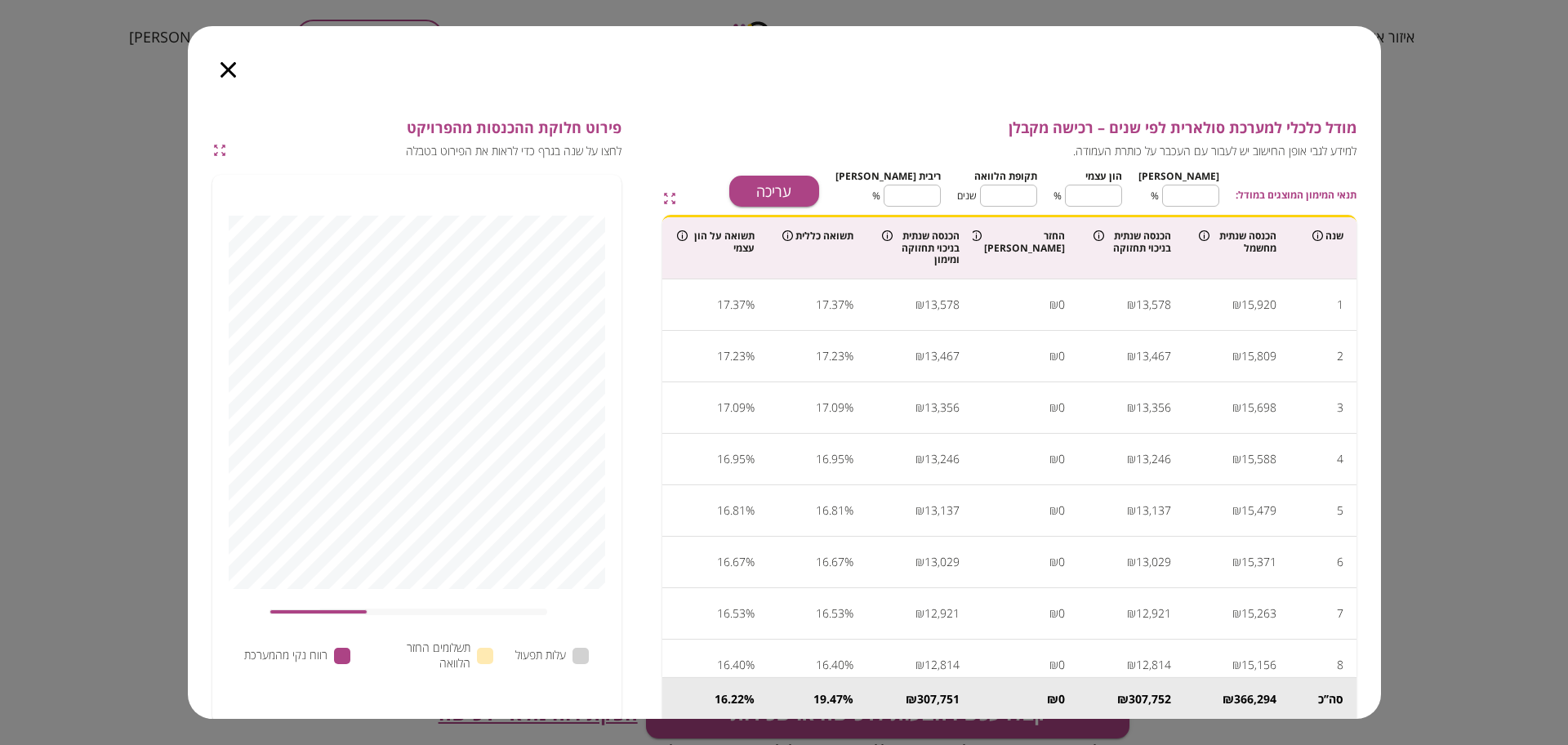
click at [224, 69] on icon "button" at bounding box center [228, 70] width 15 height 15
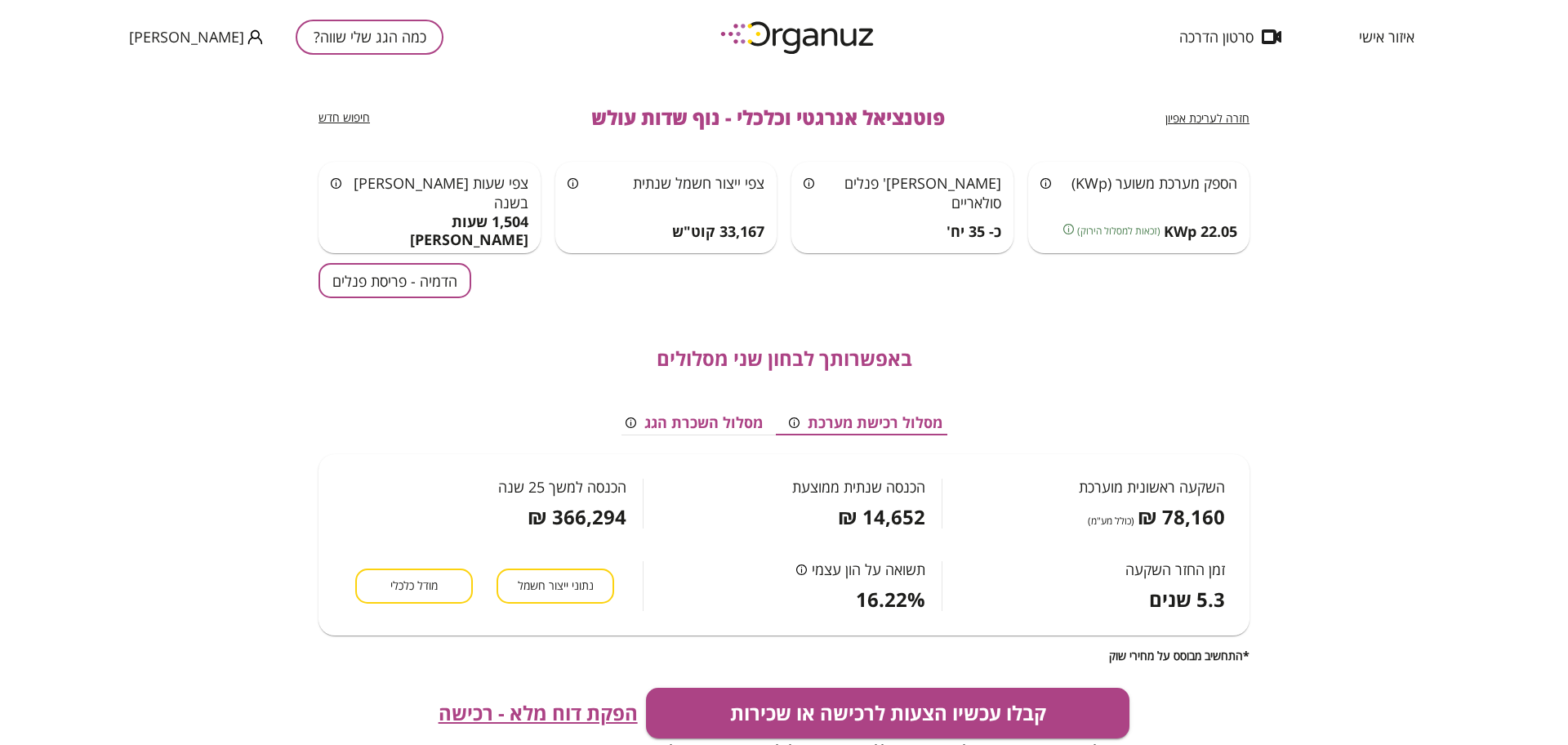
click at [525, 713] on span "הפקת דוח מלא - רכישה" at bounding box center [538, 713] width 200 height 23
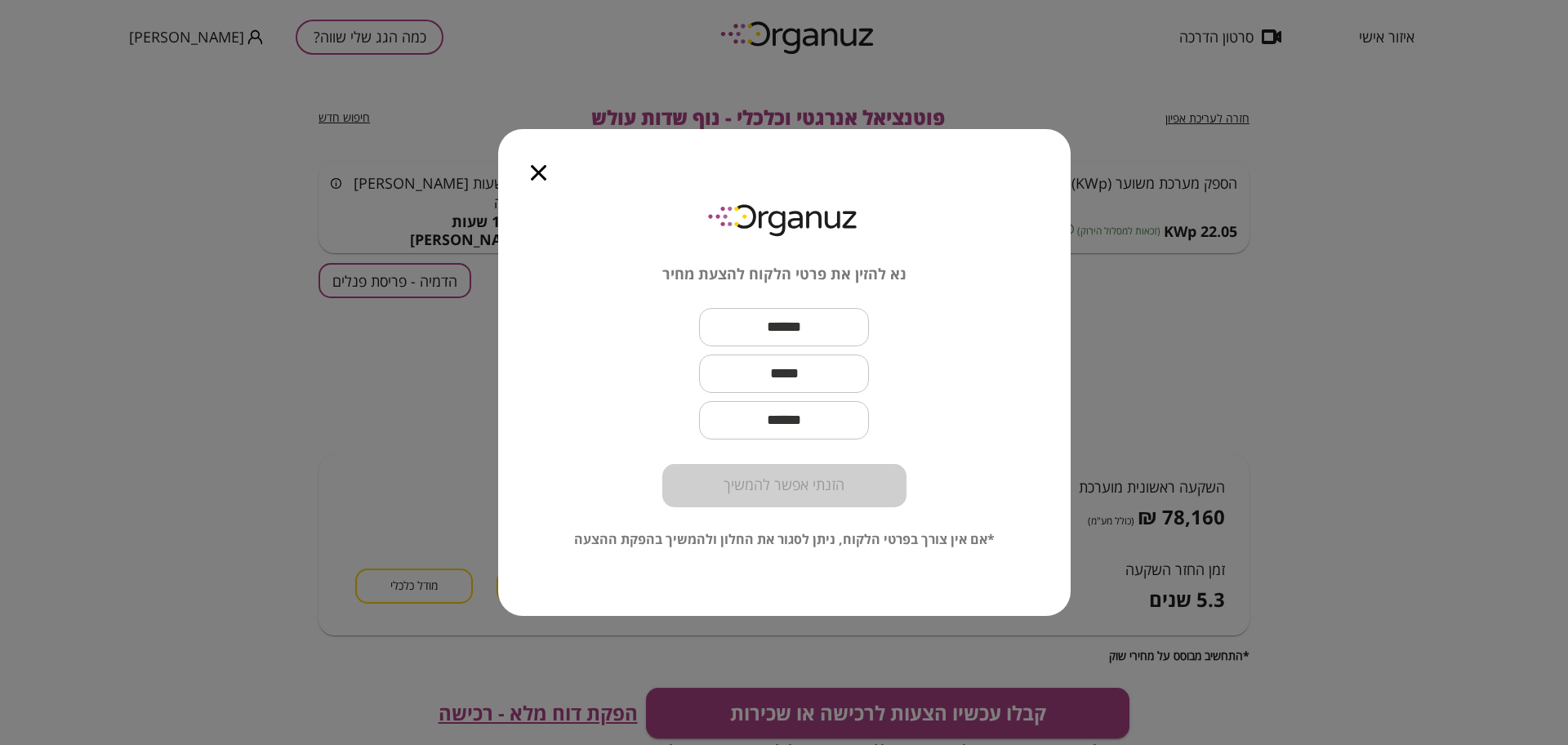
click at [816, 307] on input "text" at bounding box center [783, 327] width 170 height 48
click at [864, 323] on input "text" at bounding box center [783, 327] width 170 height 48
paste input "**********"
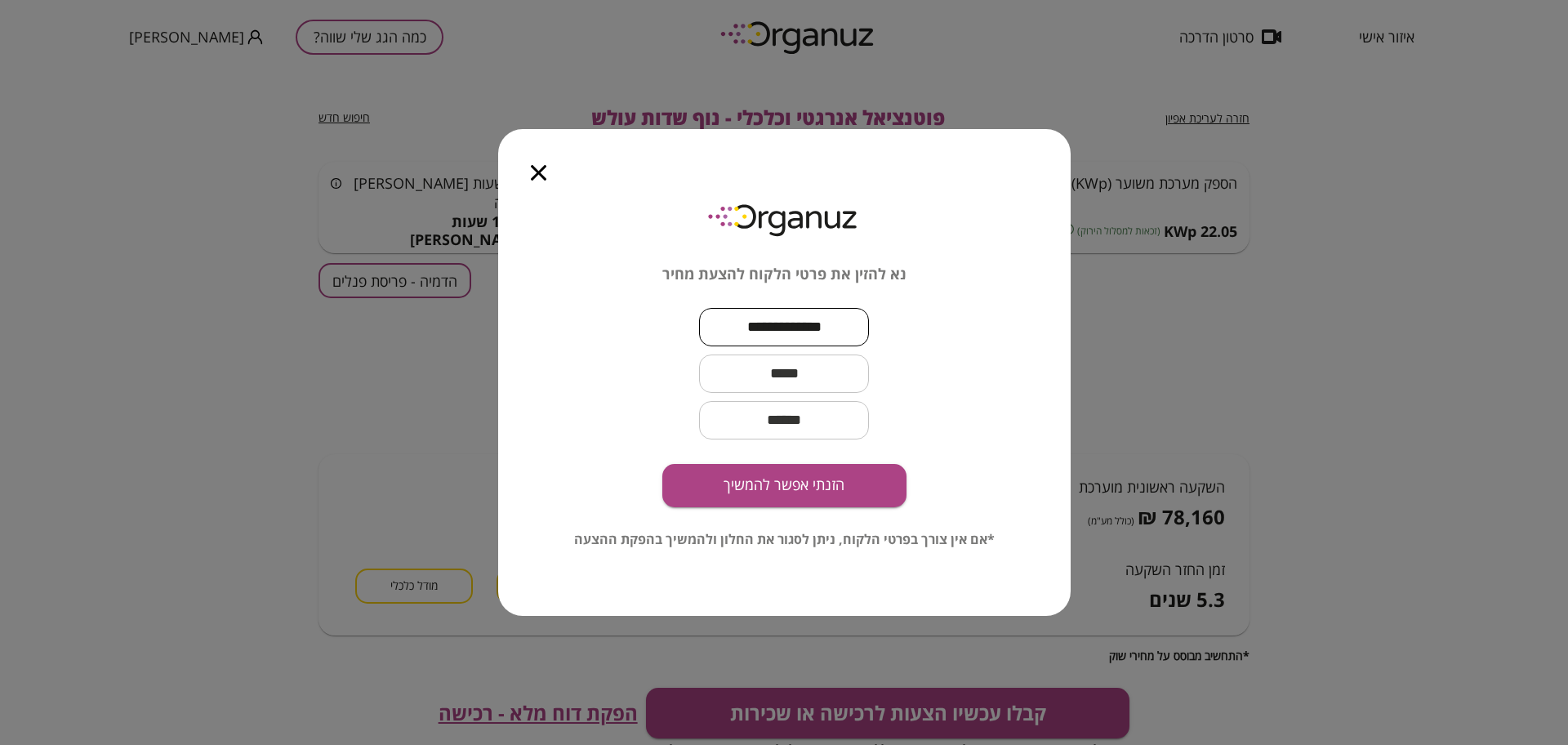
type input "**********"
click at [808, 367] on input "text" at bounding box center [783, 374] width 170 height 48
click at [812, 361] on input "text" at bounding box center [783, 374] width 170 height 48
paste input "**********"
type input "**********"
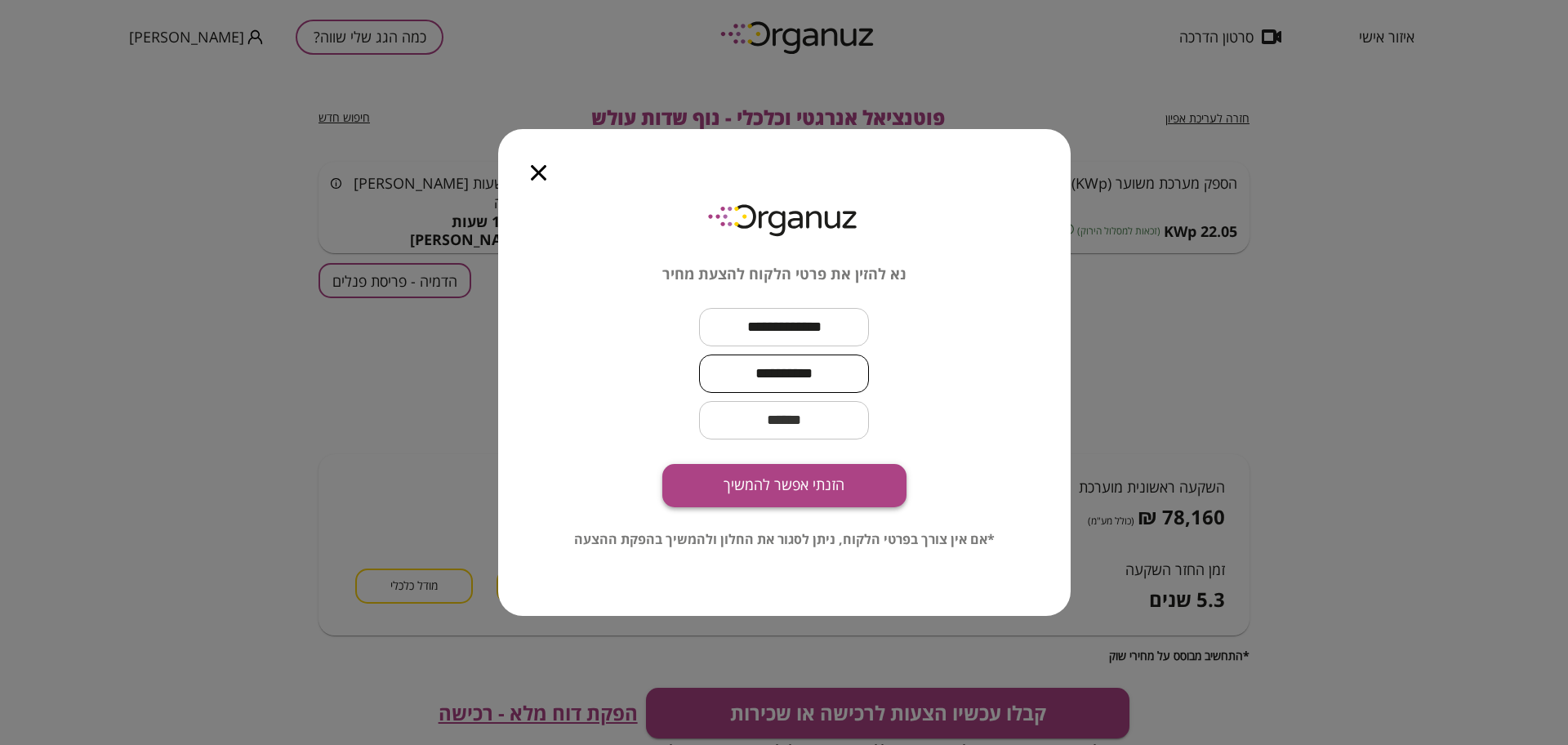
click at [872, 492] on button "הזנתי אפשר להמשיך" at bounding box center [784, 486] width 244 height 44
